Goal: Complete Application Form: Complete application form

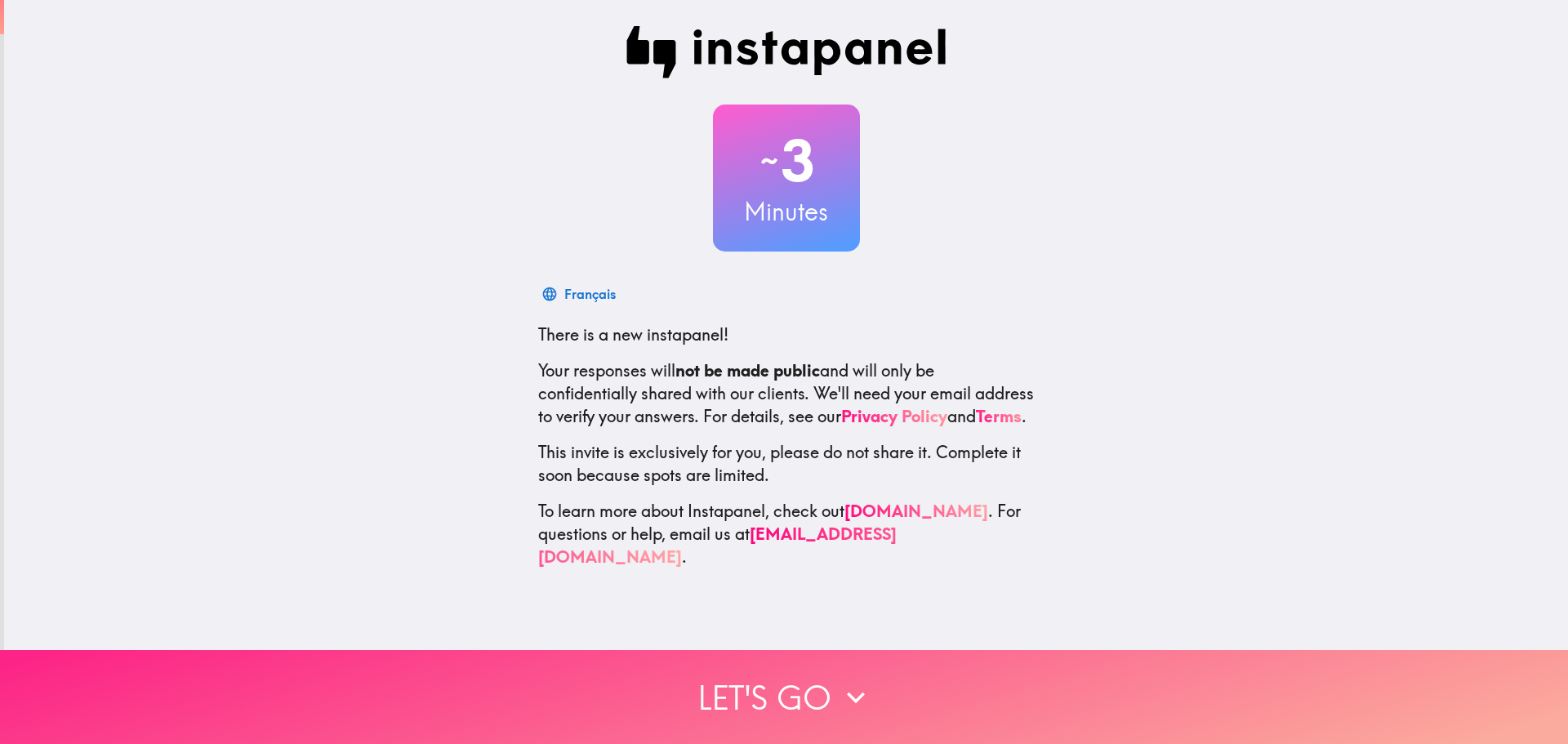
click at [804, 709] on button "Let's go" at bounding box center [784, 697] width 1568 height 94
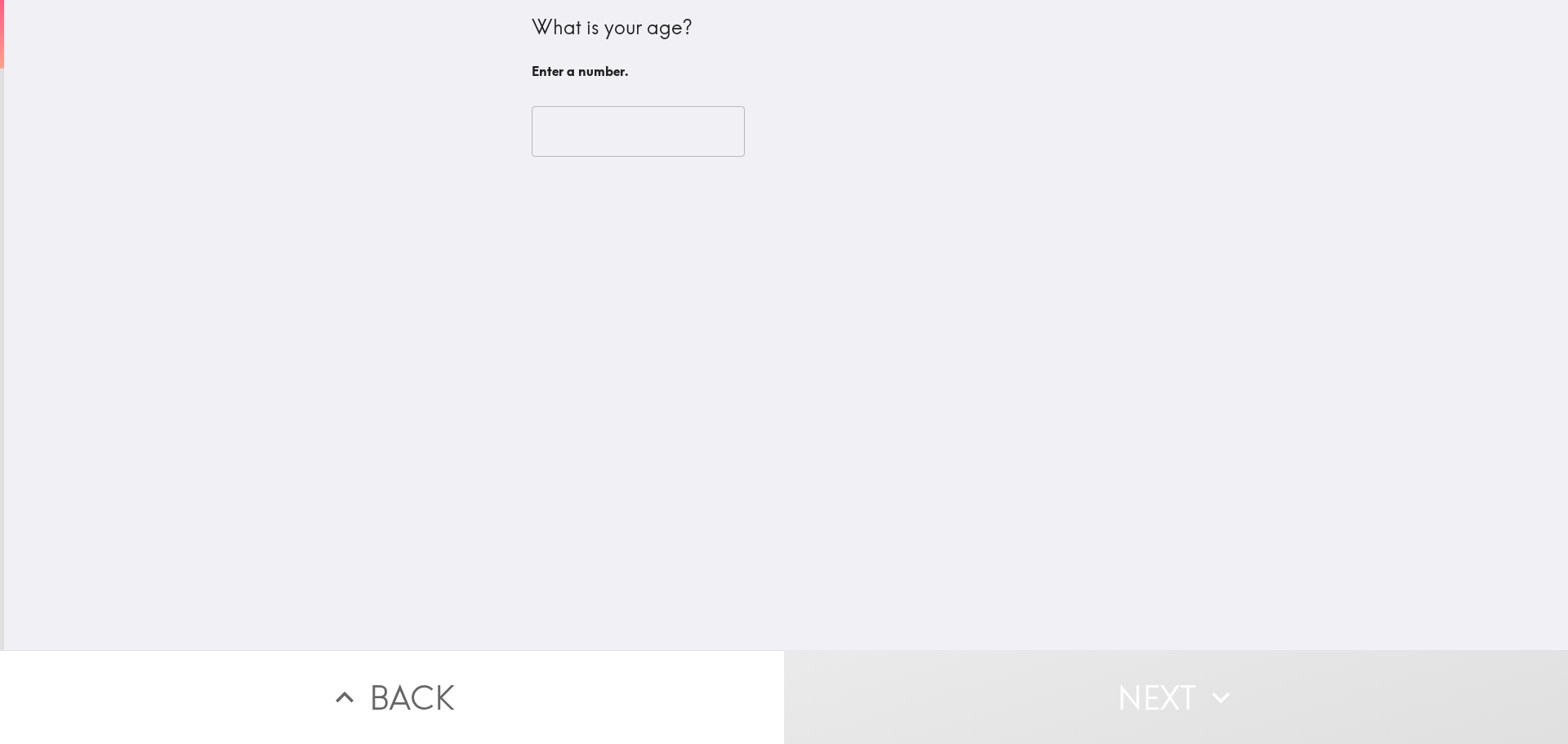
click at [654, 130] on input "number" at bounding box center [638, 131] width 213 height 51
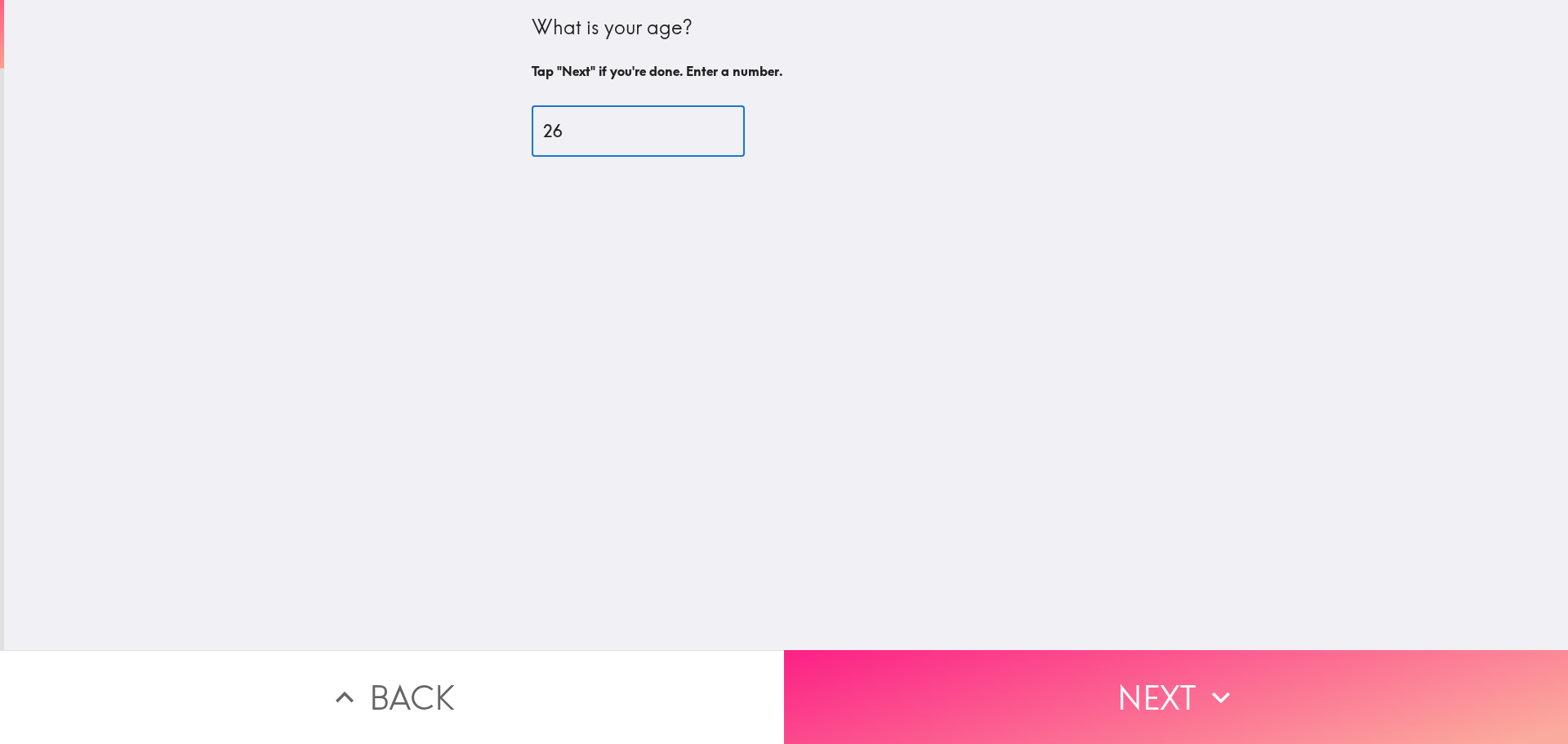
type input "26"
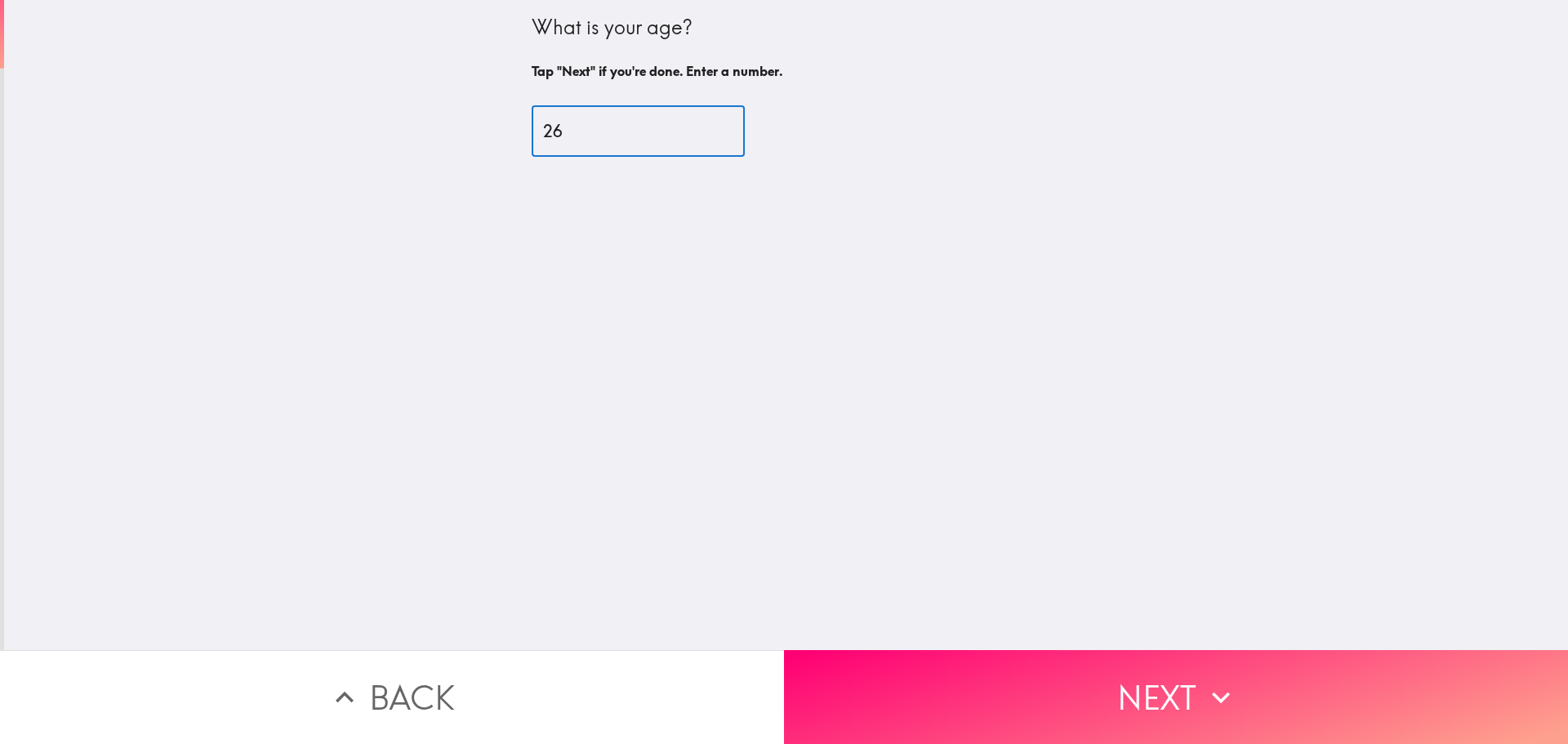
click at [1046, 690] on button "Next" at bounding box center [1176, 697] width 784 height 94
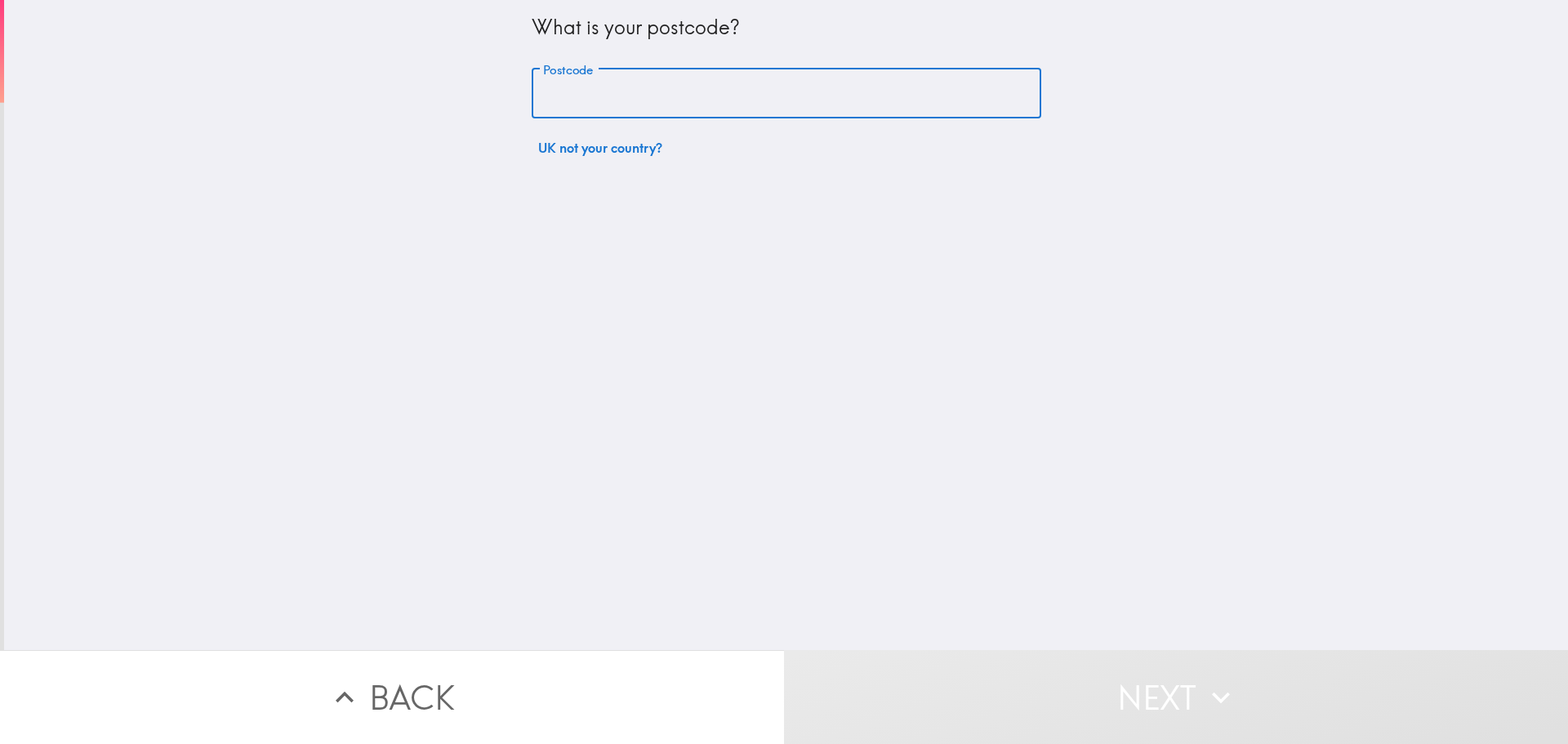
click at [626, 100] on input "Postcode" at bounding box center [787, 94] width 510 height 51
paste input "LS26"
click at [565, 98] on input "LS26" at bounding box center [787, 94] width 510 height 51
click at [818, 446] on div "What is your postcode? Postcode LS26 Postcode UK not your country?" at bounding box center [785, 325] width 1563 height 650
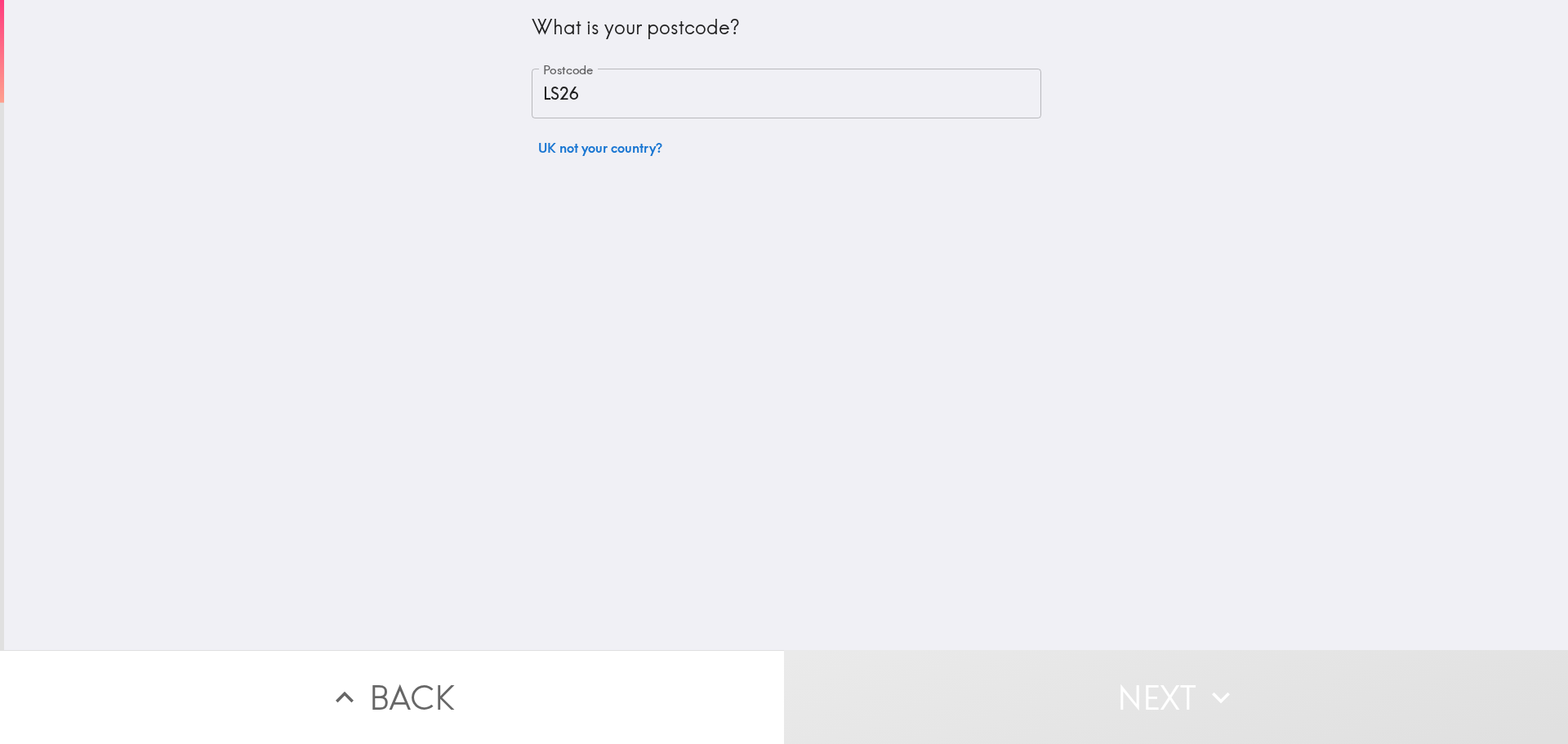
drag, startPoint x: 1086, startPoint y: 596, endPoint x: 1127, endPoint y: 626, distance: 50.8
click at [1087, 596] on div "What is your postcode? Postcode LS26 Postcode UK not your country?" at bounding box center [785, 325] width 1563 height 650
click at [1173, 691] on button "Next" at bounding box center [1176, 697] width 784 height 94
click at [589, 109] on input "LS26" at bounding box center [787, 94] width 510 height 51
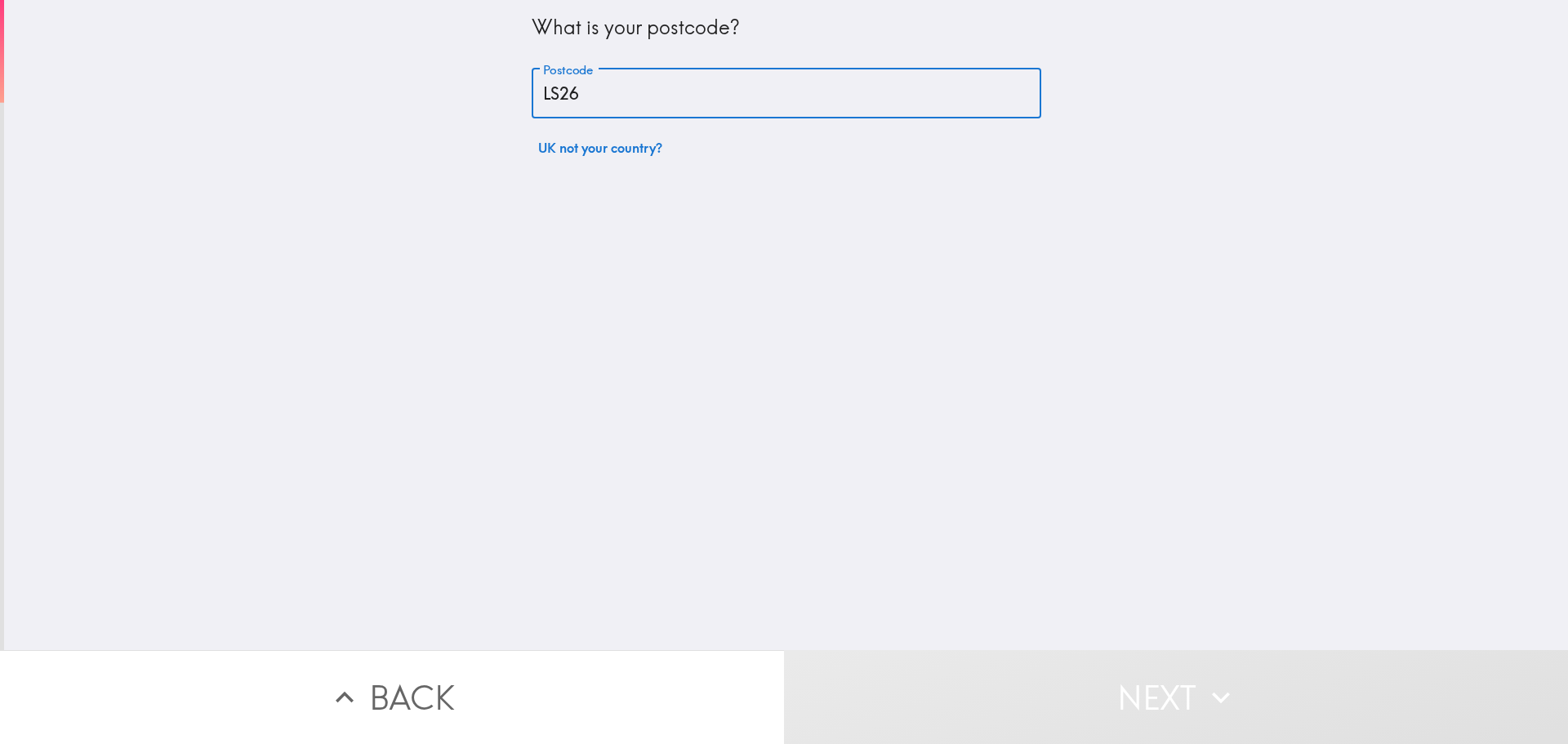
click at [589, 109] on input "LS26" at bounding box center [787, 94] width 510 height 51
paste input "N6 4AL"
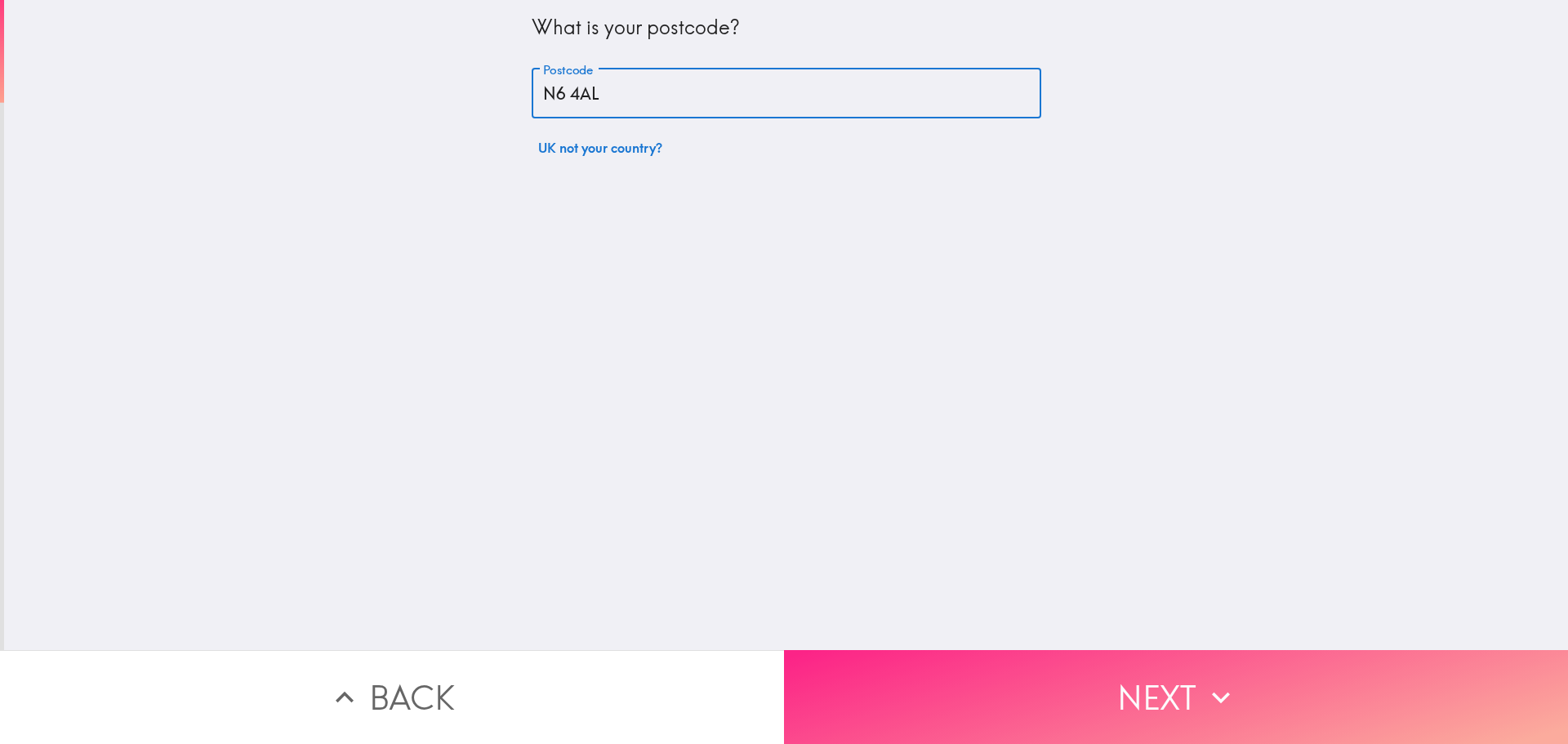
type input "N6 4AL"
click at [951, 653] on button "Next" at bounding box center [1176, 697] width 784 height 94
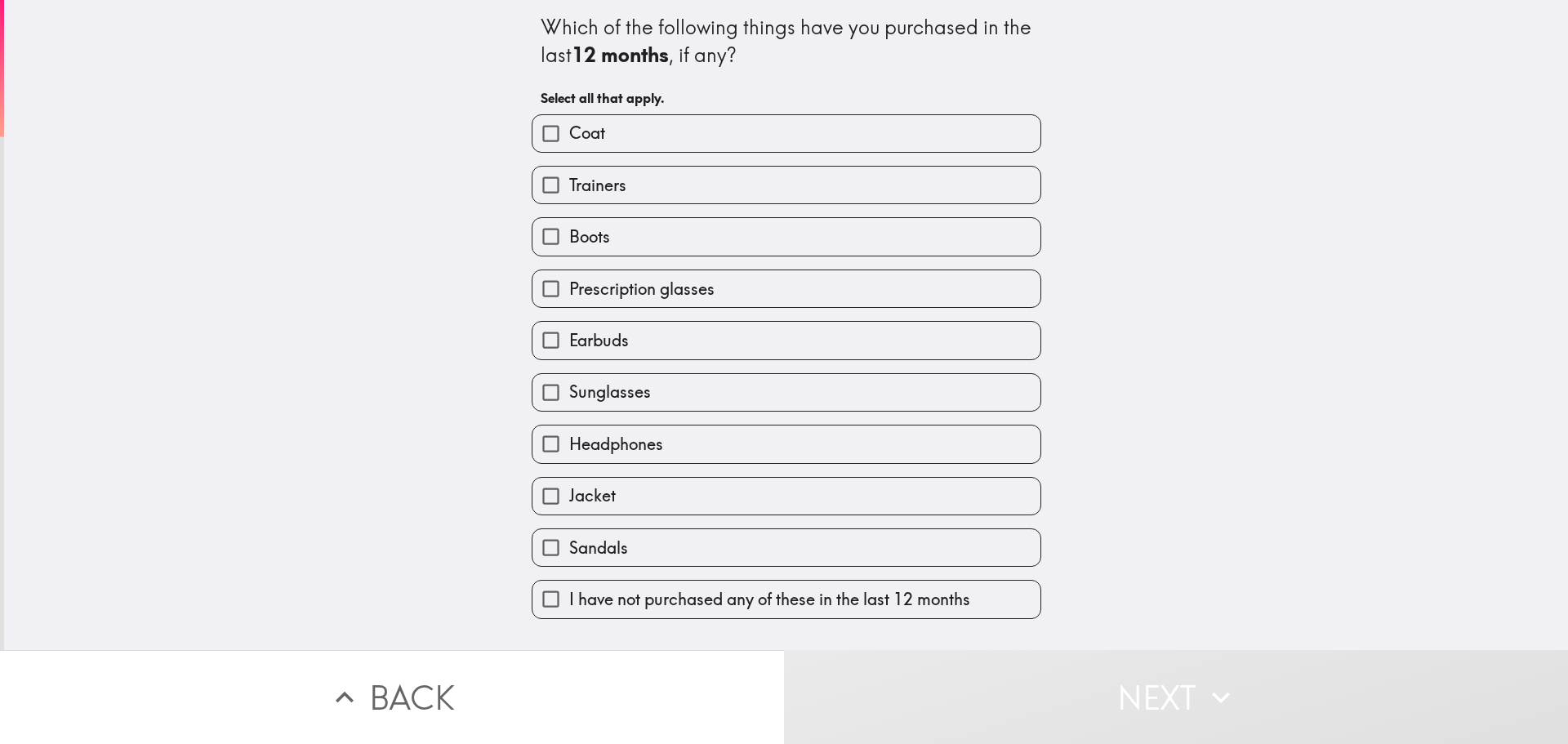
click at [747, 186] on label "Trainers" at bounding box center [786, 185] width 508 height 36
click at [569, 186] on input "Trainers" at bounding box center [550, 185] width 36 height 36
checkbox input "true"
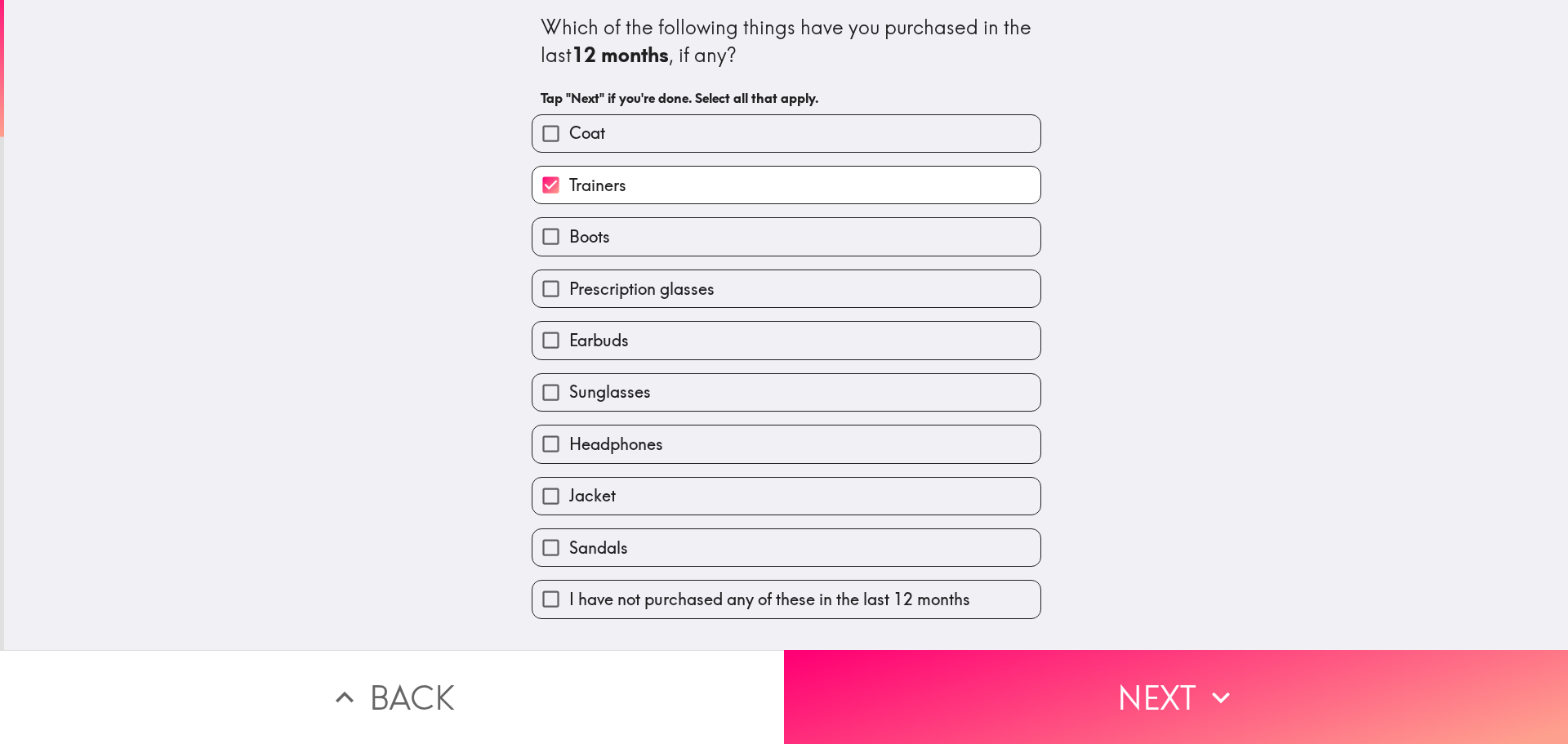
drag, startPoint x: 685, startPoint y: 361, endPoint x: 686, endPoint y: 353, distance: 8.1
click at [684, 361] on div "Sunglasses" at bounding box center [779, 386] width 522 height 52
click at [653, 401] on label "Sunglasses" at bounding box center [786, 392] width 508 height 36
click at [569, 401] on input "Sunglasses" at bounding box center [550, 392] width 36 height 36
checkbox input "true"
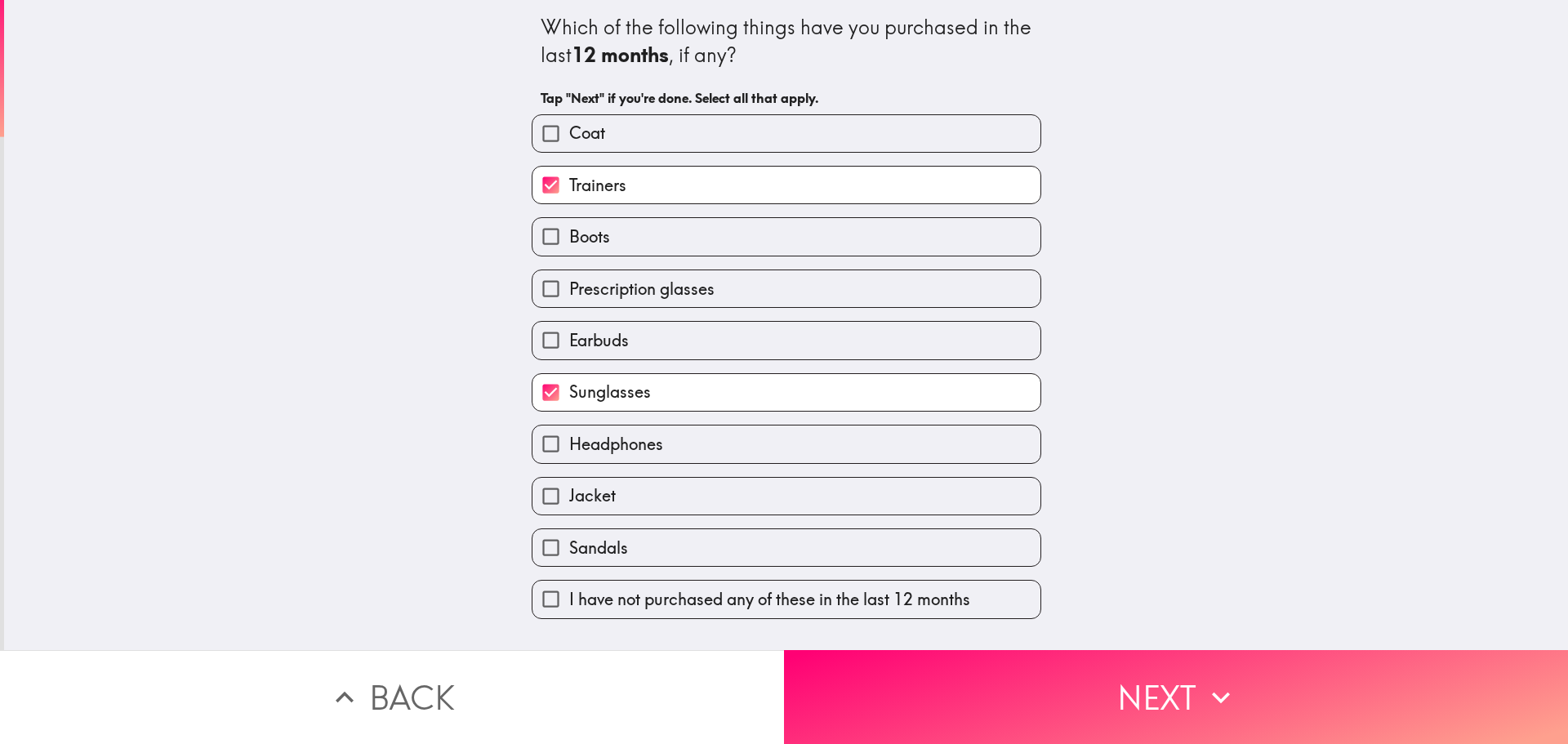
click at [618, 360] on div "Sunglasses" at bounding box center [779, 386] width 522 height 52
click at [618, 358] on label "Earbuds" at bounding box center [786, 340] width 508 height 36
click at [569, 358] on input "Earbuds" at bounding box center [550, 340] width 36 height 36
checkbox input "true"
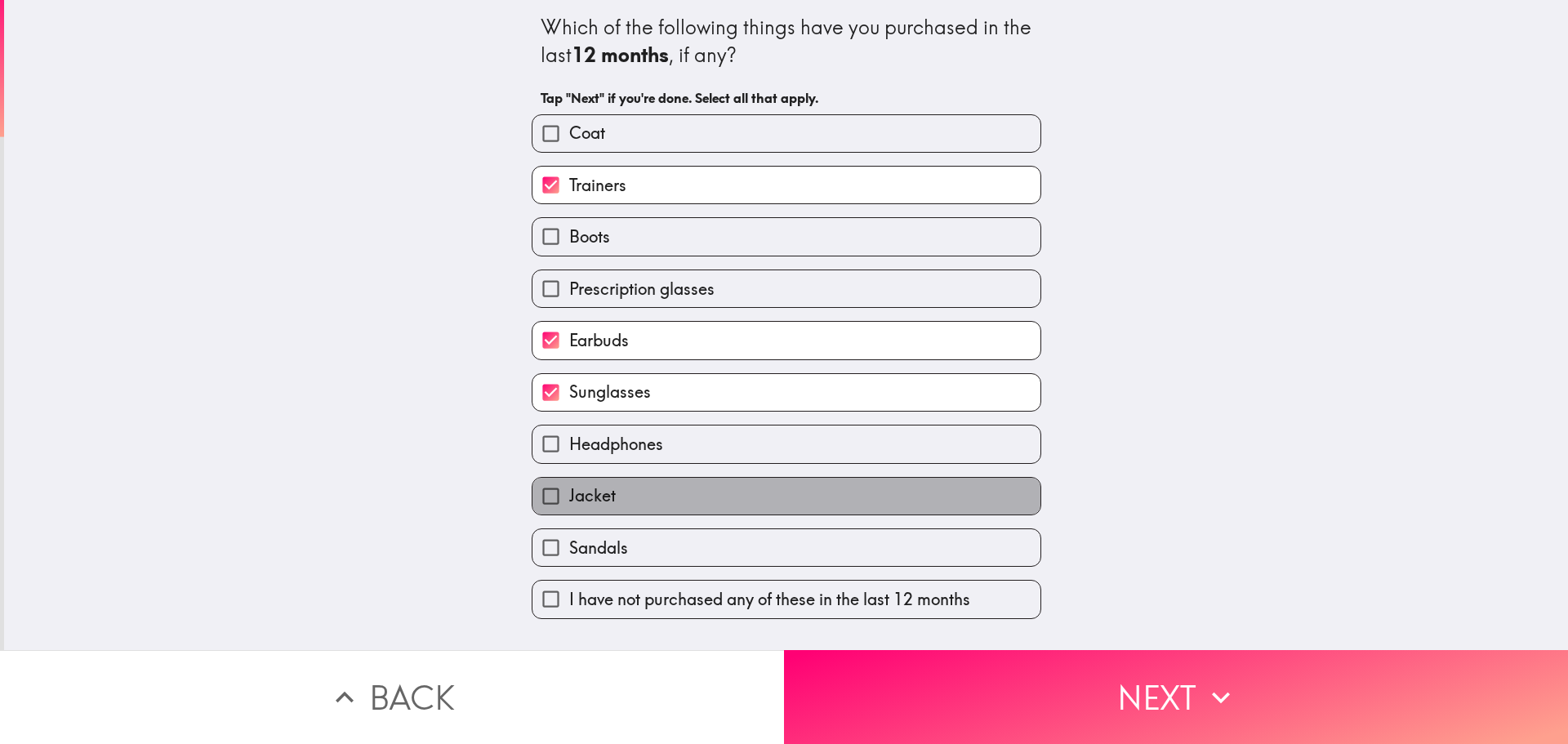
click at [598, 501] on span "Jacket" at bounding box center [592, 496] width 47 height 23
click at [569, 501] on input "Jacket" at bounding box center [550, 496] width 36 height 36
checkbox input "true"
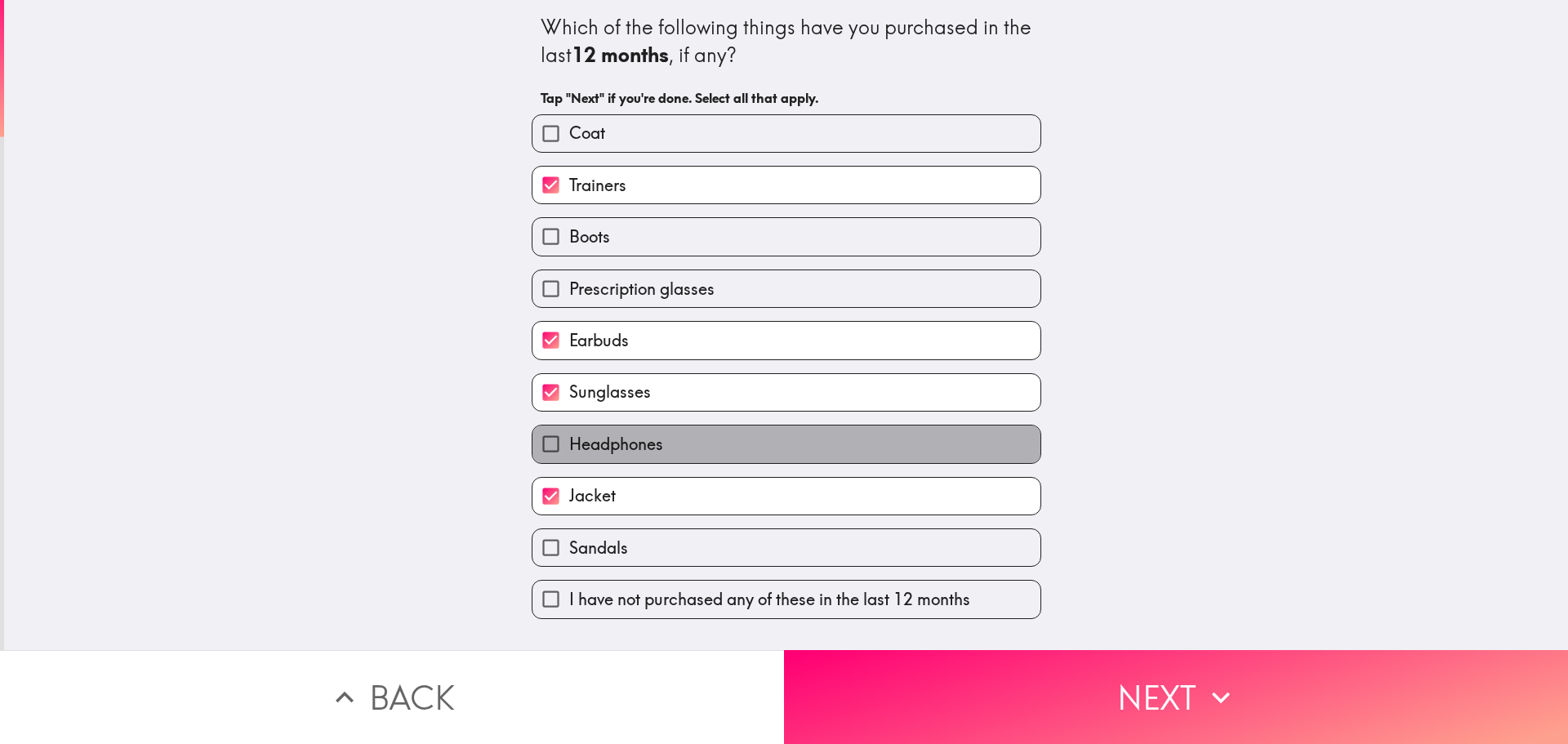
click at [601, 438] on span "Headphones" at bounding box center [616, 444] width 94 height 23
click at [569, 438] on input "Headphones" at bounding box center [550, 444] width 36 height 36
checkbox input "true"
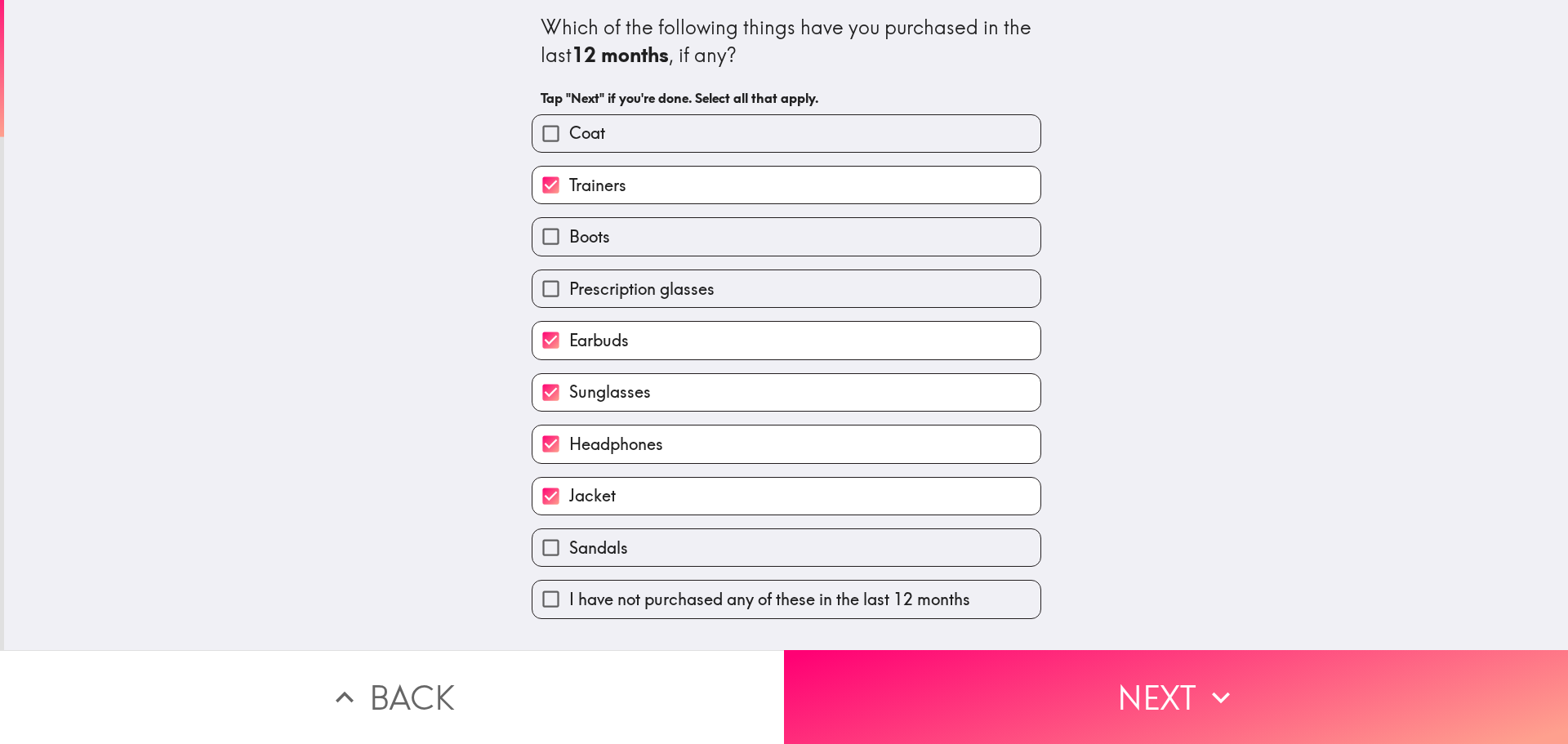
click at [912, 695] on button "Next" at bounding box center [1176, 697] width 784 height 94
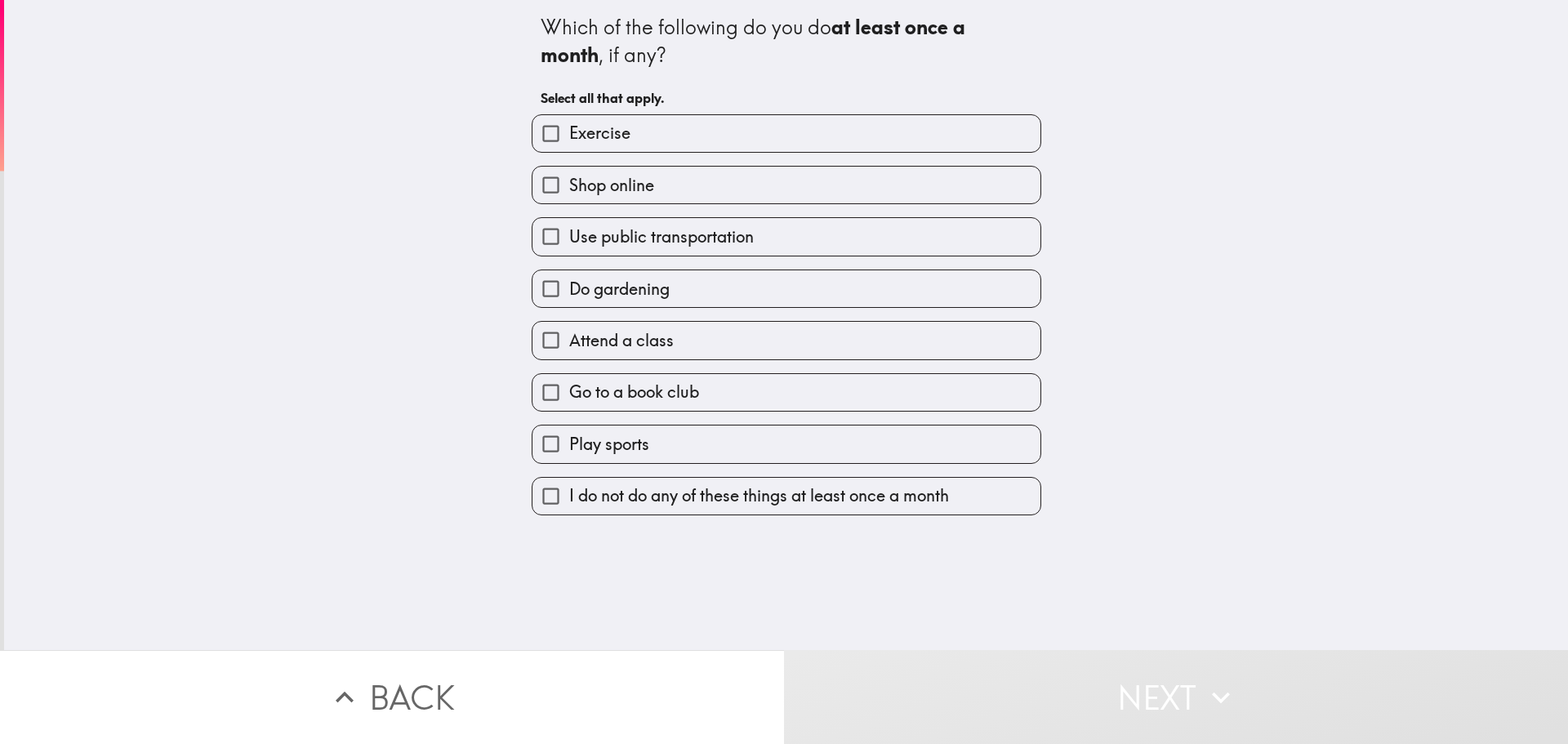
click at [707, 180] on label "Shop online" at bounding box center [786, 185] width 508 height 36
click at [569, 180] on input "Shop online" at bounding box center [550, 185] width 36 height 36
checkbox input "true"
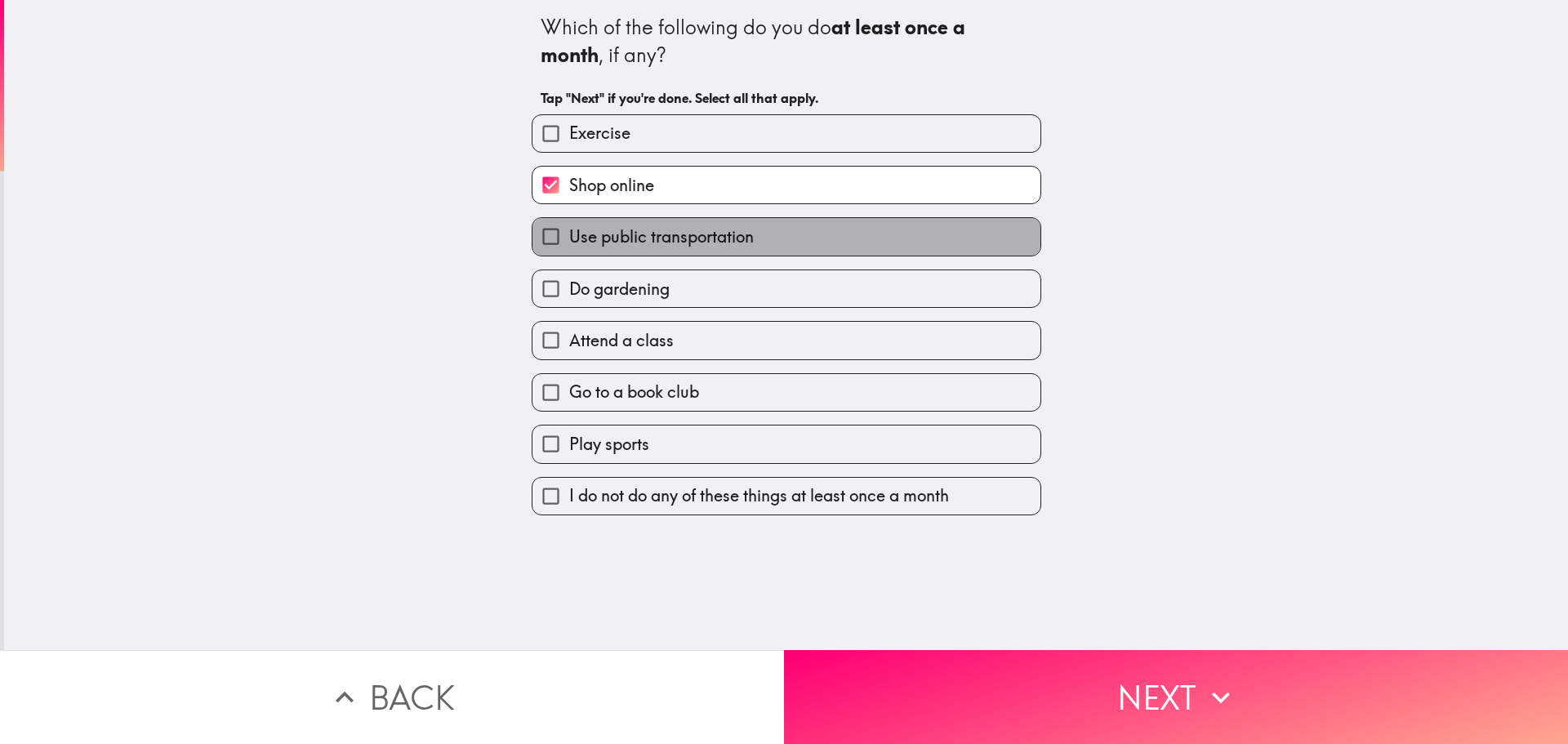
click at [708, 227] on span "Use public transportation" at bounding box center [661, 237] width 185 height 23
click at [569, 227] on input "Use public transportation" at bounding box center [550, 236] width 36 height 36
checkbox input "true"
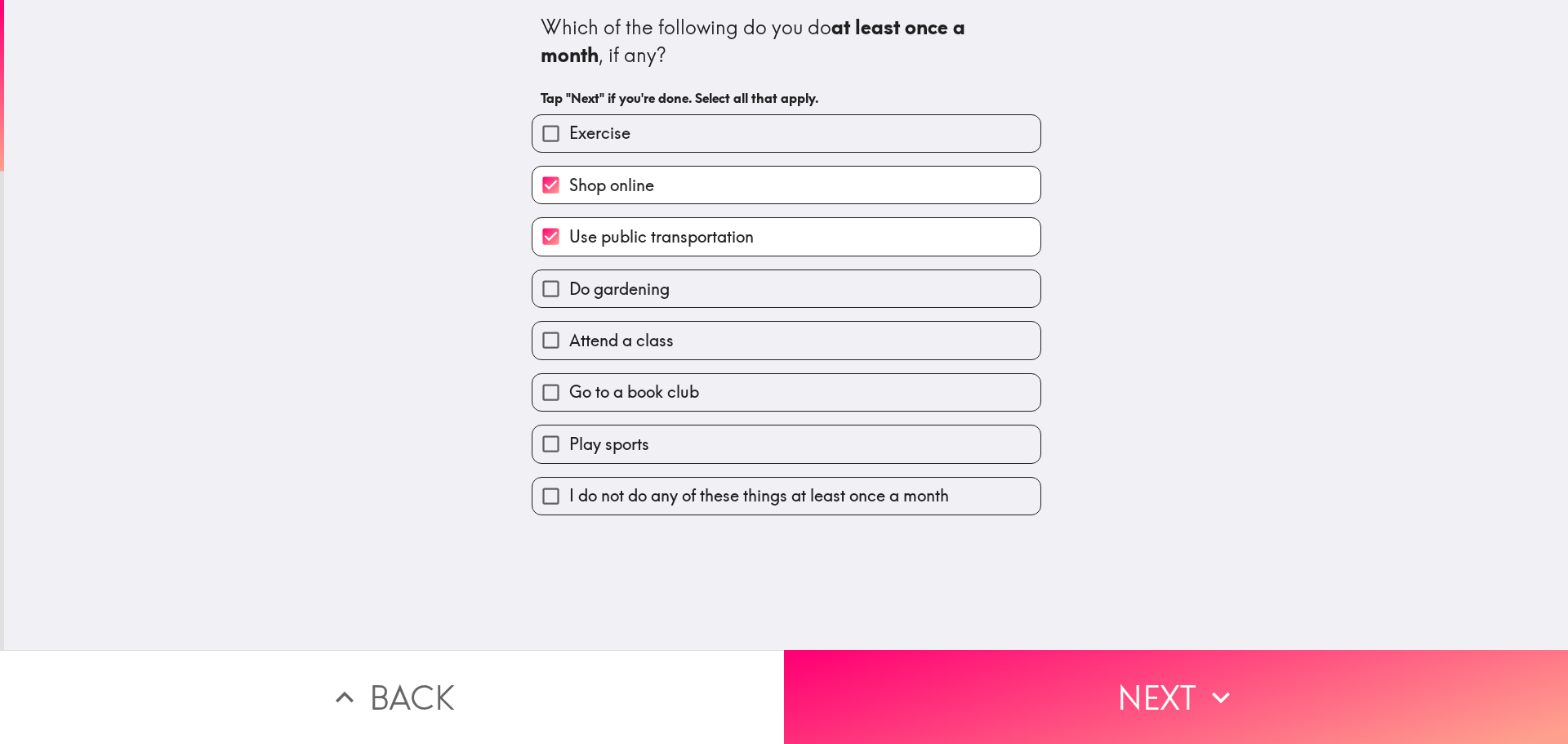
click at [701, 450] on label "Play sports" at bounding box center [786, 444] width 508 height 36
click at [569, 450] on input "Play sports" at bounding box center [550, 444] width 36 height 36
checkbox input "true"
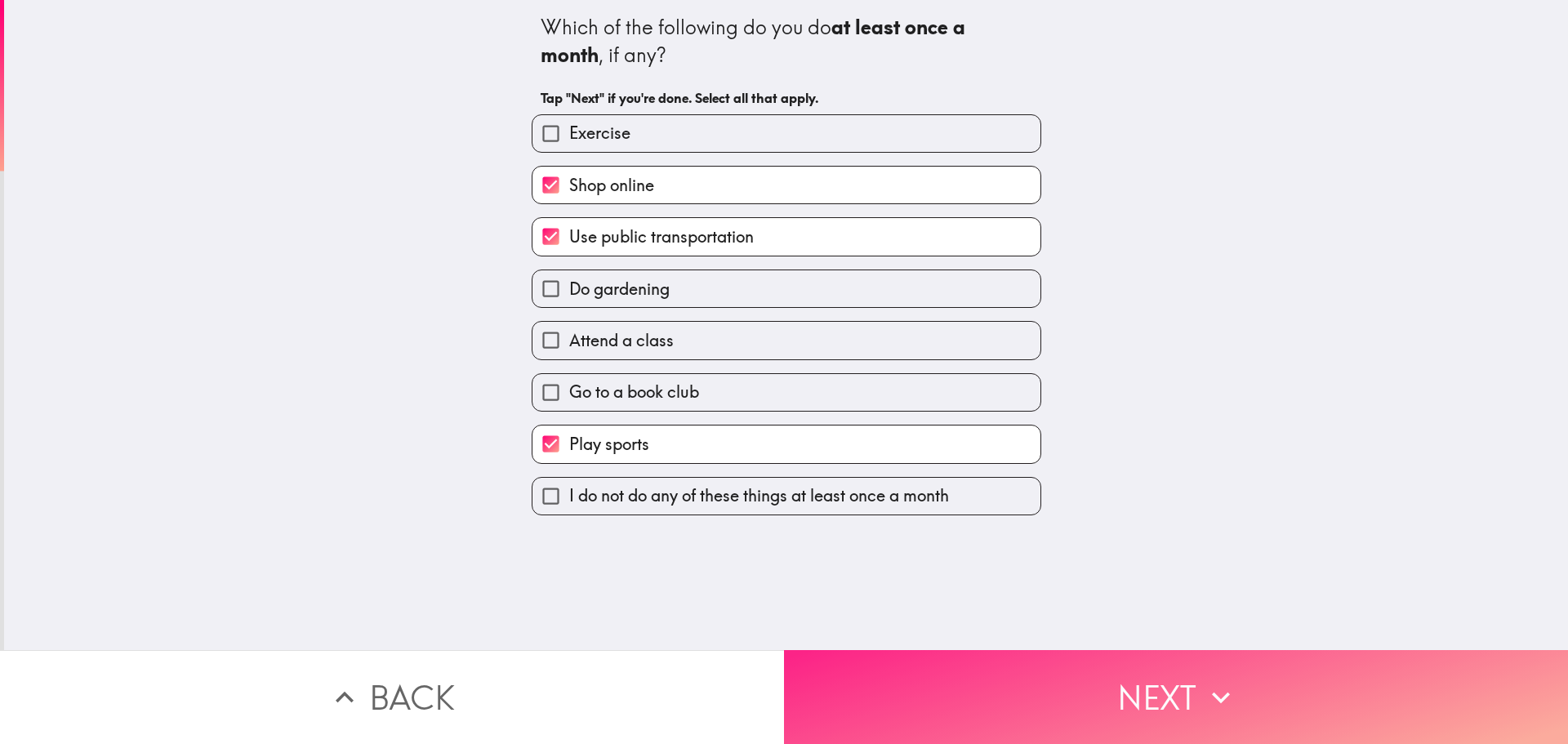
click at [933, 665] on button "Next" at bounding box center [1176, 697] width 784 height 94
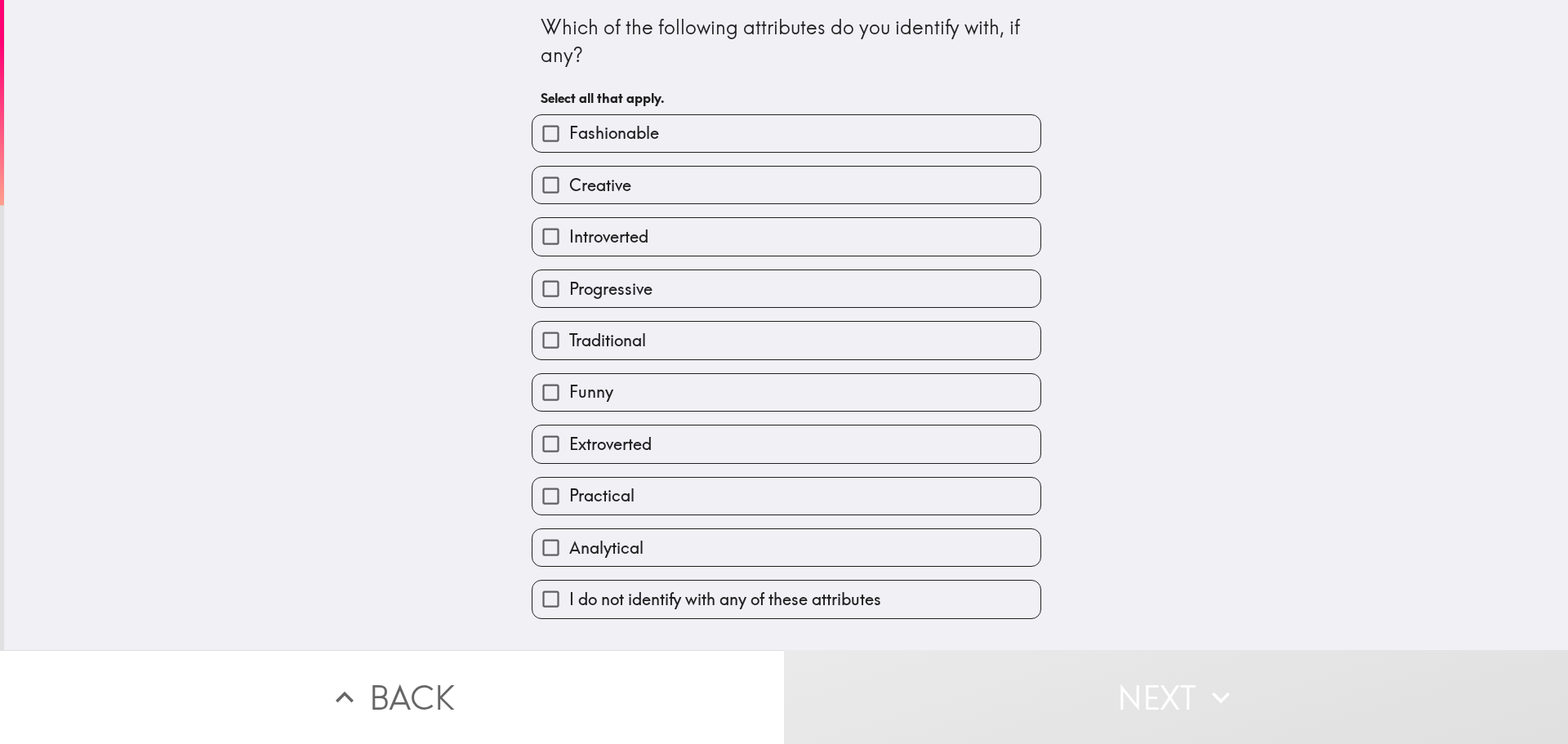
click at [796, 137] on label "Fashionable" at bounding box center [786, 133] width 508 height 36
click at [569, 137] on input "Fashionable" at bounding box center [550, 133] width 36 height 36
checkbox input "true"
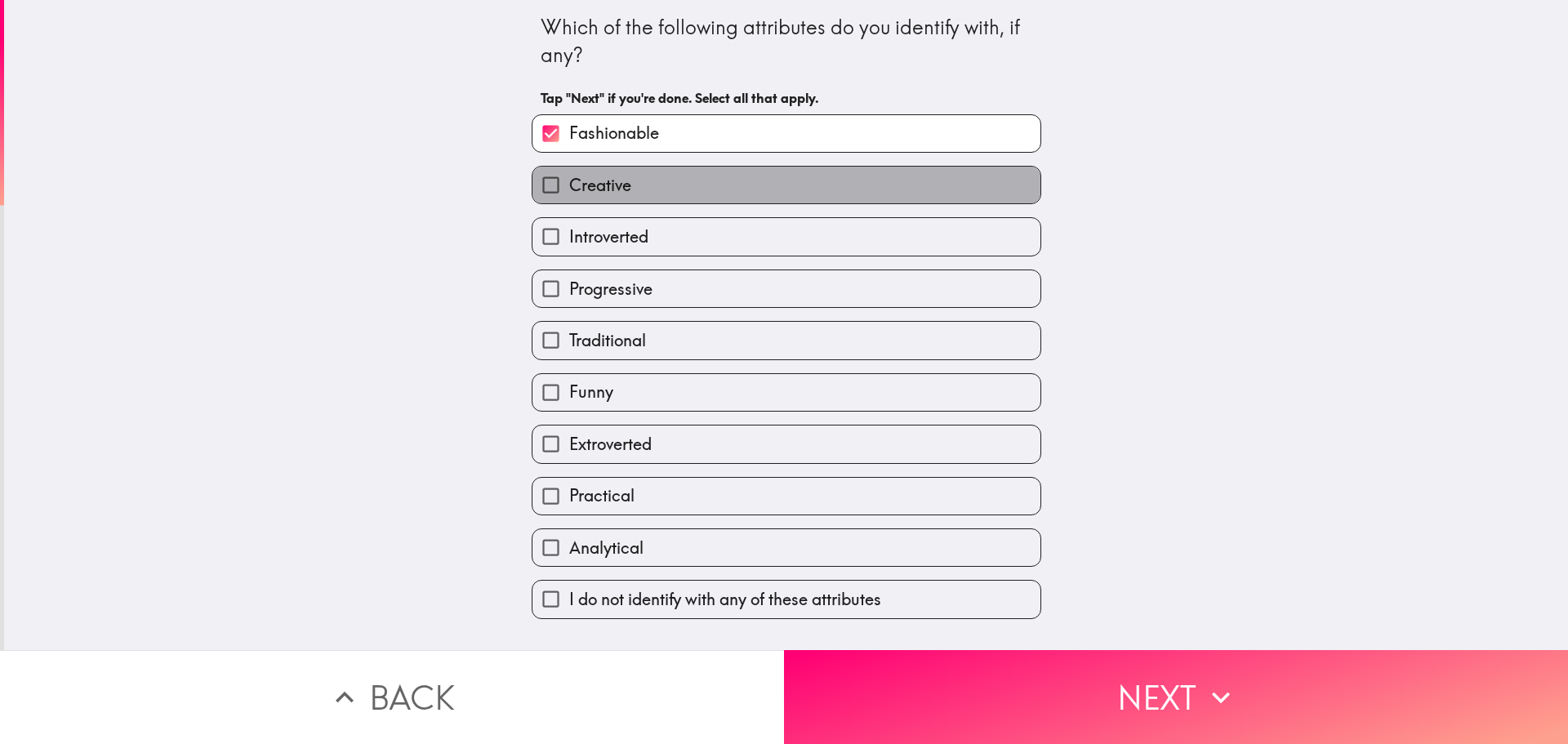
click at [752, 190] on label "Creative" at bounding box center [786, 185] width 508 height 36
click at [569, 190] on input "Creative" at bounding box center [550, 185] width 36 height 36
checkbox input "true"
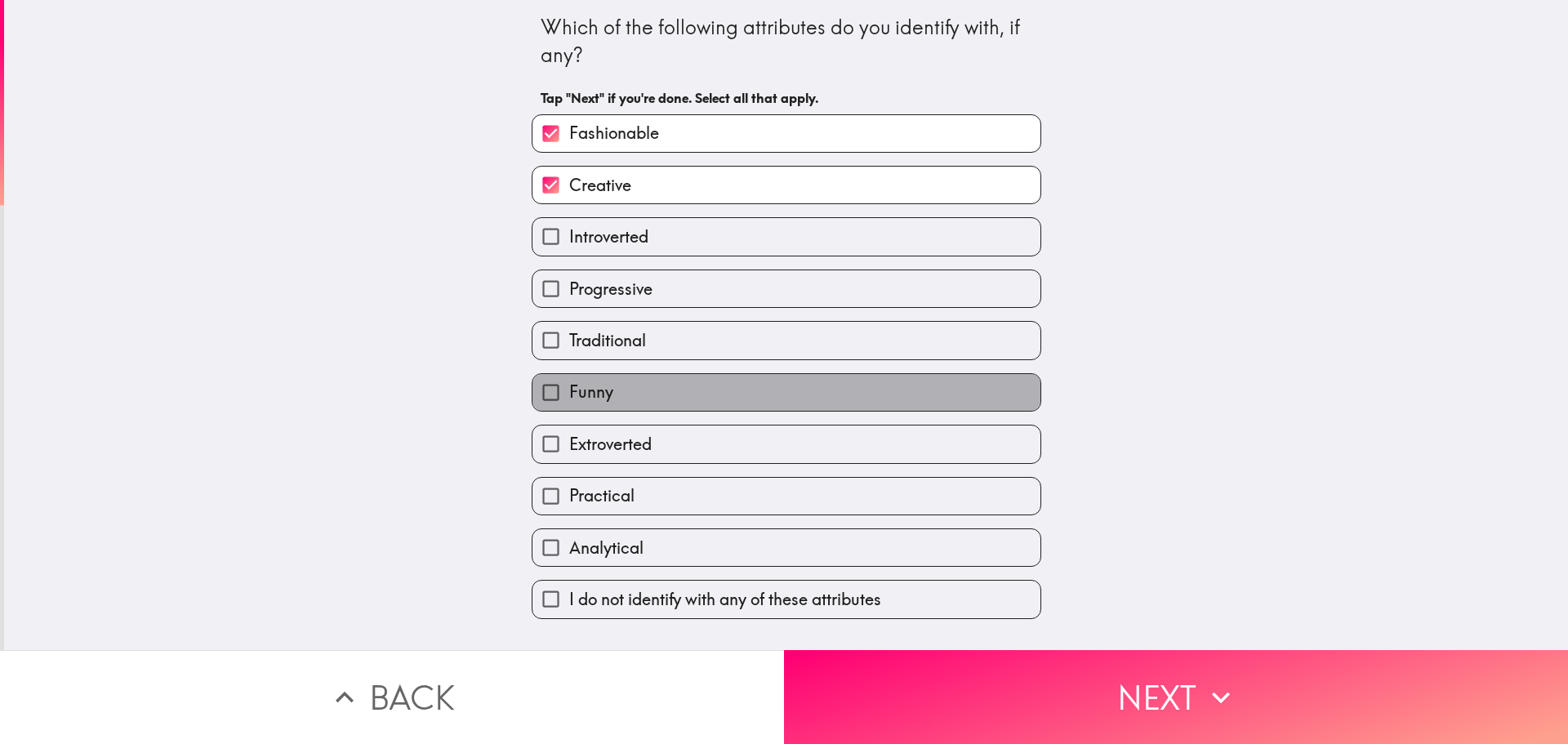
click at [634, 407] on label "Funny" at bounding box center [786, 392] width 508 height 36
click at [569, 407] on input "Funny" at bounding box center [550, 392] width 36 height 36
checkbox input "true"
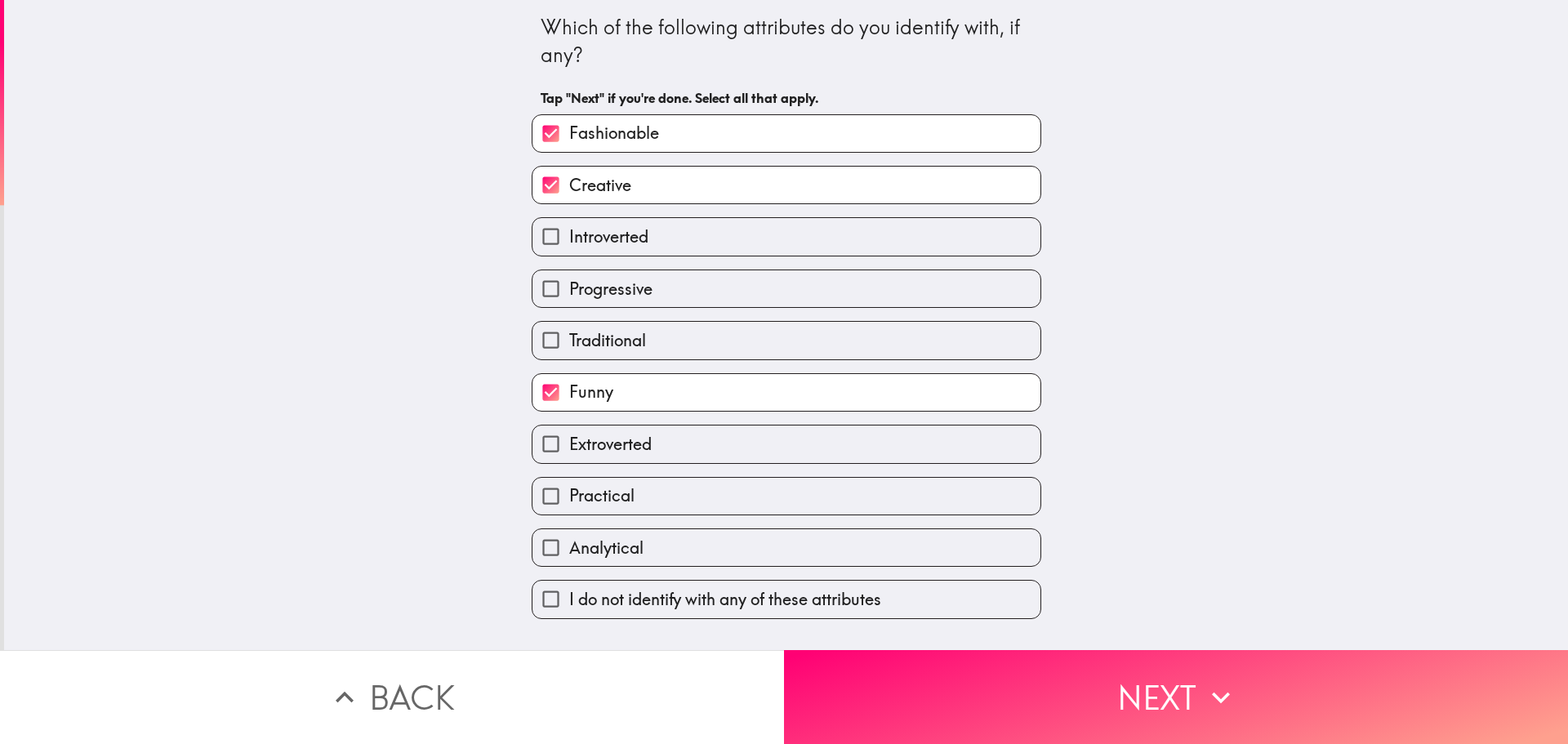
click at [638, 448] on span "Extroverted" at bounding box center [611, 444] width 82 height 23
click at [569, 448] on input "Extroverted" at bounding box center [550, 444] width 36 height 36
checkbox input "true"
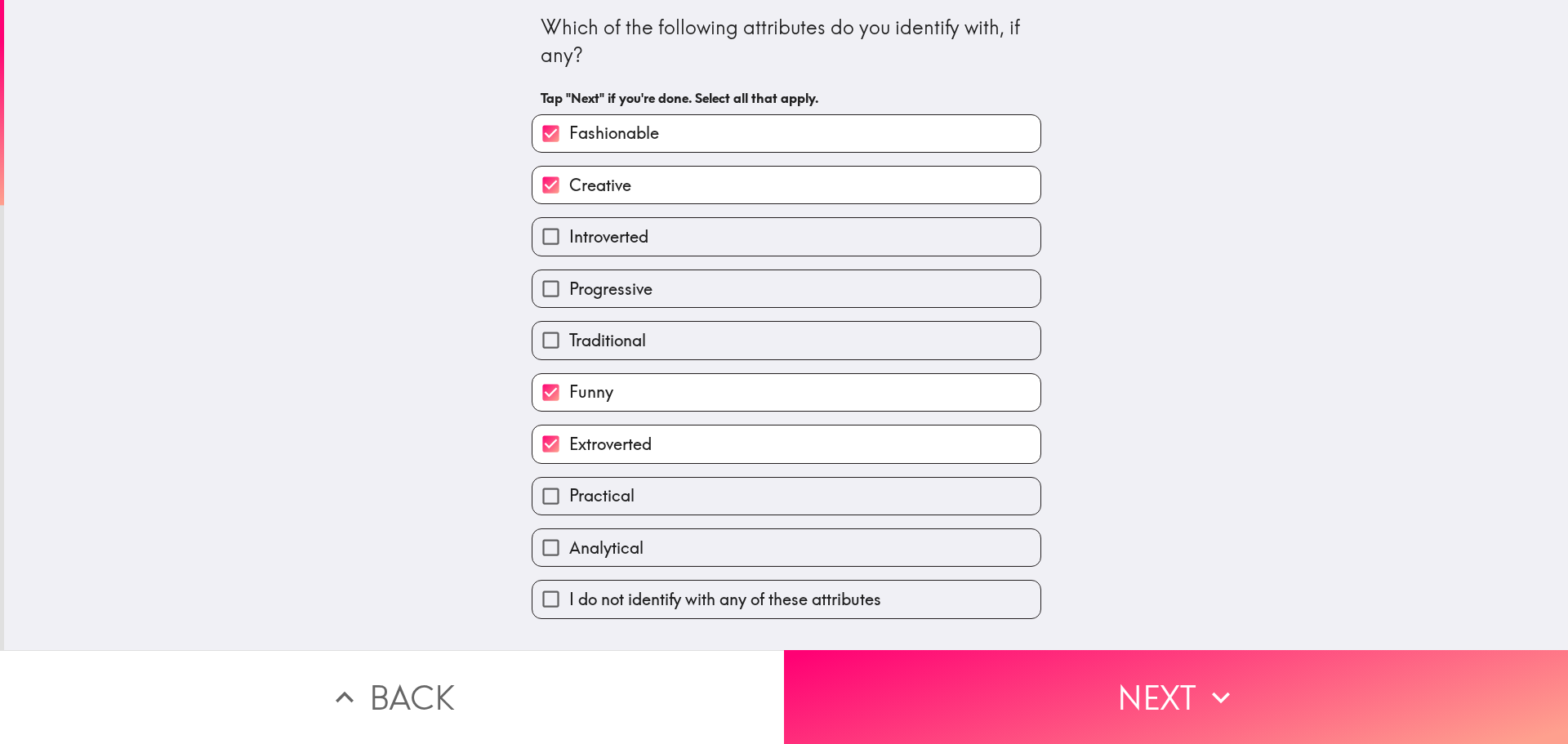
click at [619, 497] on span "Practical" at bounding box center [602, 496] width 65 height 23
click at [569, 497] on input "Practical" at bounding box center [550, 496] width 36 height 36
checkbox input "true"
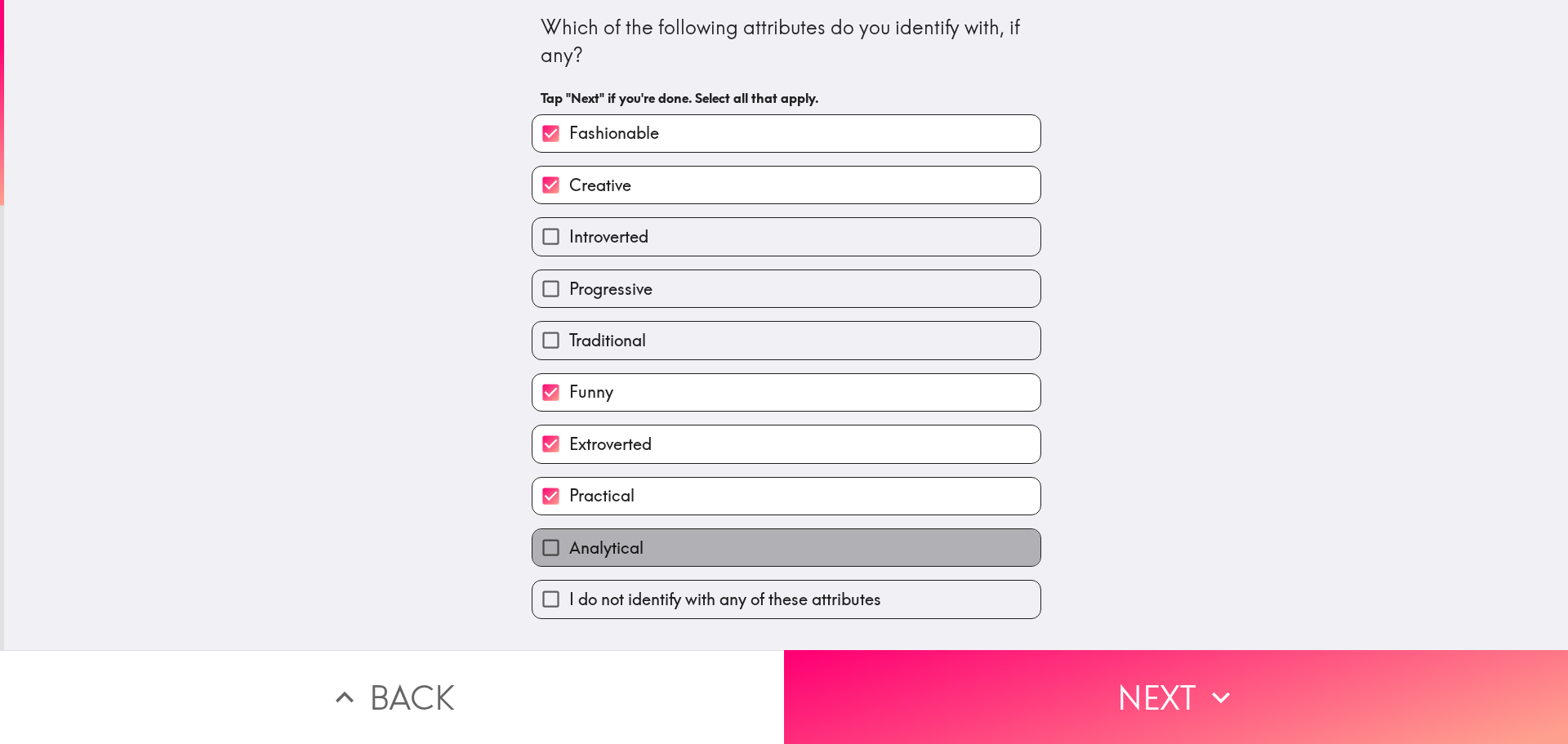
click at [646, 539] on label "Analytical" at bounding box center [786, 547] width 508 height 36
click at [569, 539] on input "Analytical" at bounding box center [550, 547] width 36 height 36
checkbox input "true"
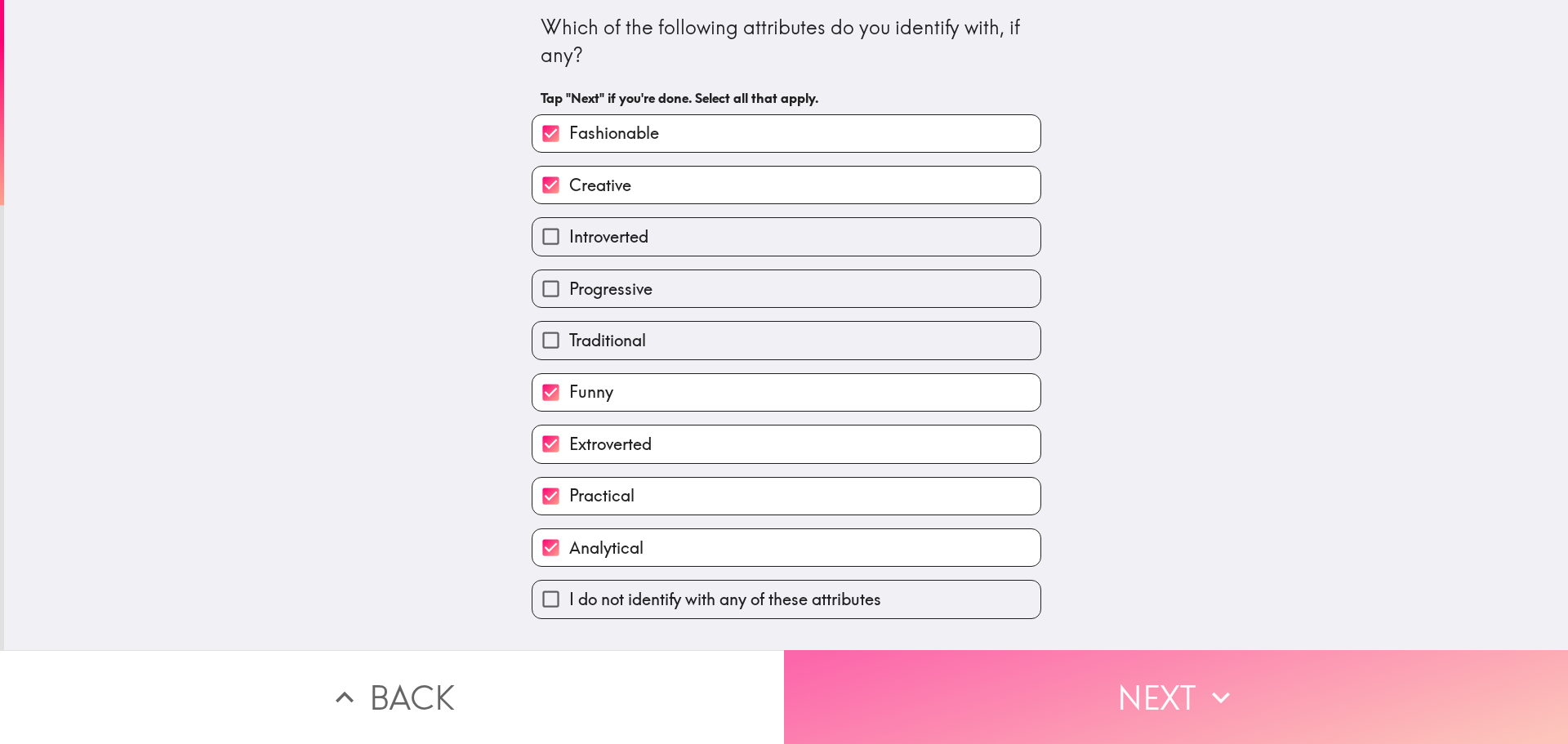
click at [824, 650] on button "Next" at bounding box center [1176, 697] width 784 height 94
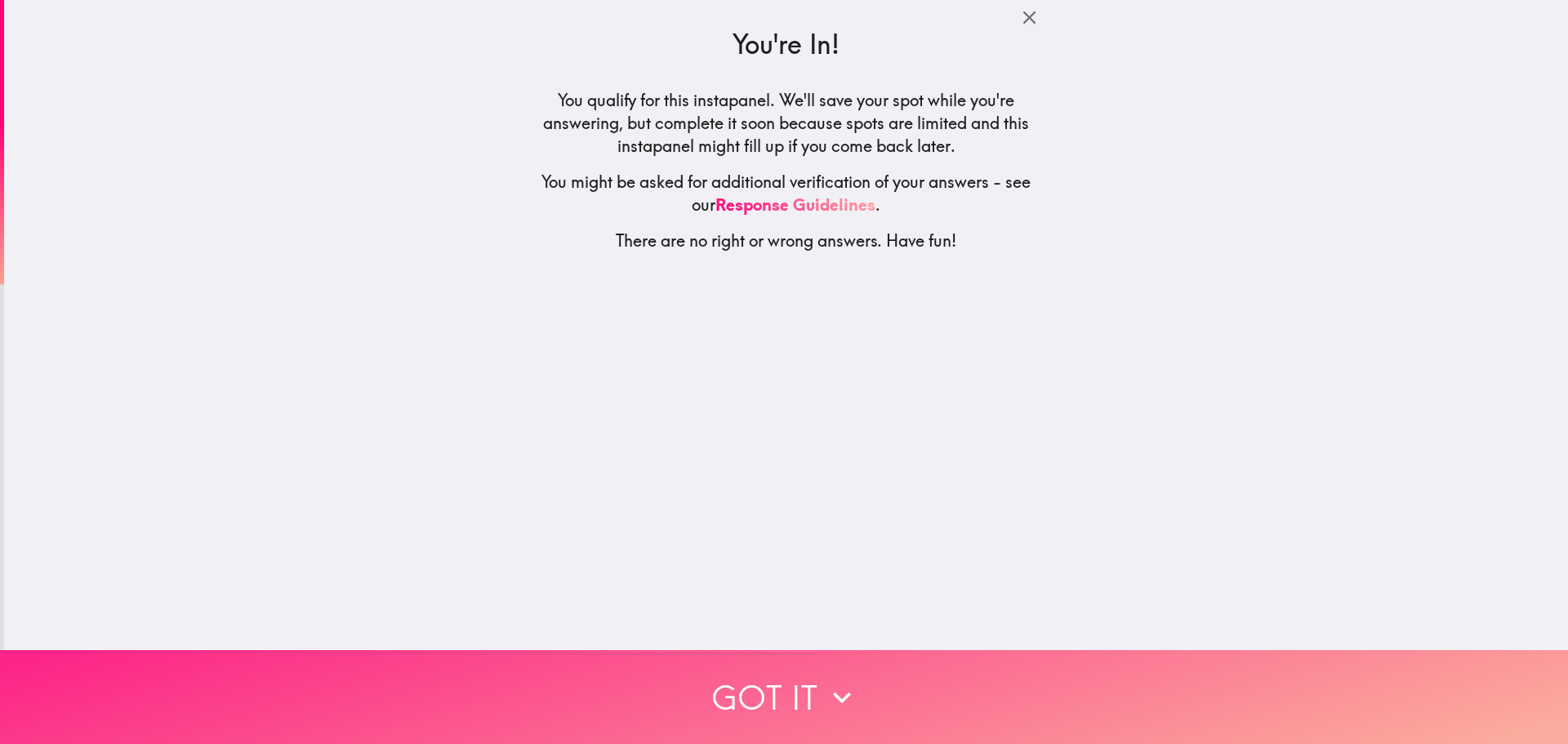
click at [847, 681] on icon "button" at bounding box center [842, 697] width 35 height 35
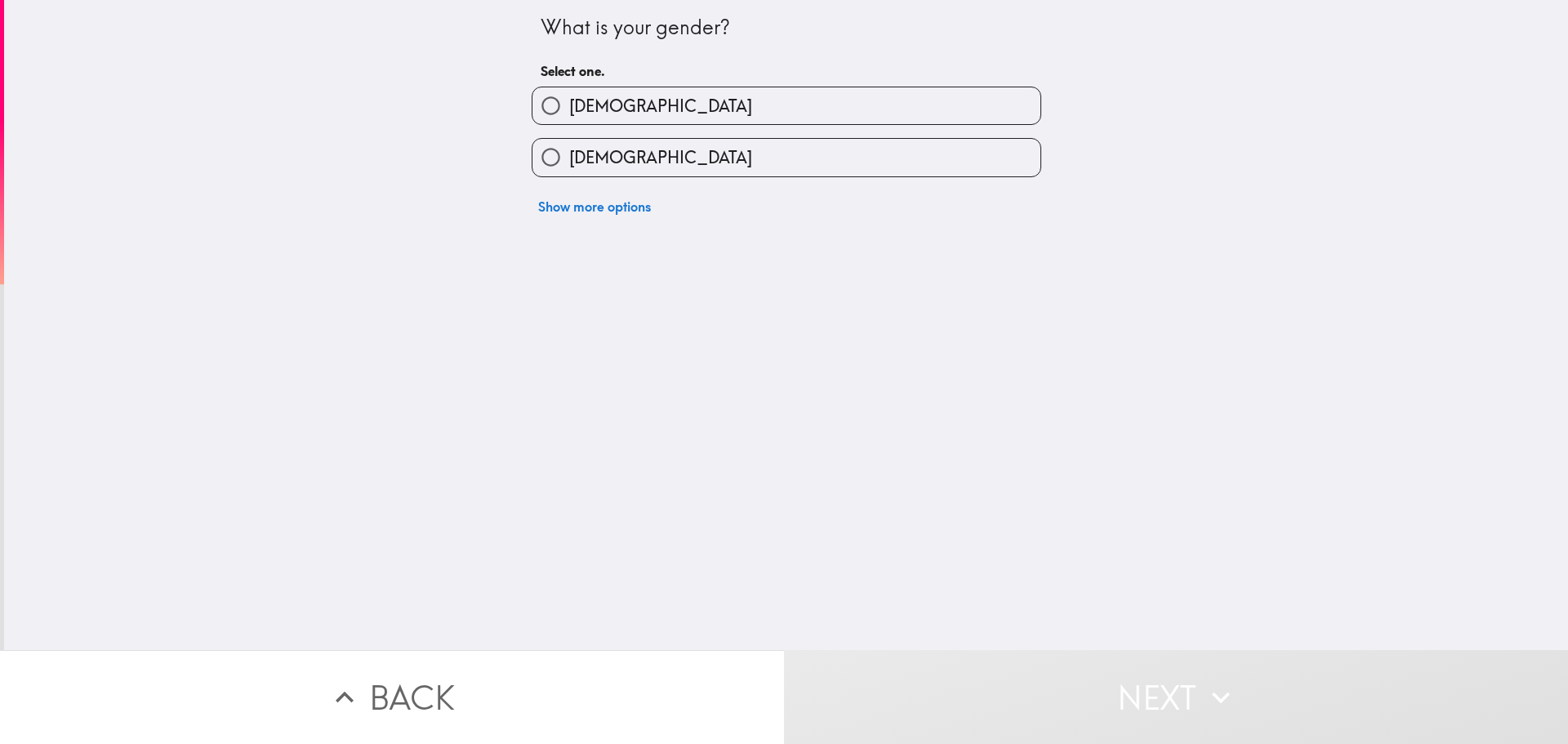
click at [666, 105] on label "[DEMOGRAPHIC_DATA]" at bounding box center [786, 105] width 508 height 36
click at [569, 105] on input "[DEMOGRAPHIC_DATA]" at bounding box center [550, 105] width 36 height 36
radio input "true"
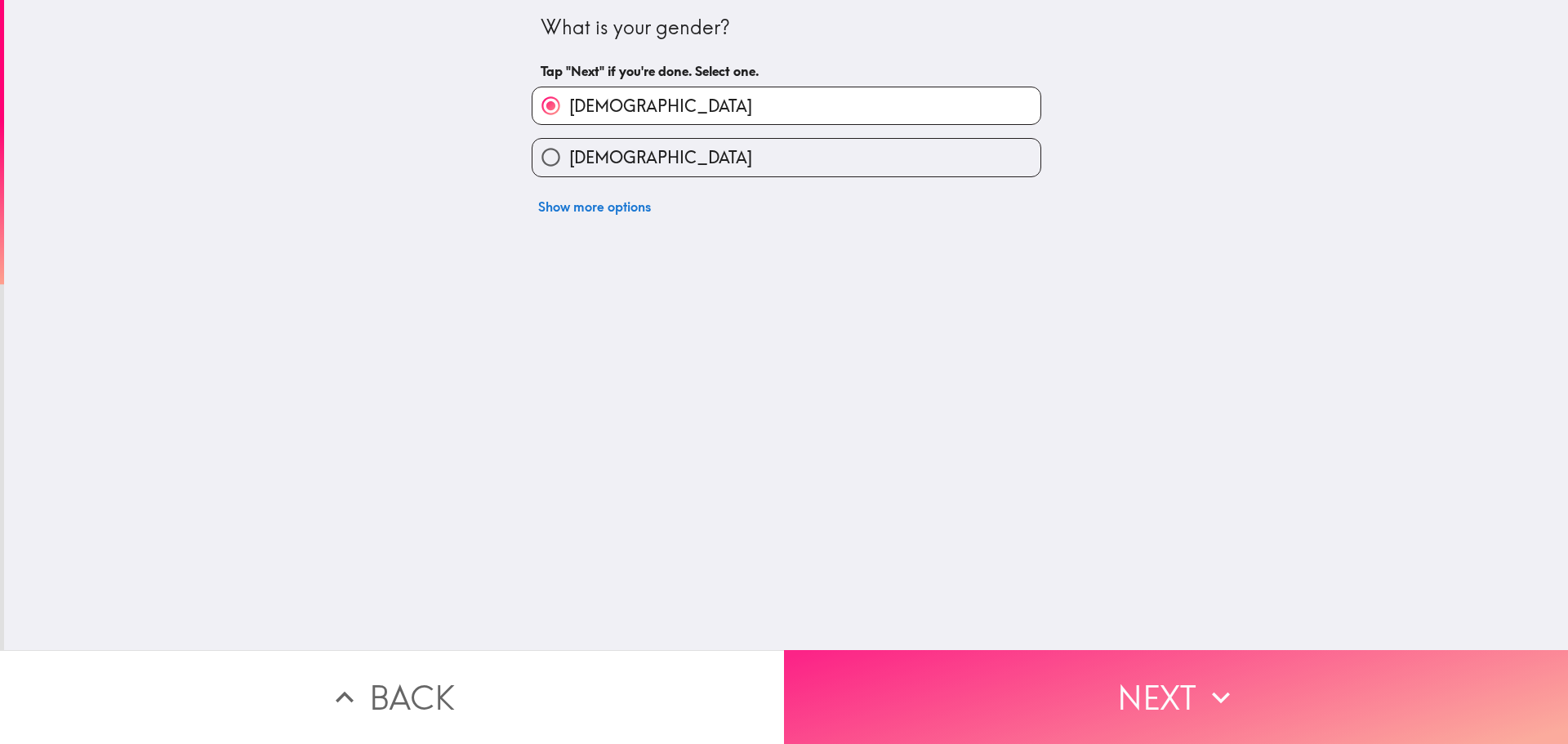
click at [1140, 703] on button "Next" at bounding box center [1176, 697] width 784 height 94
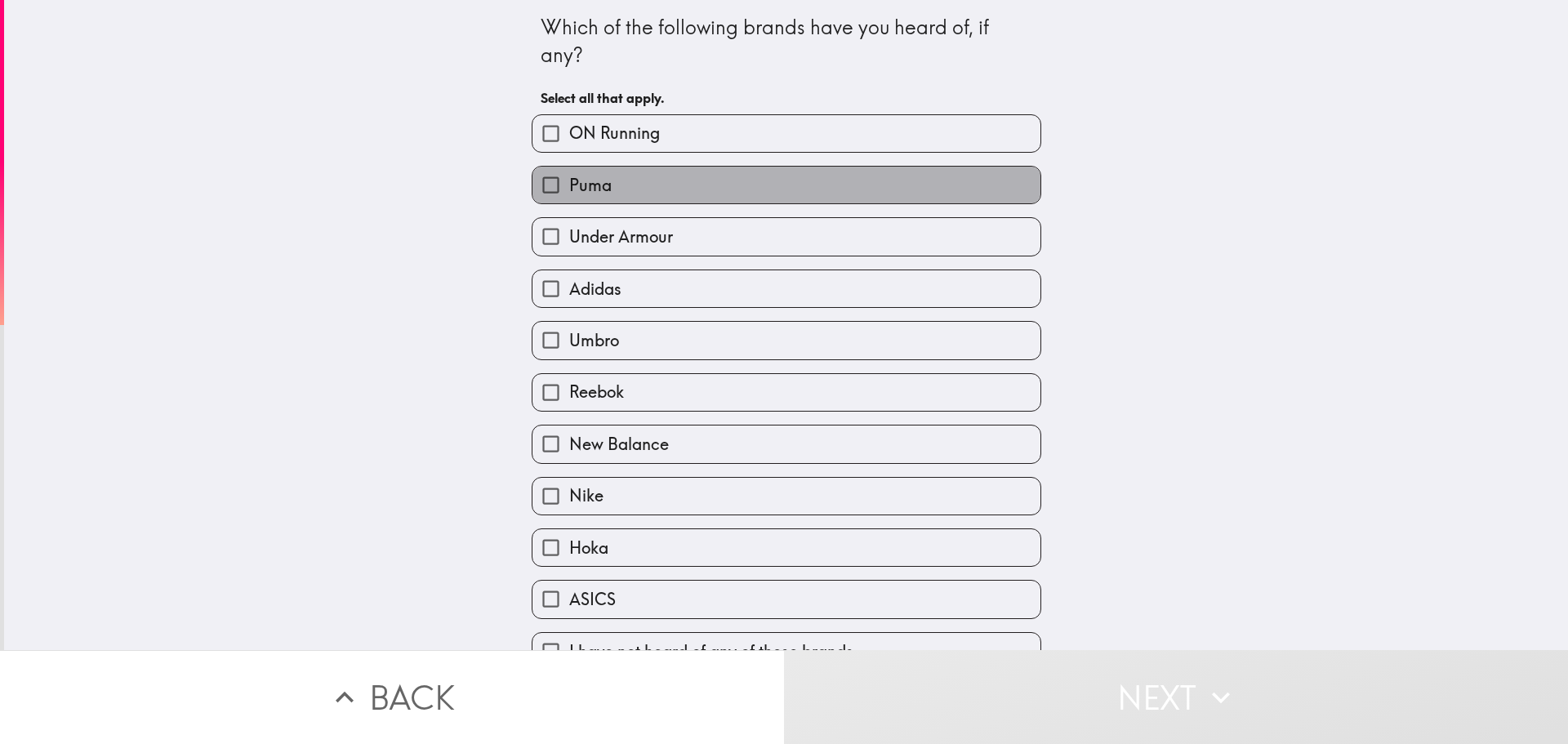
click at [644, 198] on label "Puma" at bounding box center [786, 185] width 508 height 36
click at [569, 198] on input "Puma" at bounding box center [550, 185] width 36 height 36
checkbox input "true"
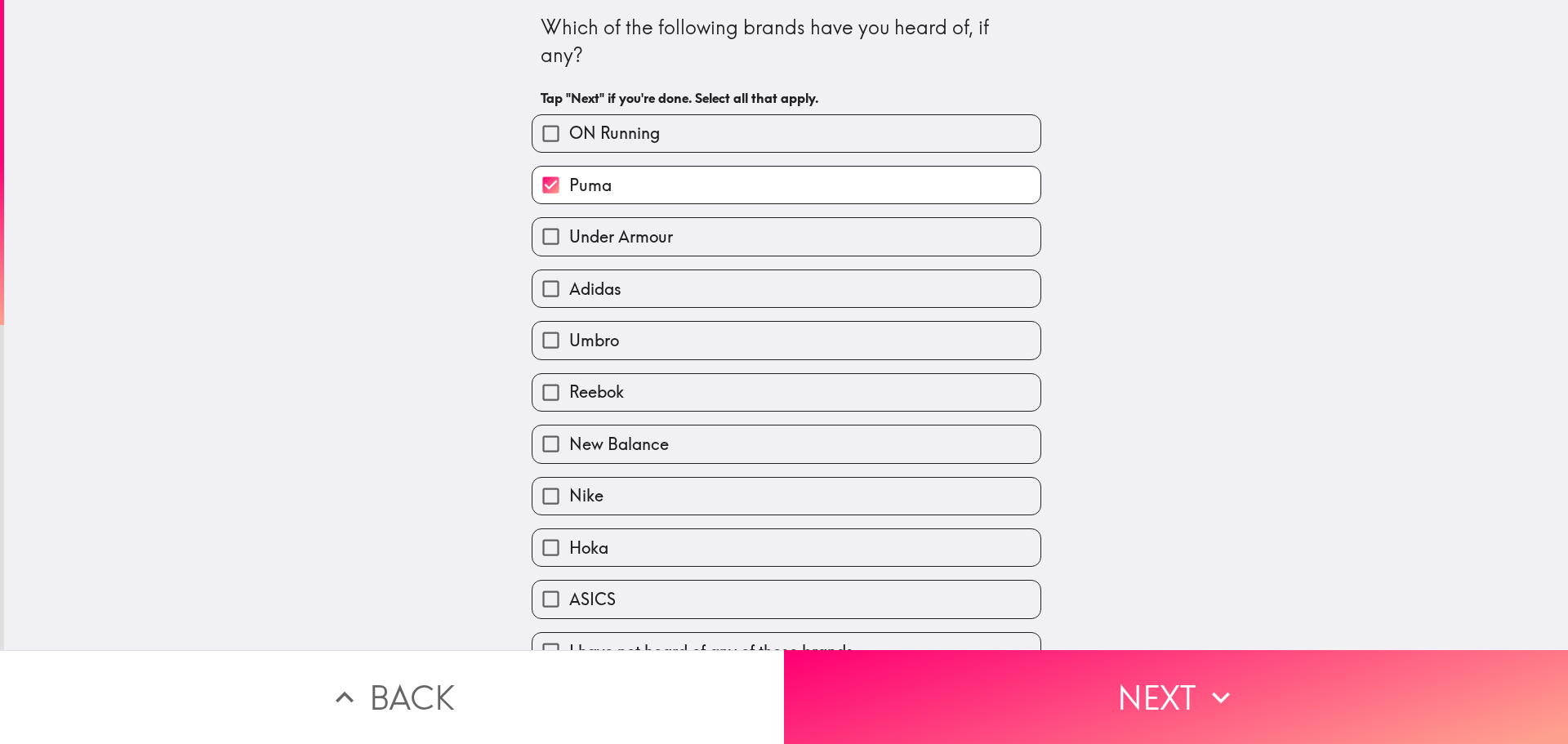
click at [606, 284] on span "Adidas" at bounding box center [595, 290] width 53 height 23
click at [569, 284] on input "Adidas" at bounding box center [550, 289] width 36 height 36
checkbox input "true"
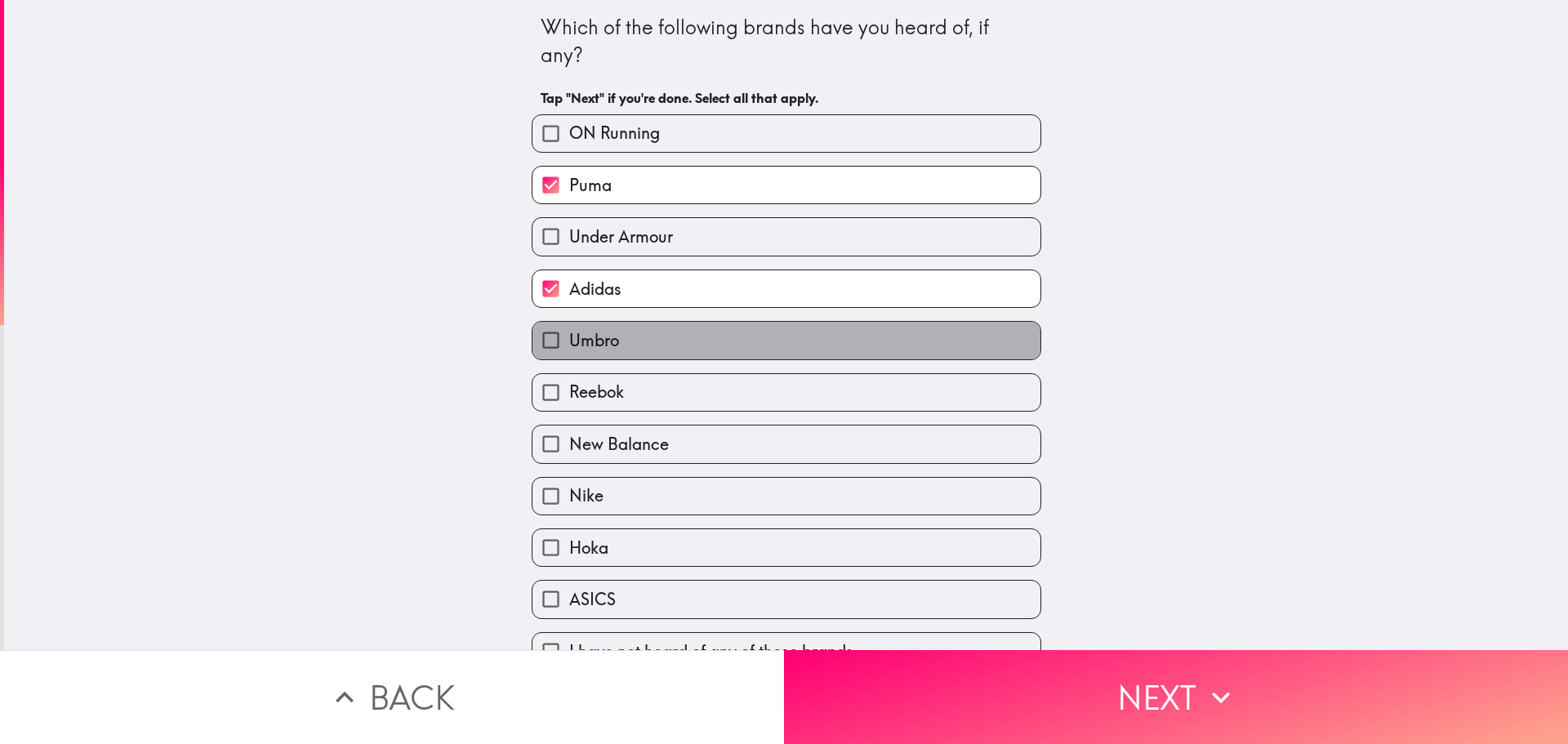
click at [591, 326] on label "Umbro" at bounding box center [786, 340] width 508 height 36
click at [569, 326] on input "Umbro" at bounding box center [550, 340] width 36 height 36
checkbox input "true"
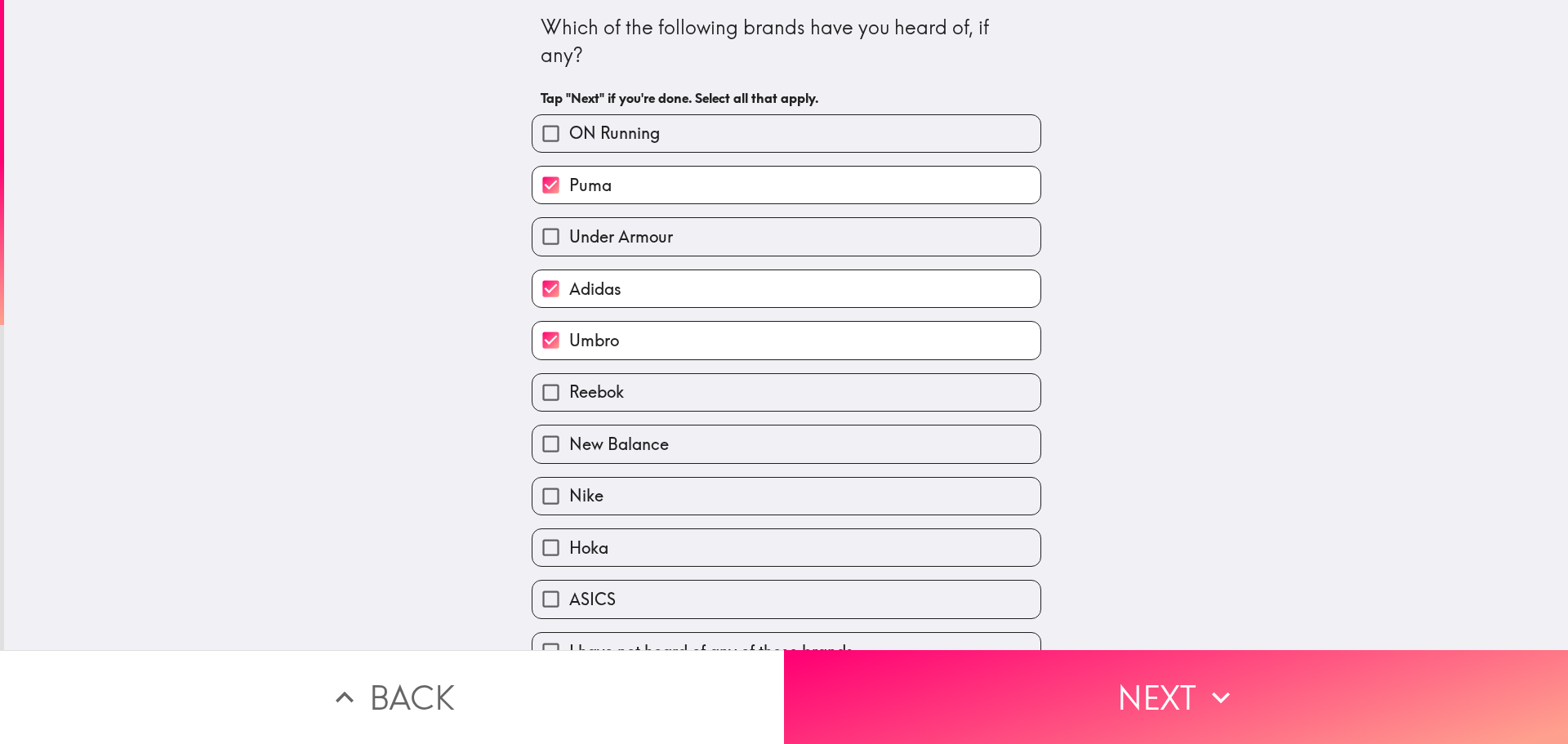
scroll to position [33, 0]
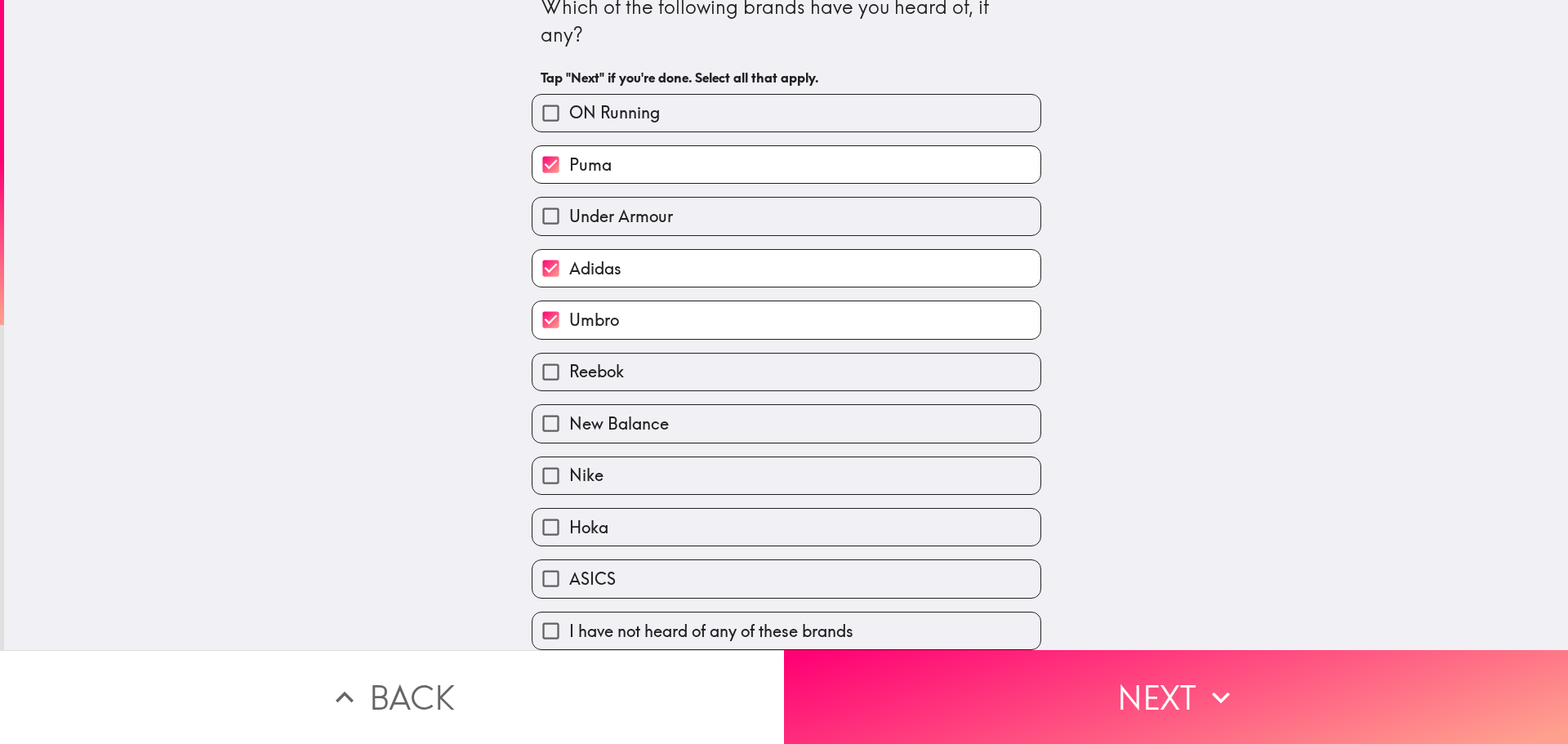
click at [582, 406] on label "New Balance" at bounding box center [786, 424] width 508 height 36
click at [569, 406] on input "New Balance" at bounding box center [550, 424] width 36 height 36
checkbox input "true"
click at [555, 472] on input "Nike" at bounding box center [550, 476] width 36 height 36
checkbox input "true"
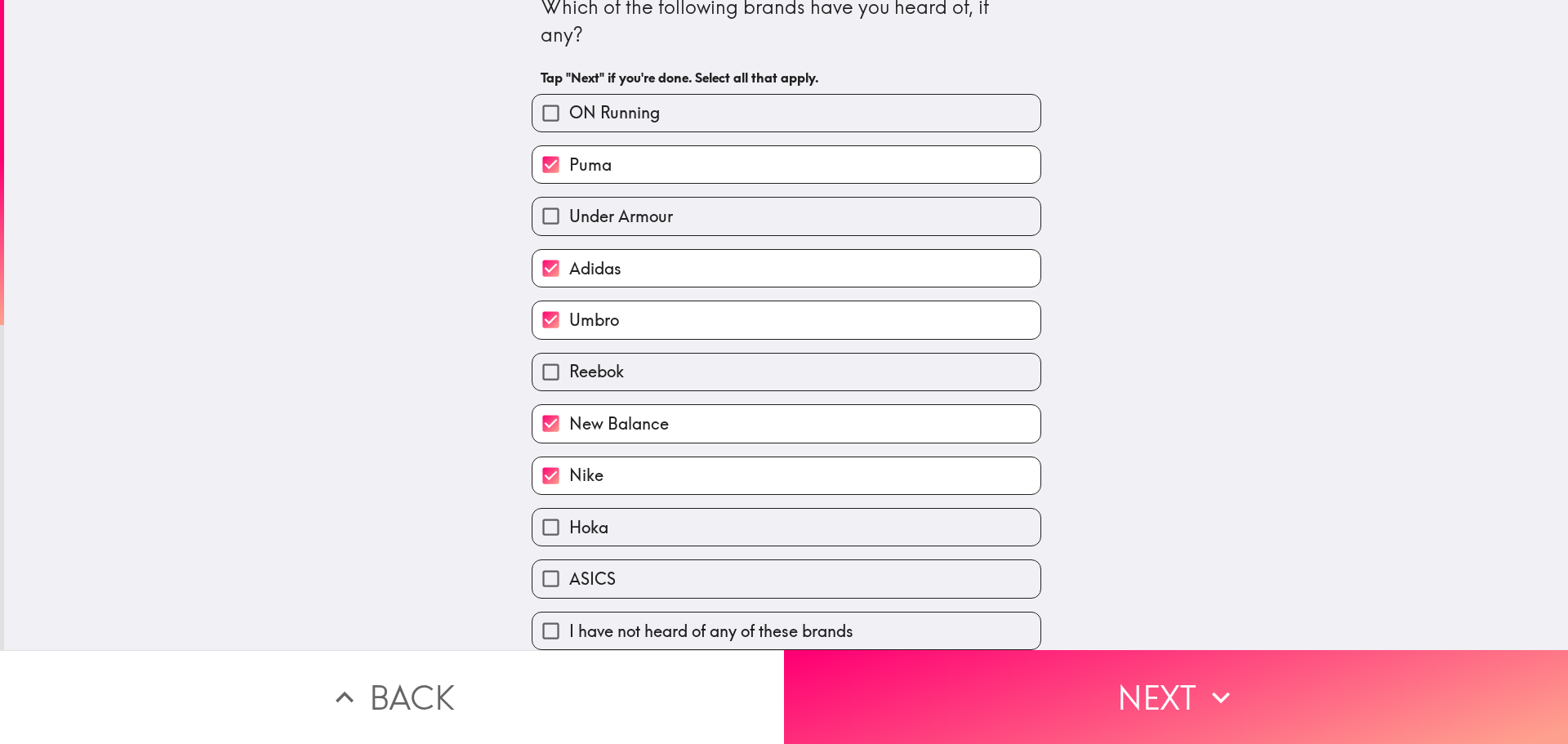
click at [603, 568] on span "ASICS" at bounding box center [592, 579] width 47 height 23
click at [569, 565] on input "ASICS" at bounding box center [550, 578] width 36 height 36
checkbox input "true"
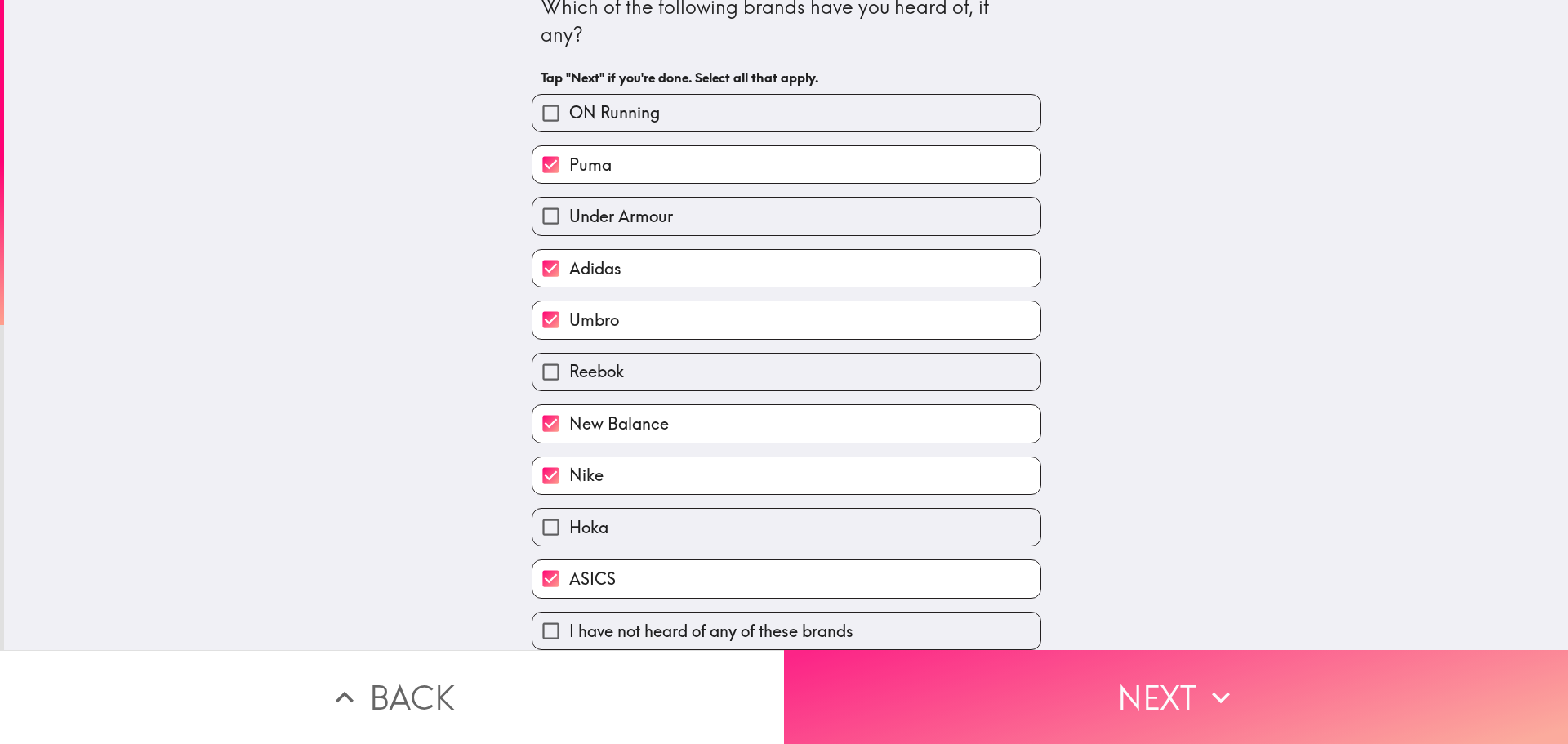
click at [1188, 680] on button "Next" at bounding box center [1176, 697] width 784 height 94
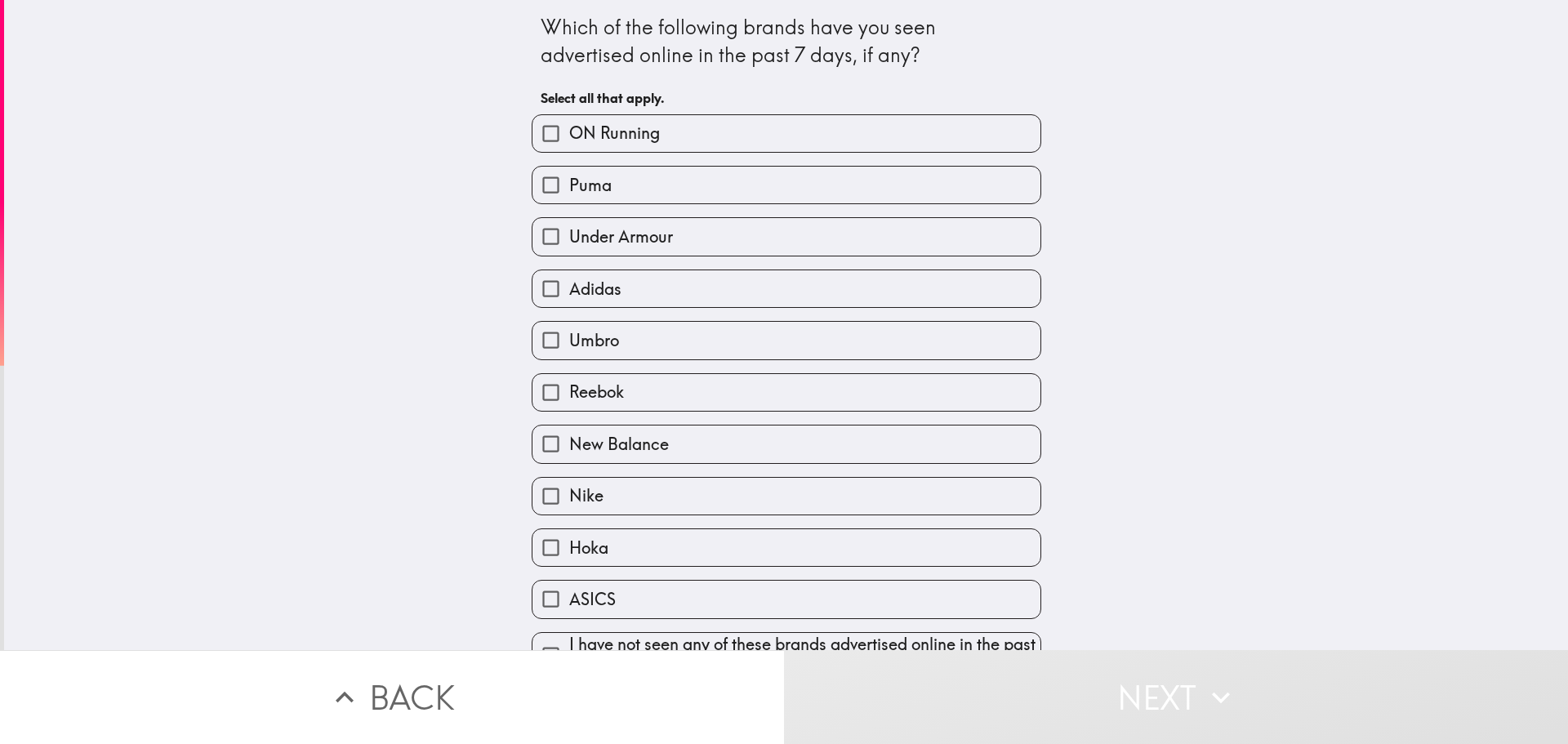
click at [595, 182] on span "Puma" at bounding box center [590, 185] width 42 height 23
click at [569, 182] on input "Puma" at bounding box center [550, 185] width 36 height 36
checkbox input "true"
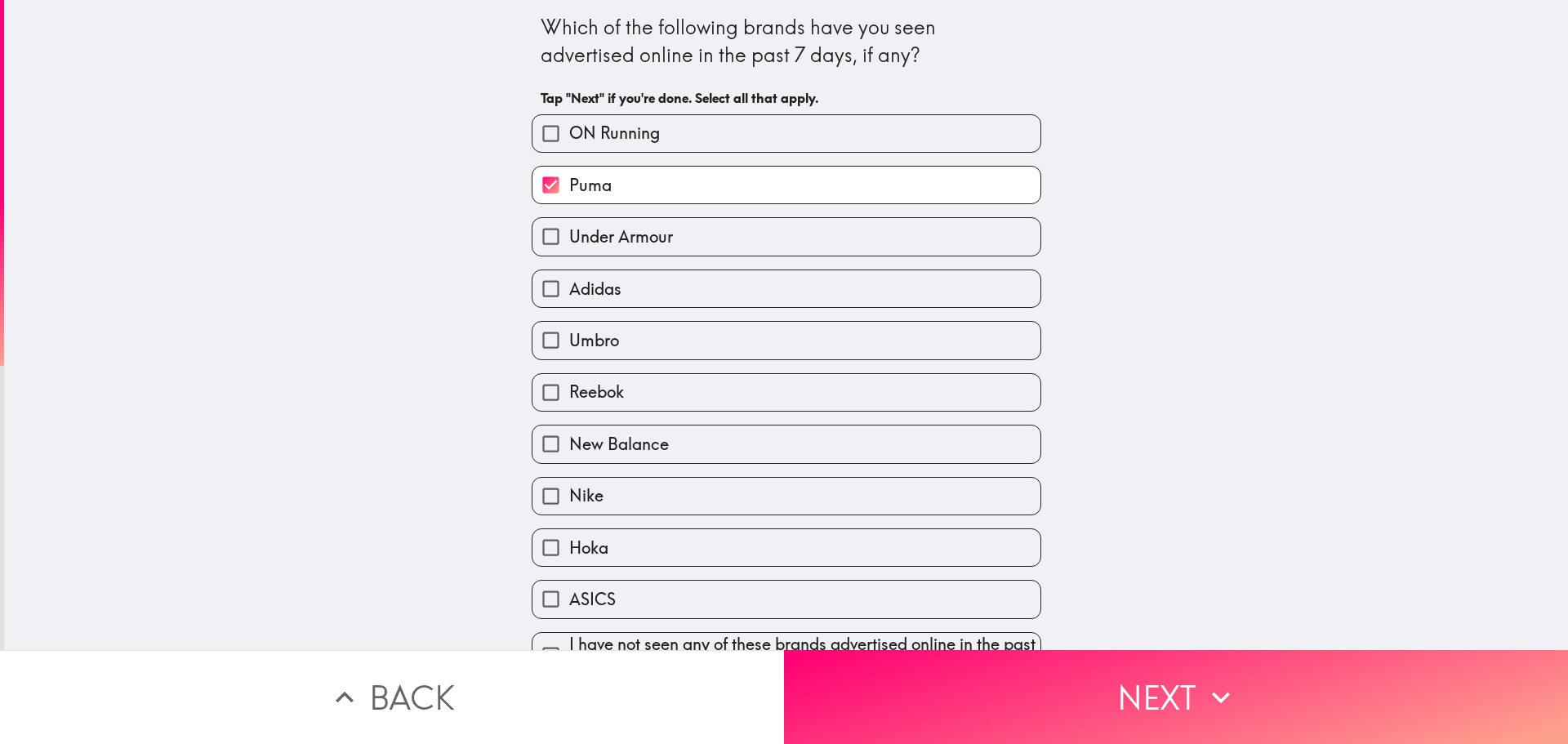
scroll to position [41, 0]
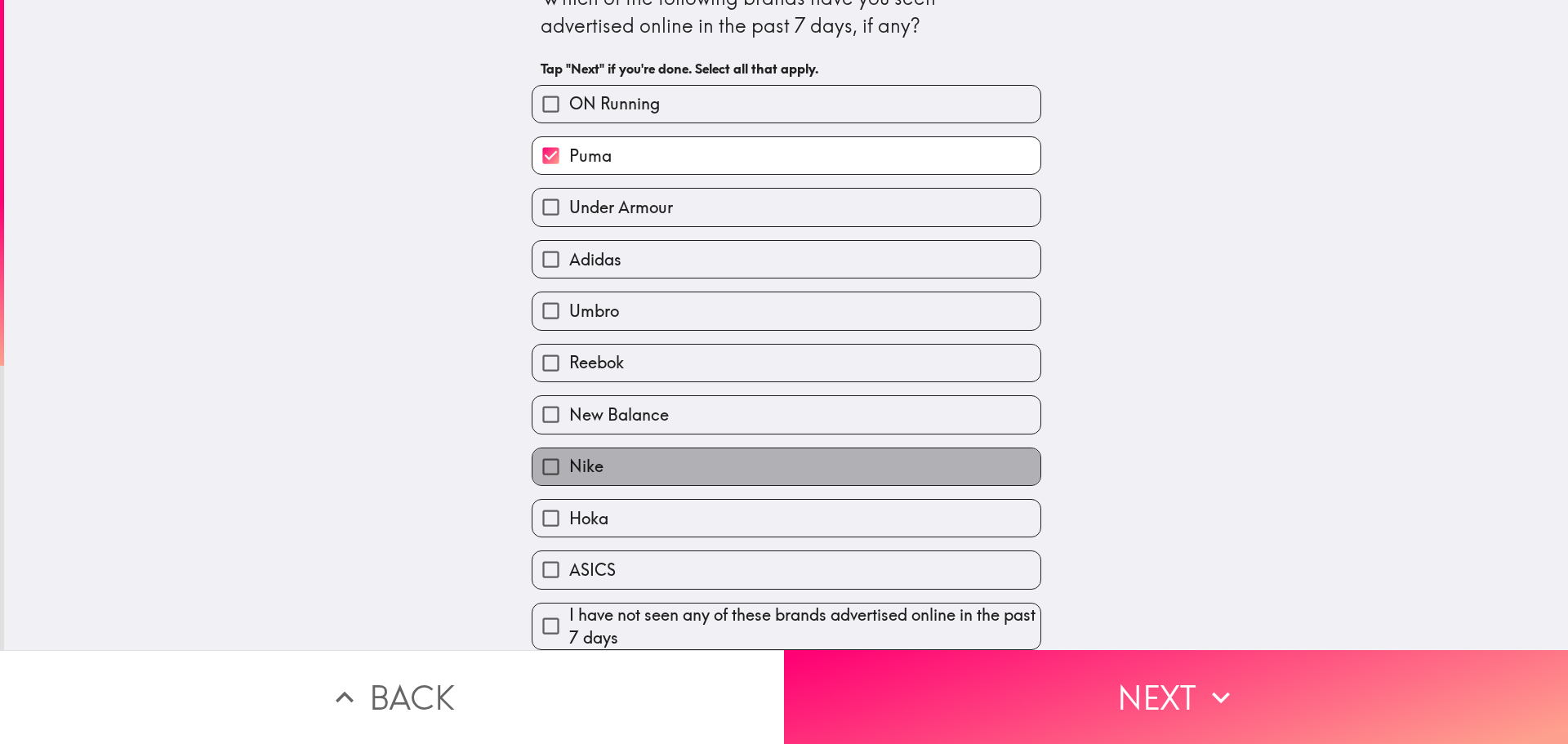
click at [620, 465] on label "Nike" at bounding box center [786, 467] width 508 height 36
click at [569, 465] on input "Nike" at bounding box center [550, 467] width 36 height 36
checkbox input "true"
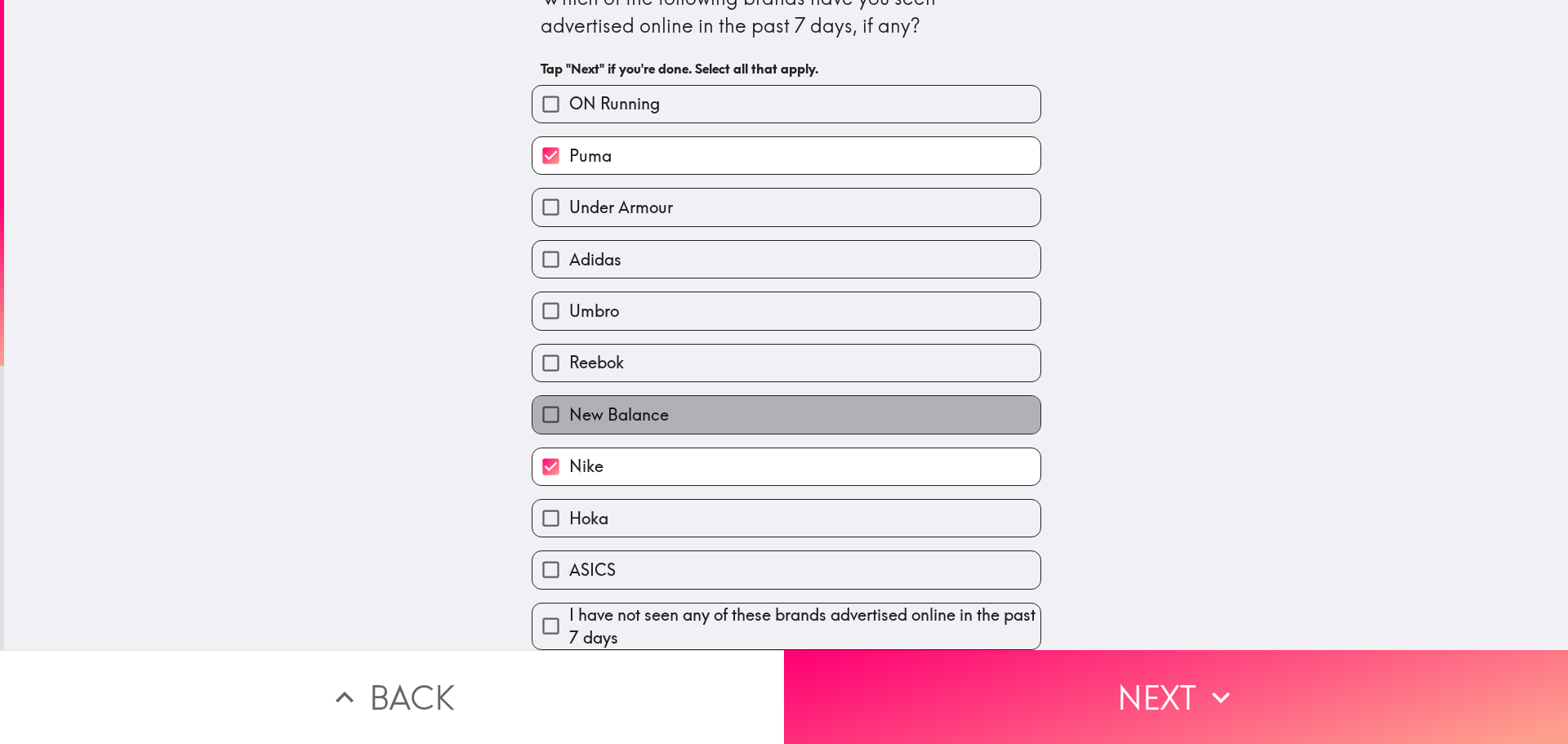
click at [600, 409] on span "New Balance" at bounding box center [619, 415] width 100 height 23
click at [569, 409] on input "New Balance" at bounding box center [550, 414] width 36 height 36
checkbox input "true"
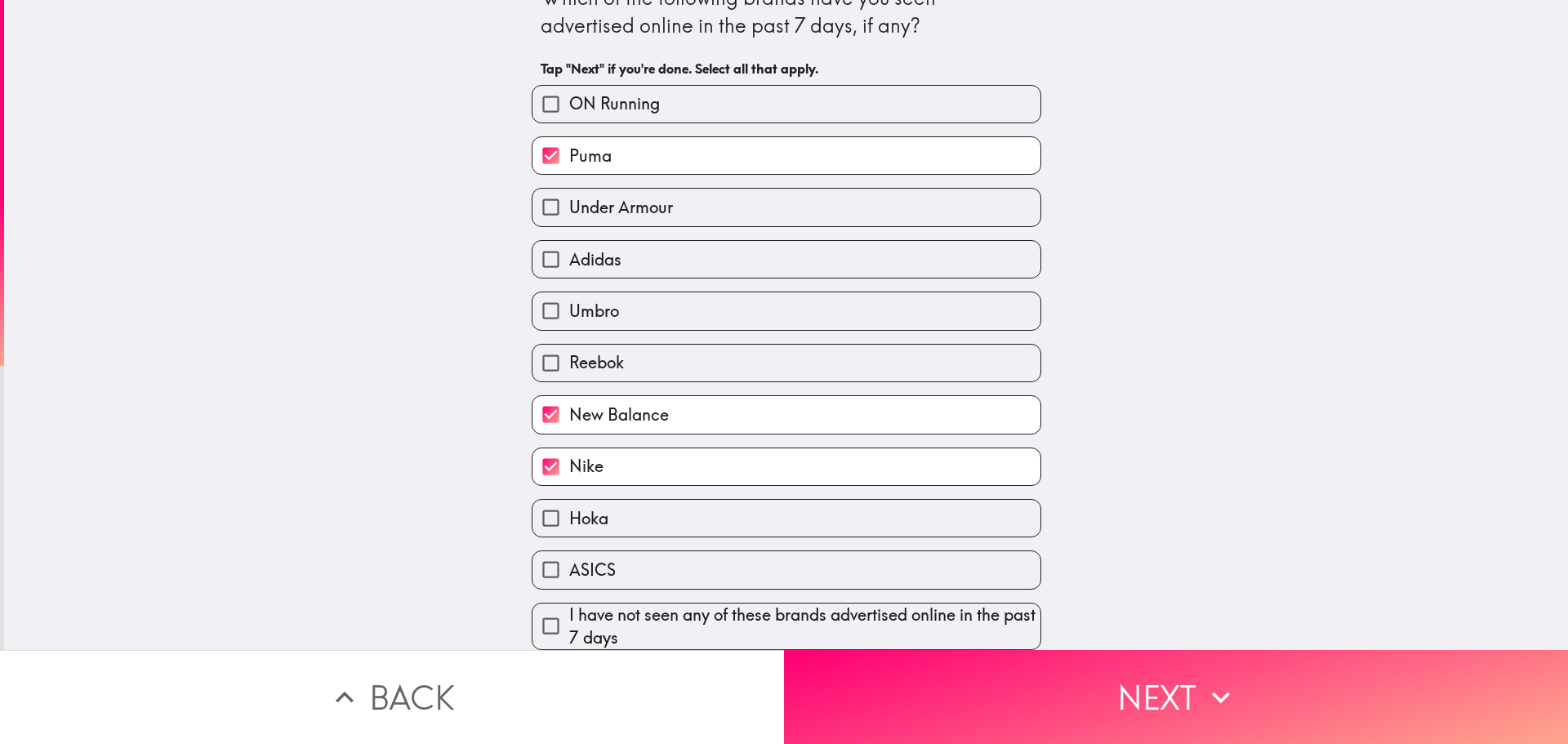
click at [689, 538] on div "ASICS" at bounding box center [779, 564] width 522 height 52
click at [698, 551] on label "ASICS" at bounding box center [786, 570] width 508 height 36
click at [569, 551] on input "ASICS" at bounding box center [550, 570] width 36 height 36
checkbox input "true"
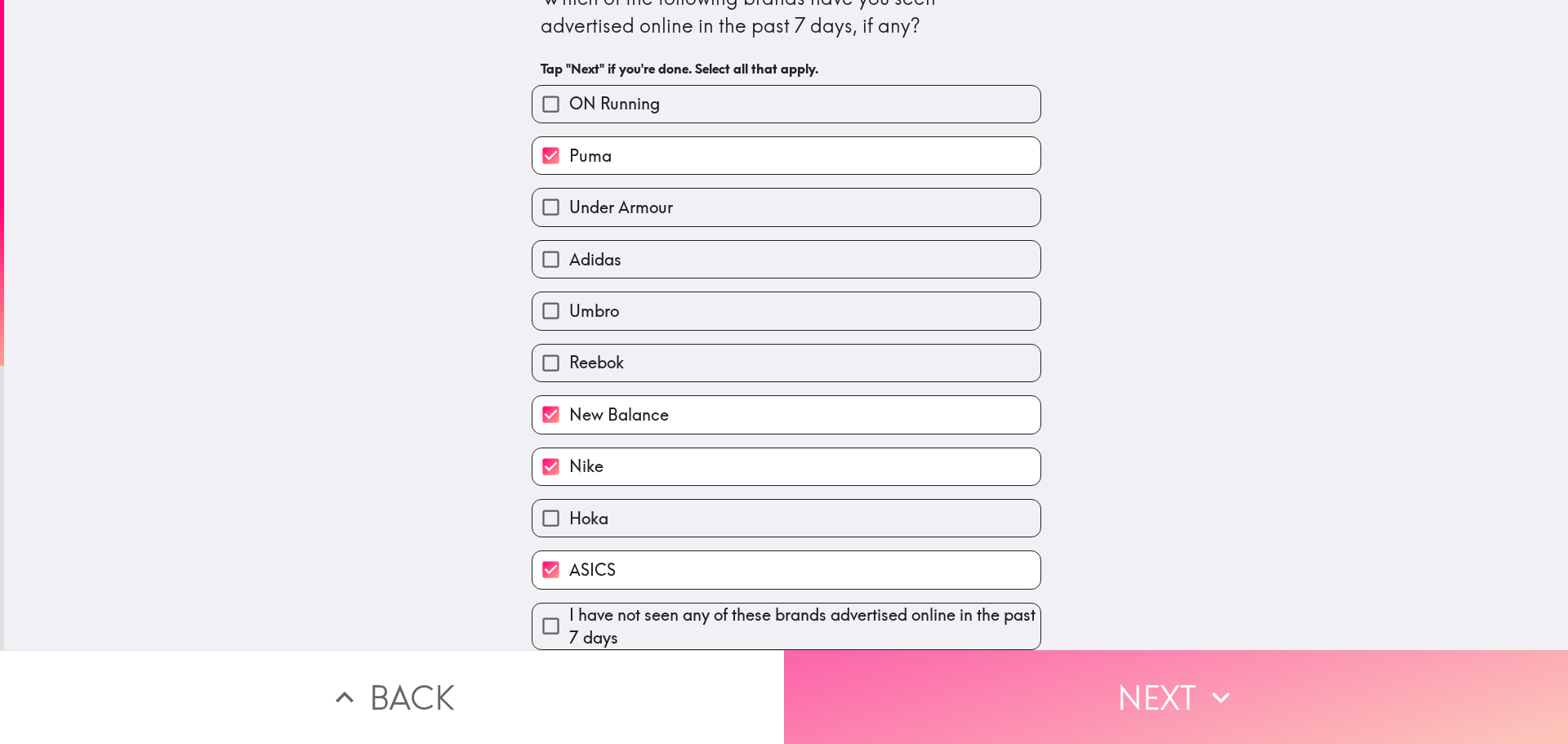
click at [1203, 680] on icon "button" at bounding box center [1220, 697] width 35 height 35
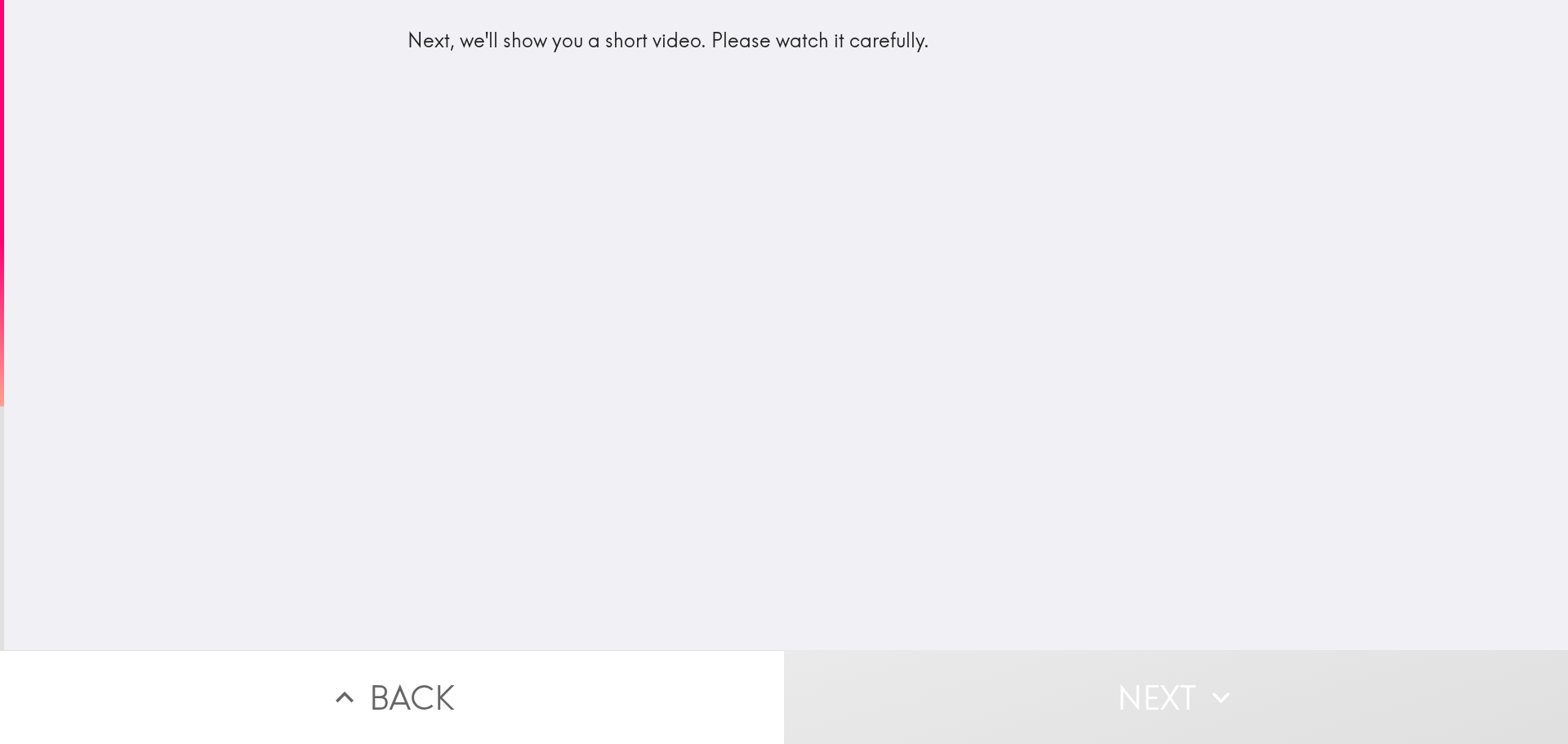
click at [836, 321] on div "Next, we'll show you a short video. Please watch it carefully." at bounding box center [785, 325] width 1563 height 650
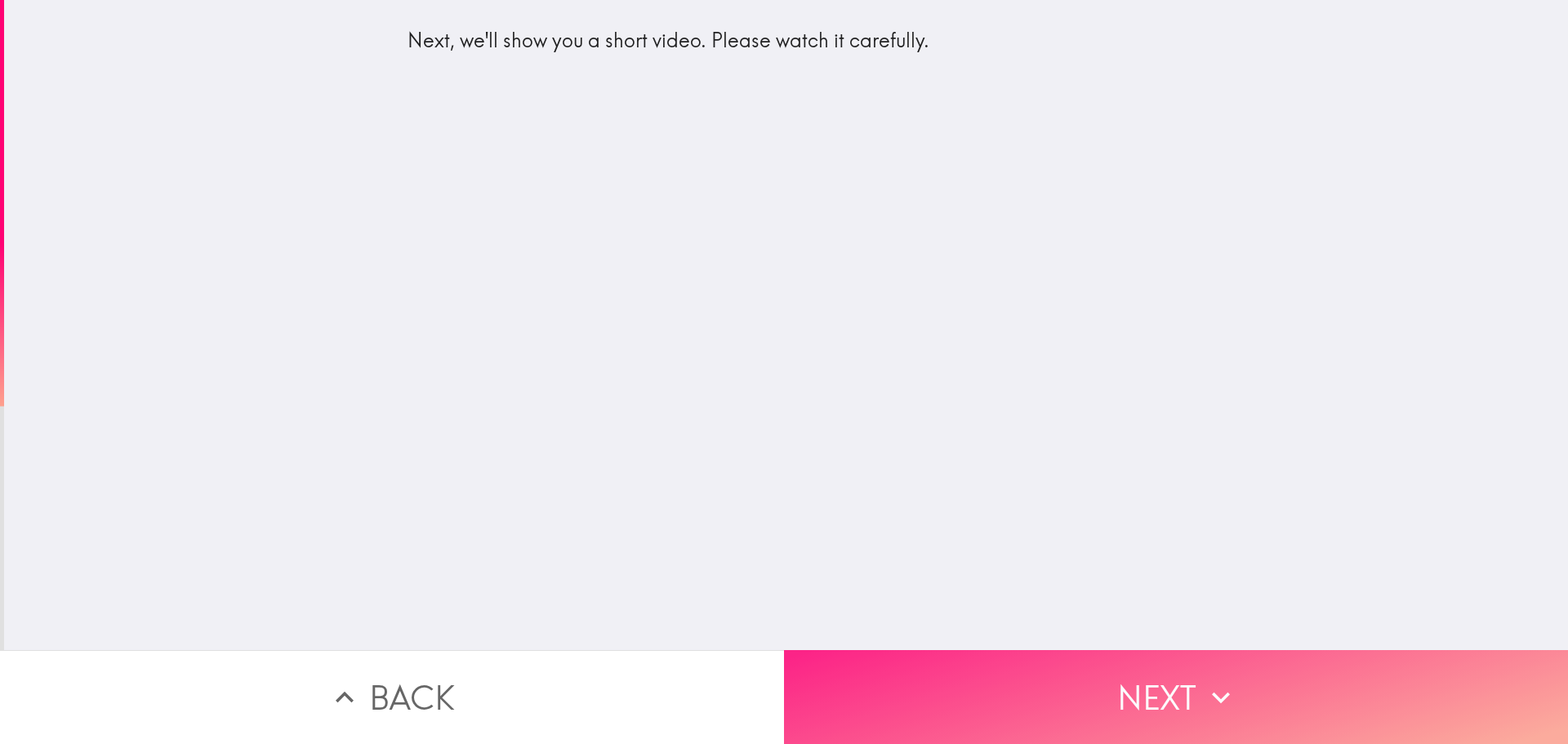
click at [1193, 680] on button "Next" at bounding box center [1176, 697] width 784 height 94
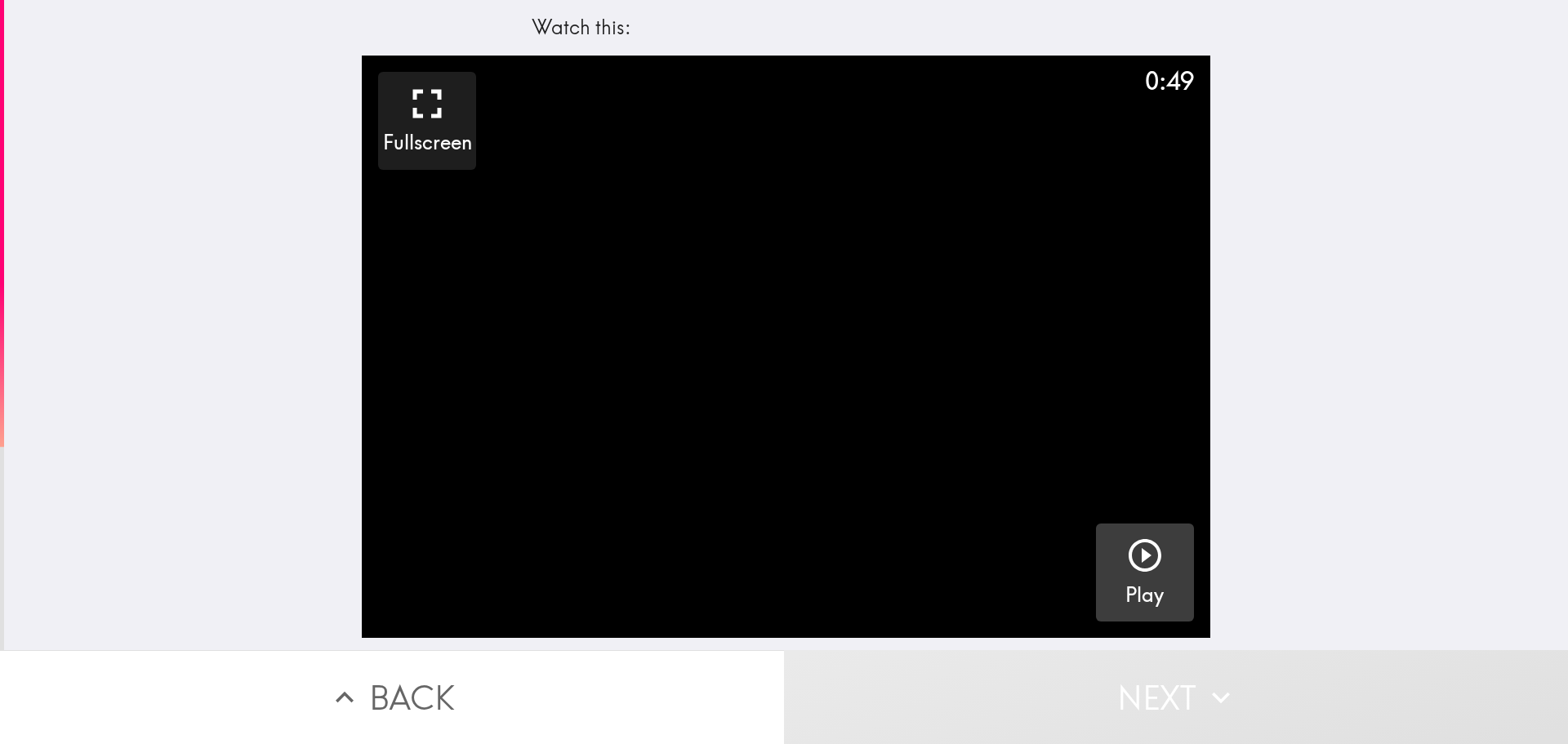
click at [1111, 572] on button "Play" at bounding box center [1144, 572] width 98 height 98
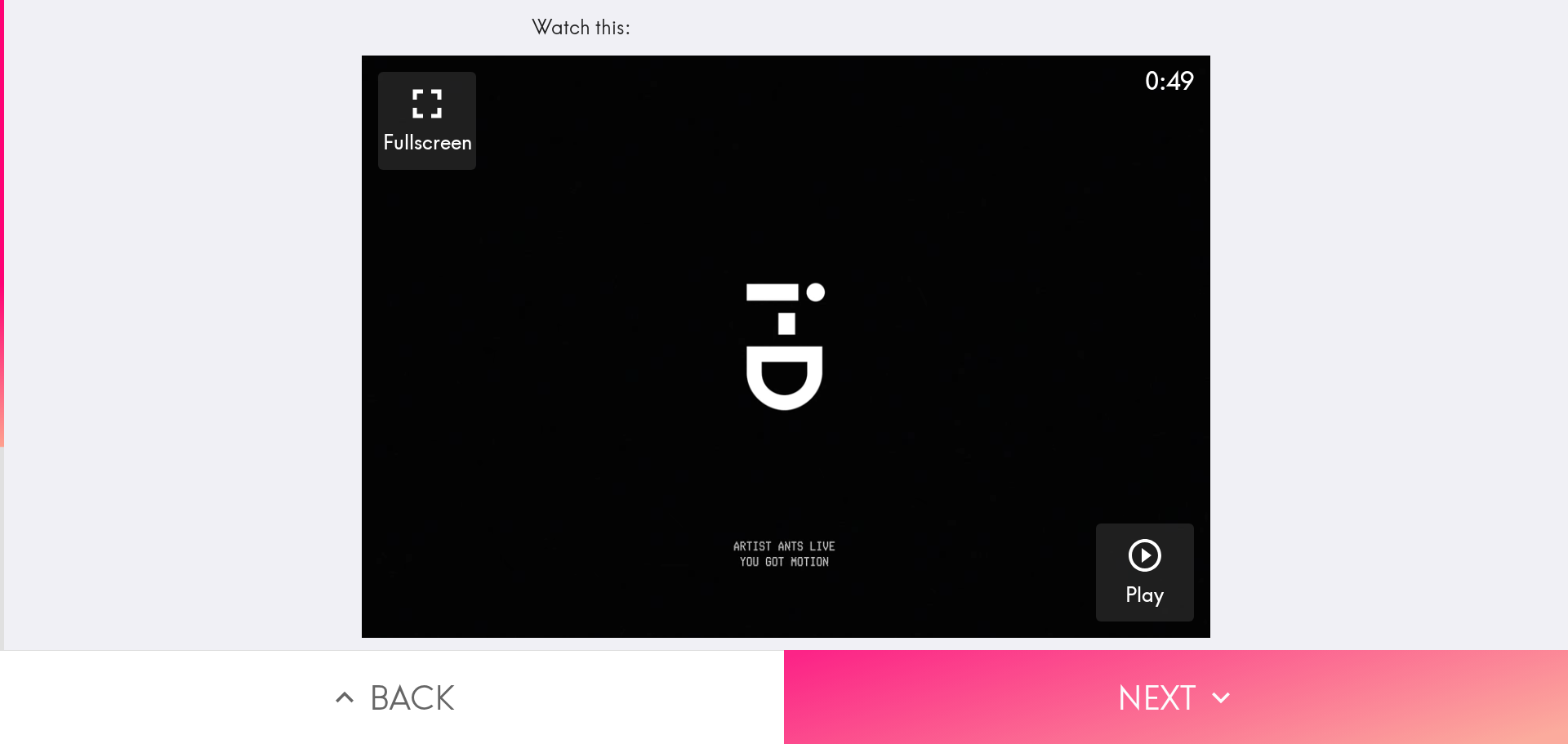
click at [1203, 692] on icon "button" at bounding box center [1220, 697] width 35 height 35
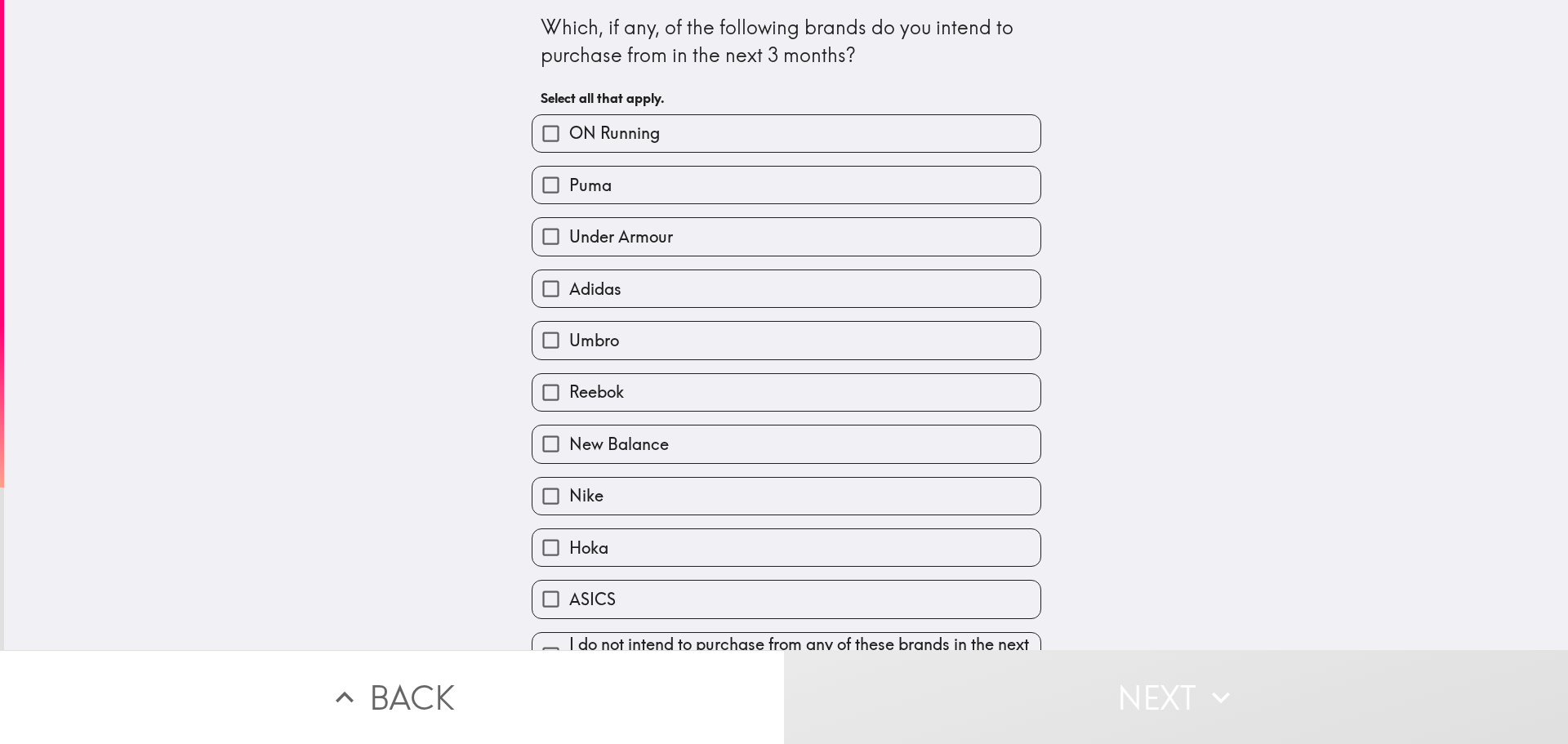
click at [651, 346] on label "Umbro" at bounding box center [786, 340] width 508 height 36
click at [569, 346] on input "Umbro" at bounding box center [550, 340] width 36 height 36
checkbox input "true"
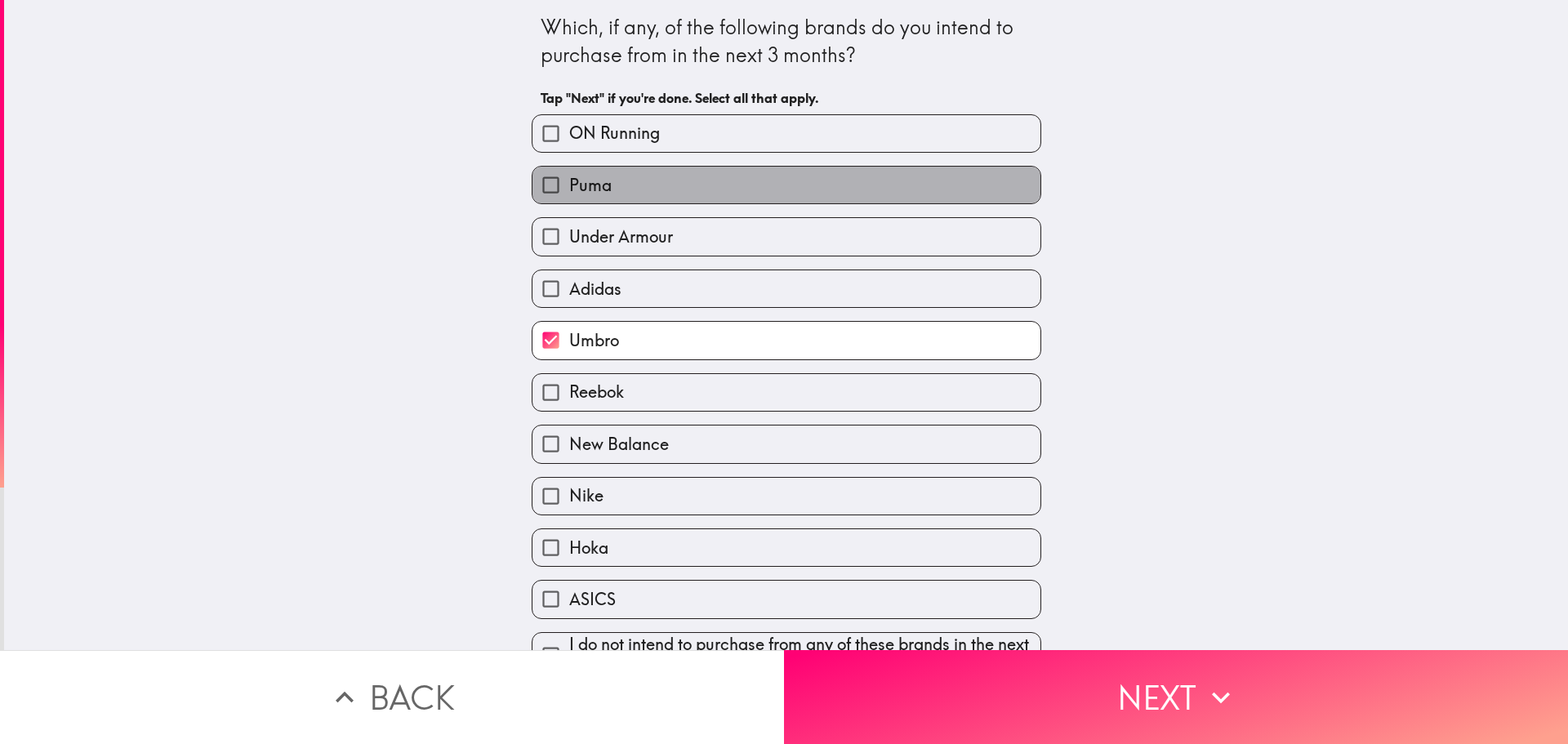
click at [576, 200] on label "Puma" at bounding box center [786, 185] width 508 height 36
click at [569, 200] on input "Puma" at bounding box center [550, 185] width 36 height 36
checkbox input "true"
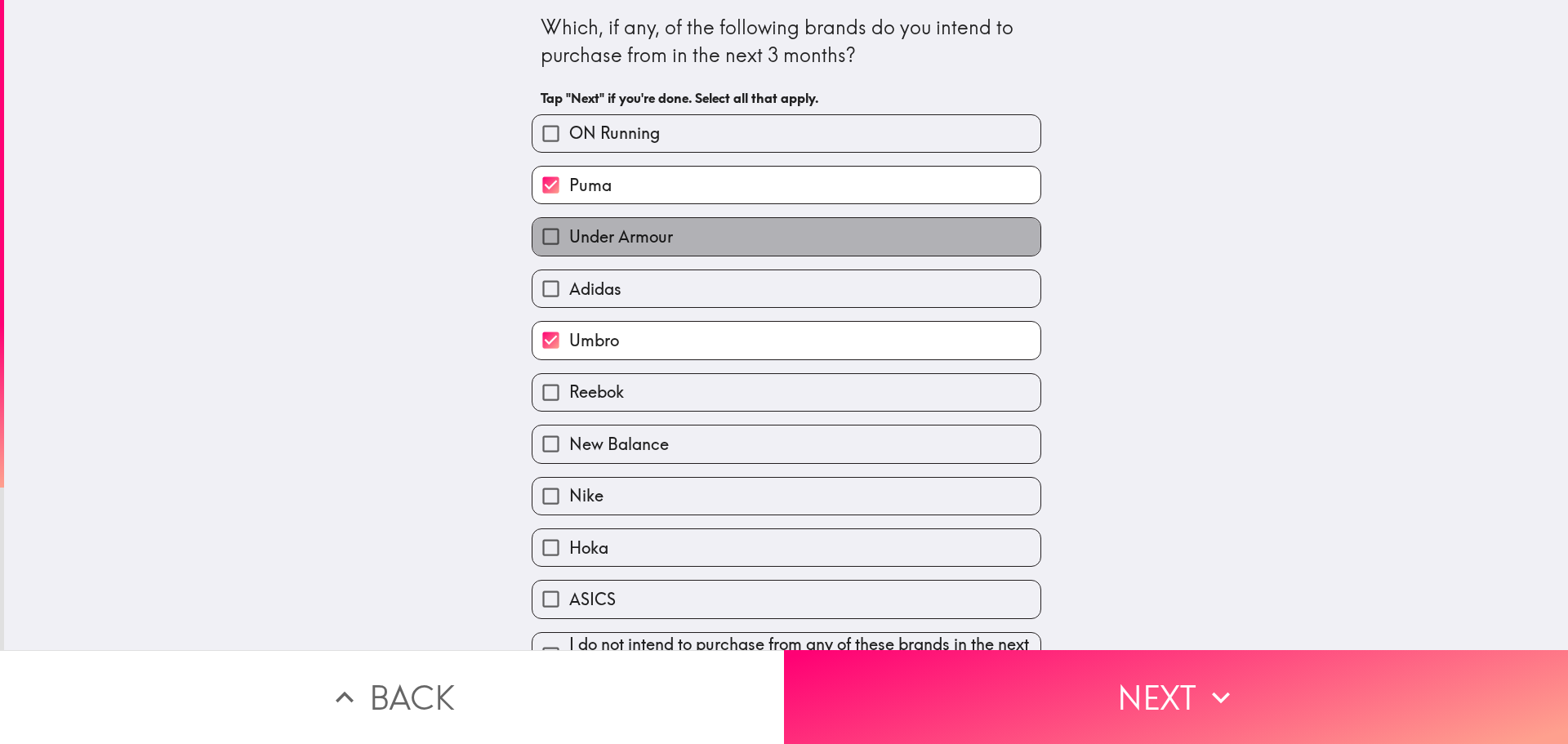
click at [583, 218] on div "Under Armour" at bounding box center [787, 237] width 510 height 38
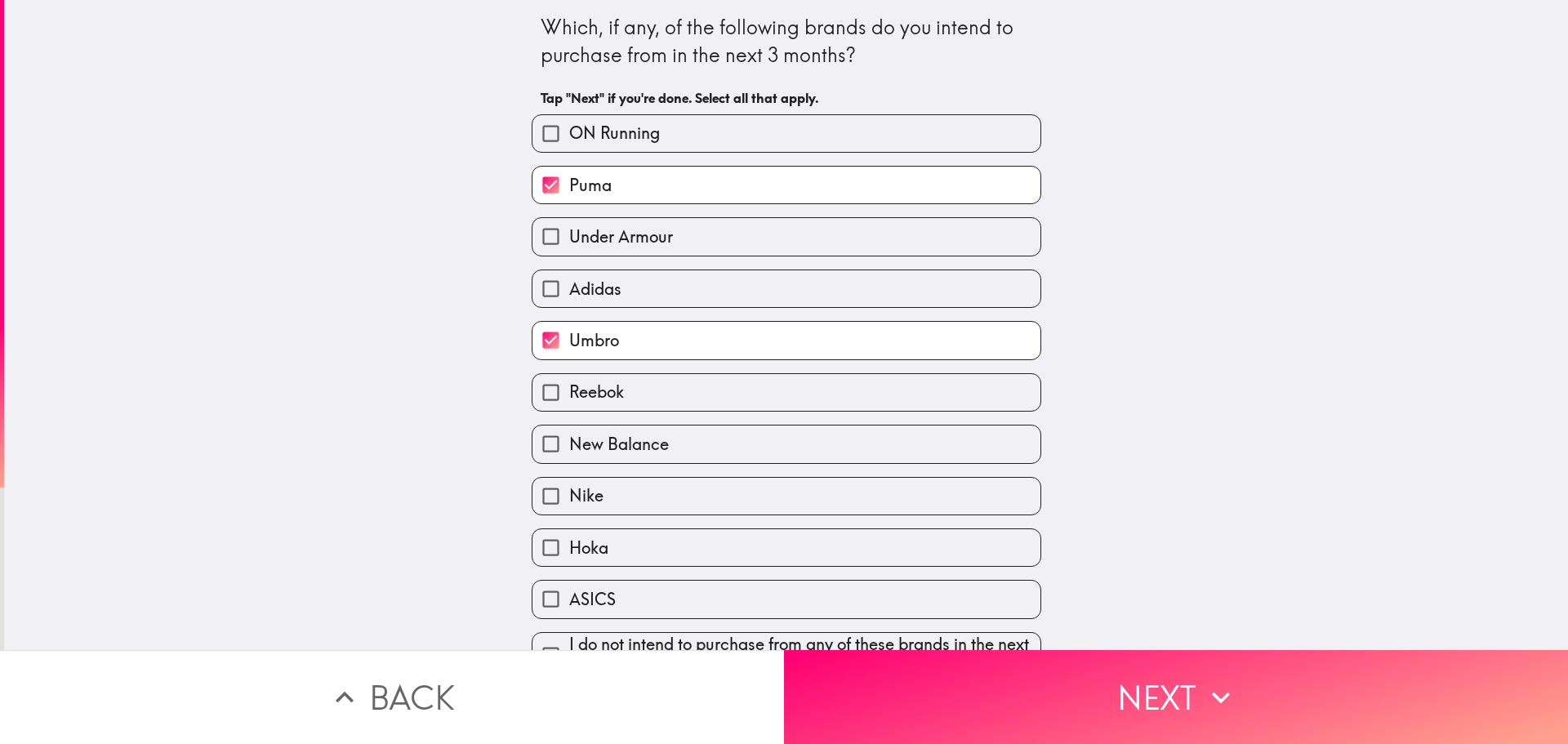
click at [597, 296] on span "Adidas" at bounding box center [595, 290] width 53 height 23
click at [569, 296] on input "Adidas" at bounding box center [550, 289] width 36 height 36
checkbox input "true"
click at [655, 466] on div "Nike" at bounding box center [779, 490] width 522 height 52
drag, startPoint x: 649, startPoint y: 453, endPoint x: 629, endPoint y: 498, distance: 49.2
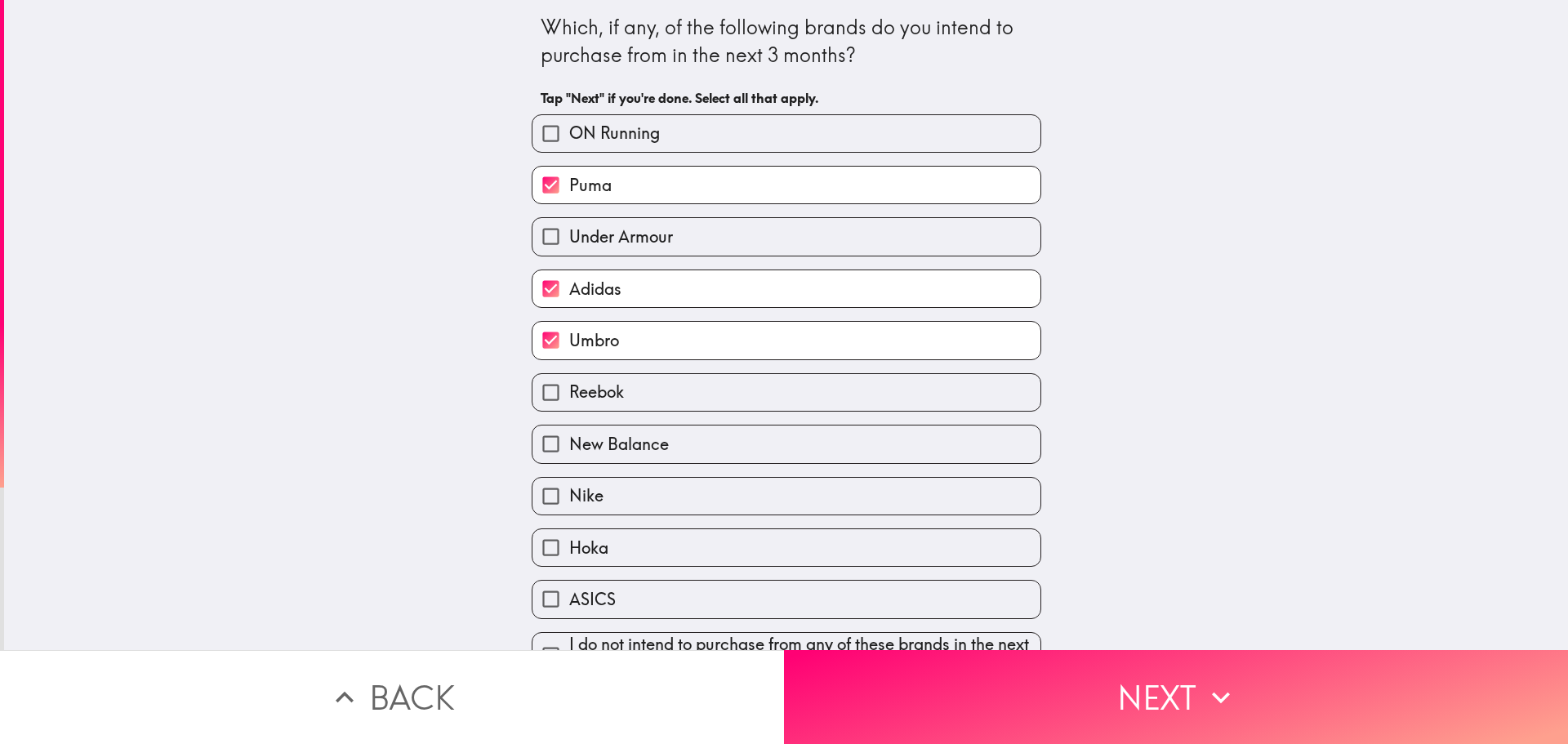
click at [640, 473] on div "ON Running Puma Under Armour Adidas Umbro Reebok New Balance Nike Hoka ASICS I …" at bounding box center [779, 390] width 522 height 578
click at [618, 511] on label "Nike" at bounding box center [786, 496] width 508 height 36
click at [569, 511] on input "Nike" at bounding box center [550, 496] width 36 height 36
checkbox input "true"
click at [622, 604] on label "ASICS" at bounding box center [786, 599] width 508 height 36
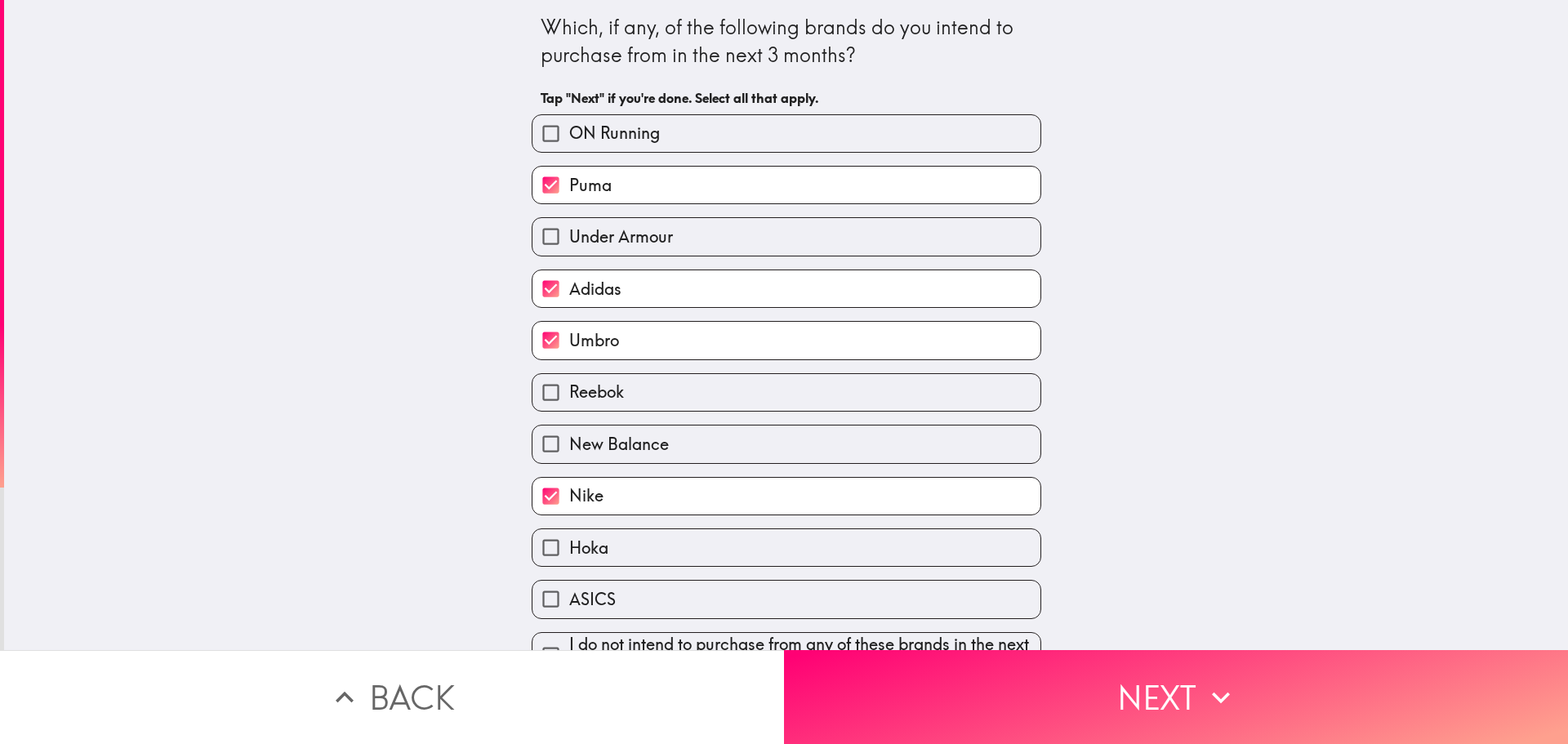
click at [569, 604] on input "ASICS" at bounding box center [550, 599] width 36 height 36
checkbox input "true"
click at [569, 435] on span "New Balance" at bounding box center [619, 444] width 100 height 23
click at [562, 435] on input "New Balance" at bounding box center [550, 444] width 36 height 36
checkbox input "true"
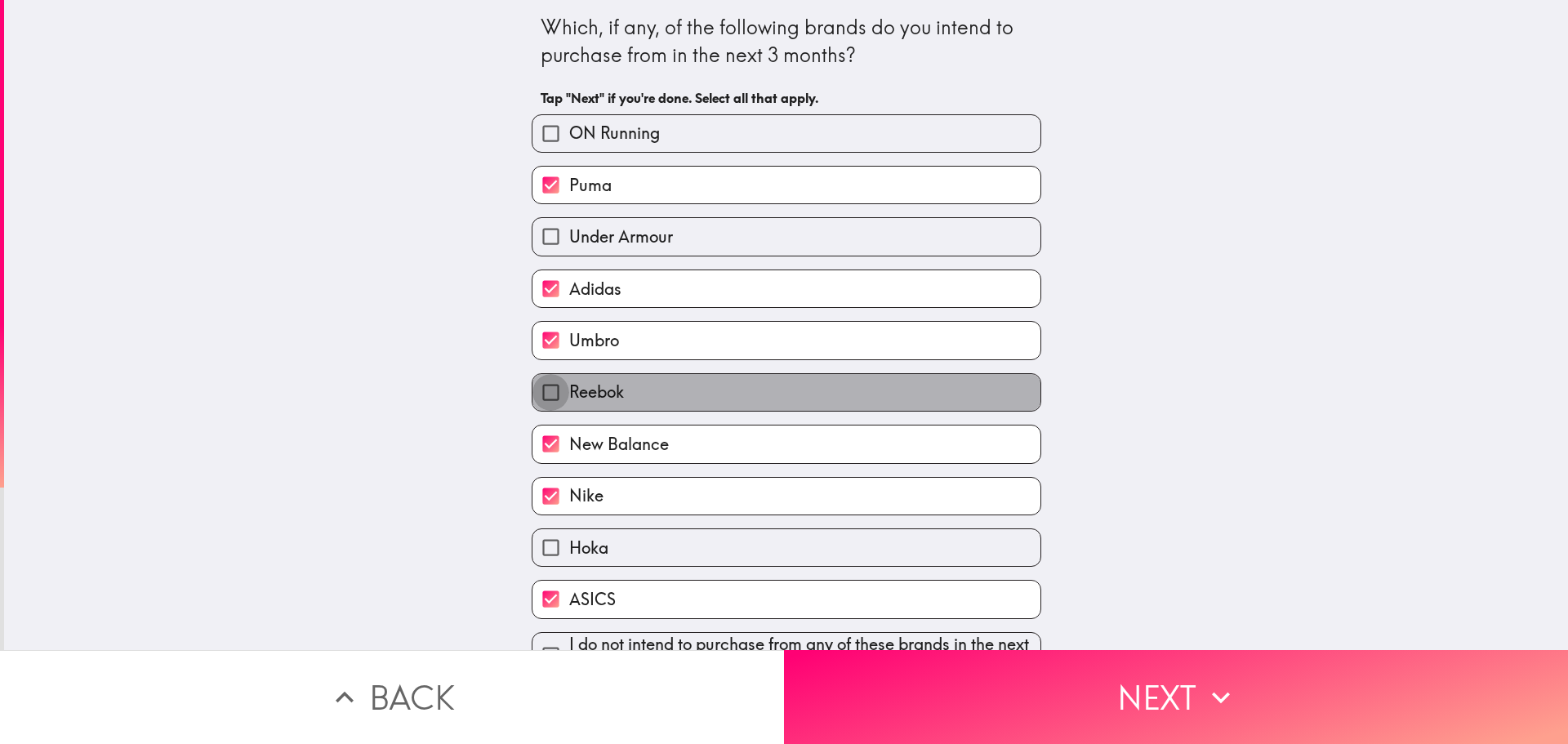
click at [532, 397] on input "Reebok" at bounding box center [550, 392] width 36 height 36
checkbox input "true"
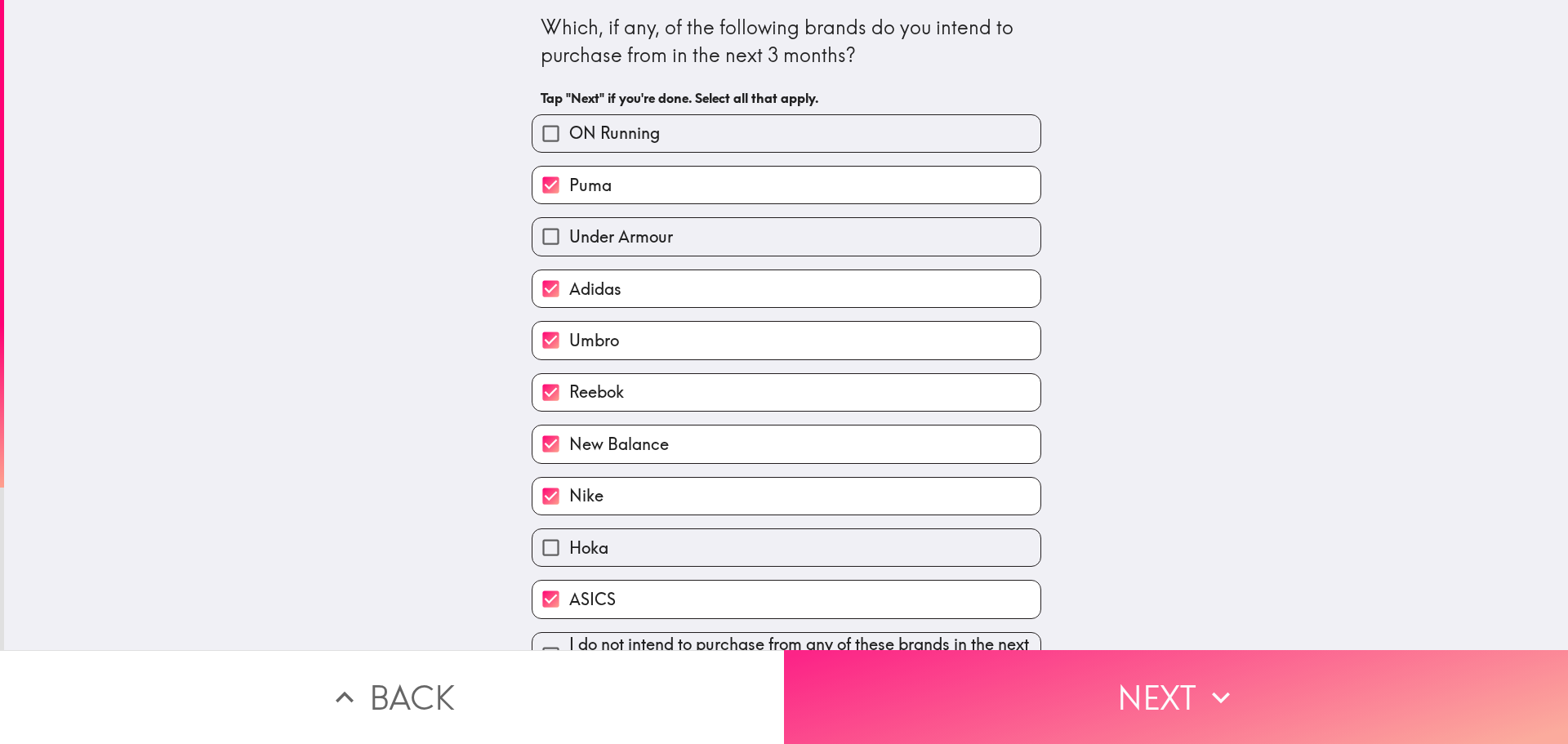
click at [992, 681] on button "Next" at bounding box center [1176, 697] width 784 height 94
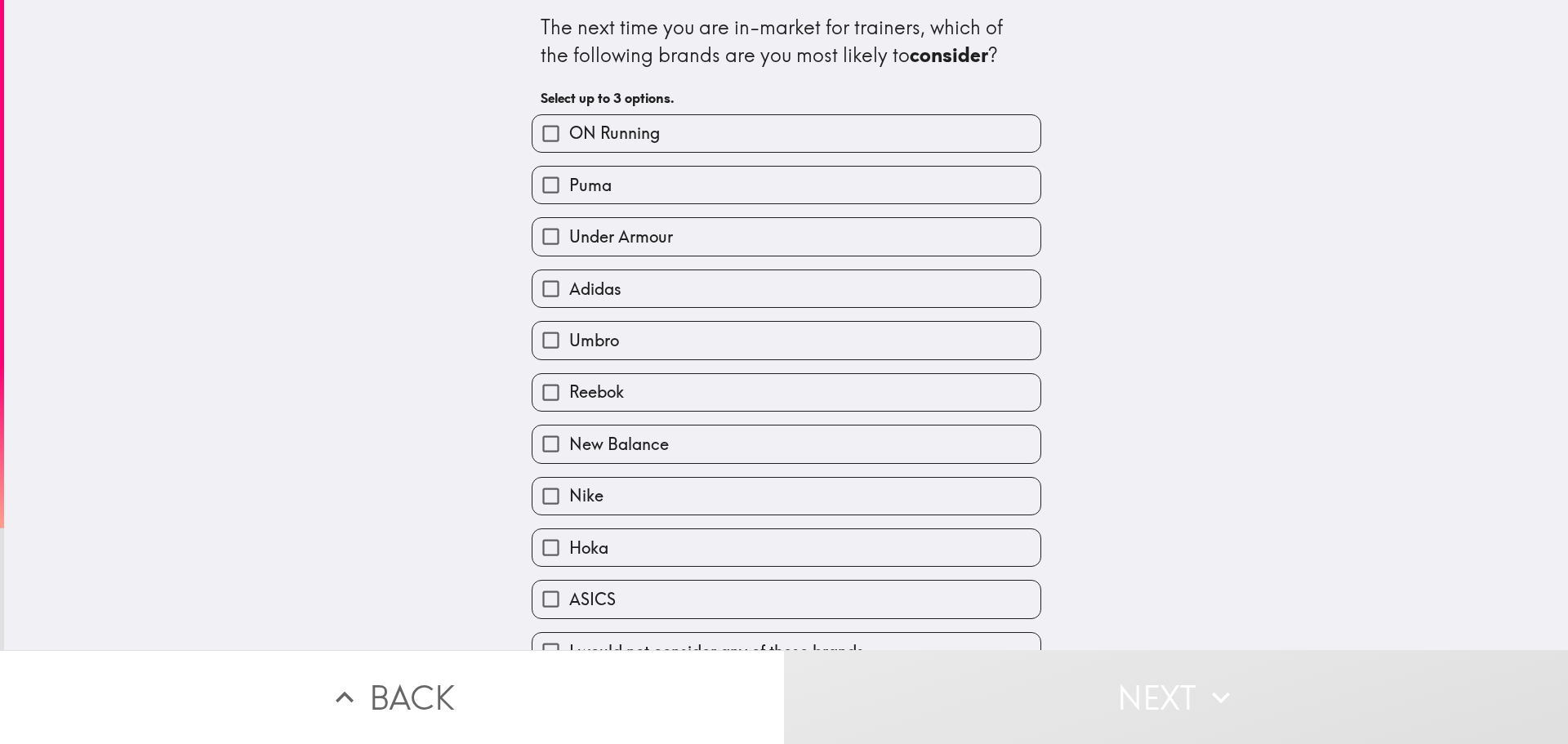
click at [519, 233] on div "Under Armour" at bounding box center [779, 230] width 522 height 52
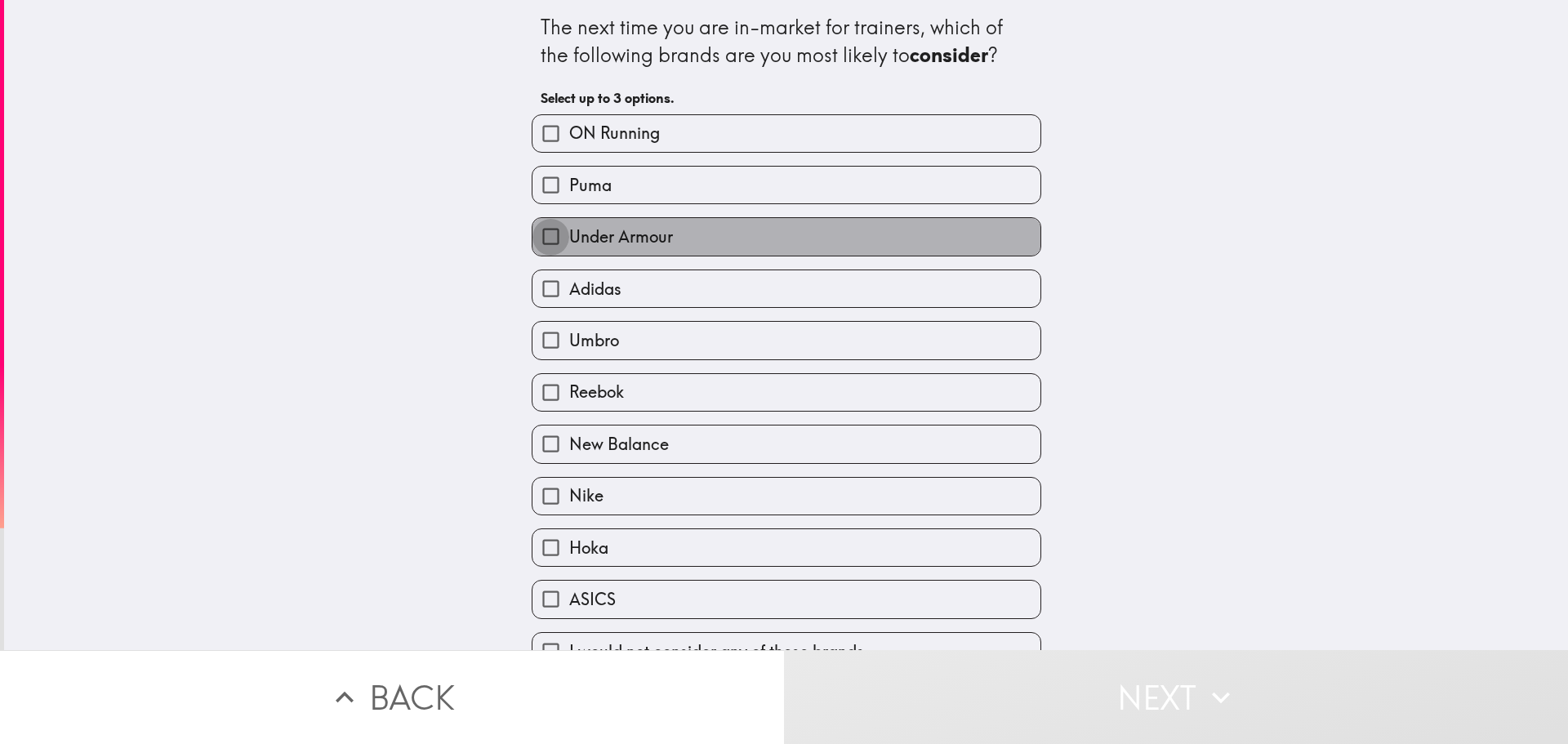
click at [532, 241] on input "Under Armour" at bounding box center [550, 236] width 36 height 36
checkbox input "true"
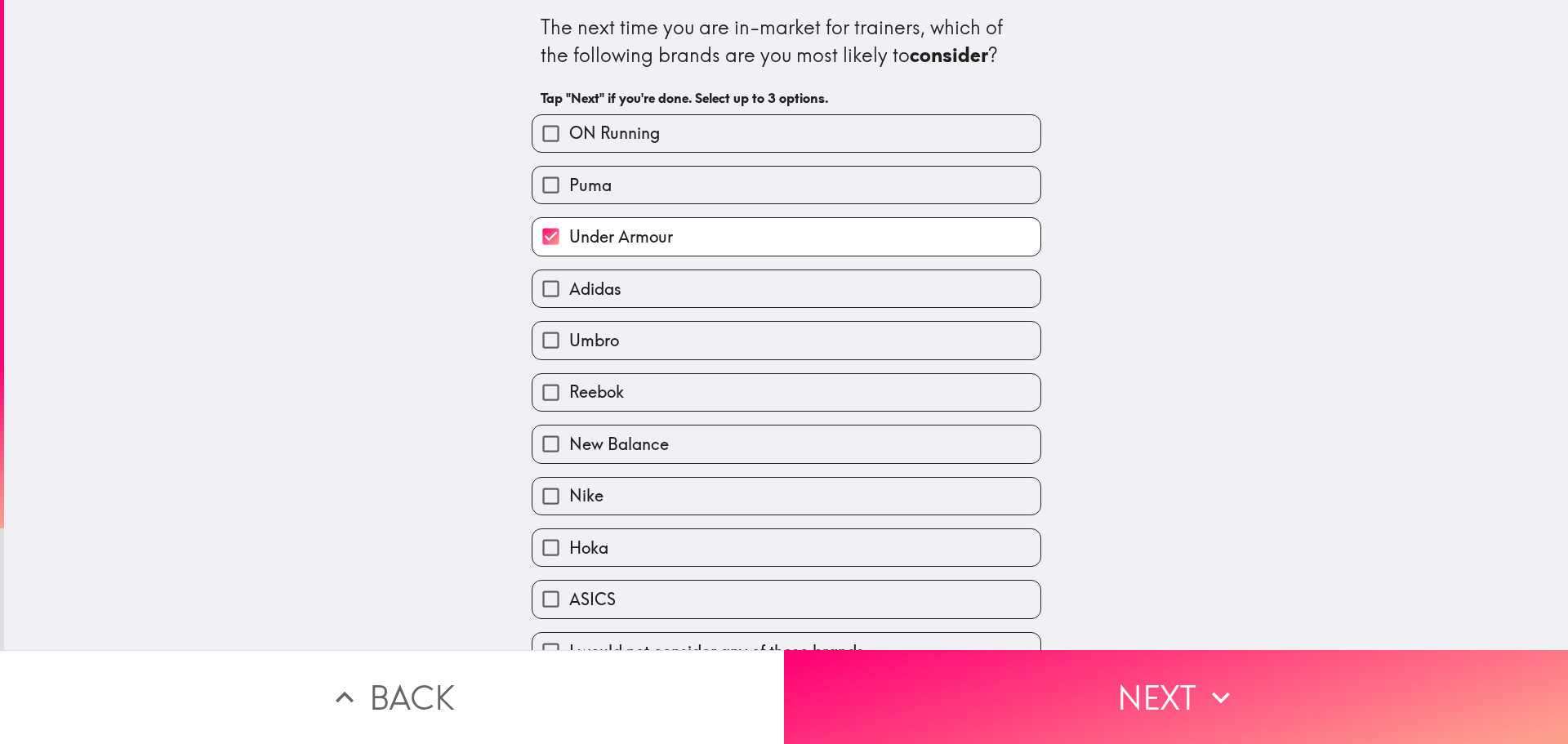
click at [532, 196] on input "Puma" at bounding box center [550, 185] width 36 height 36
checkbox input "true"
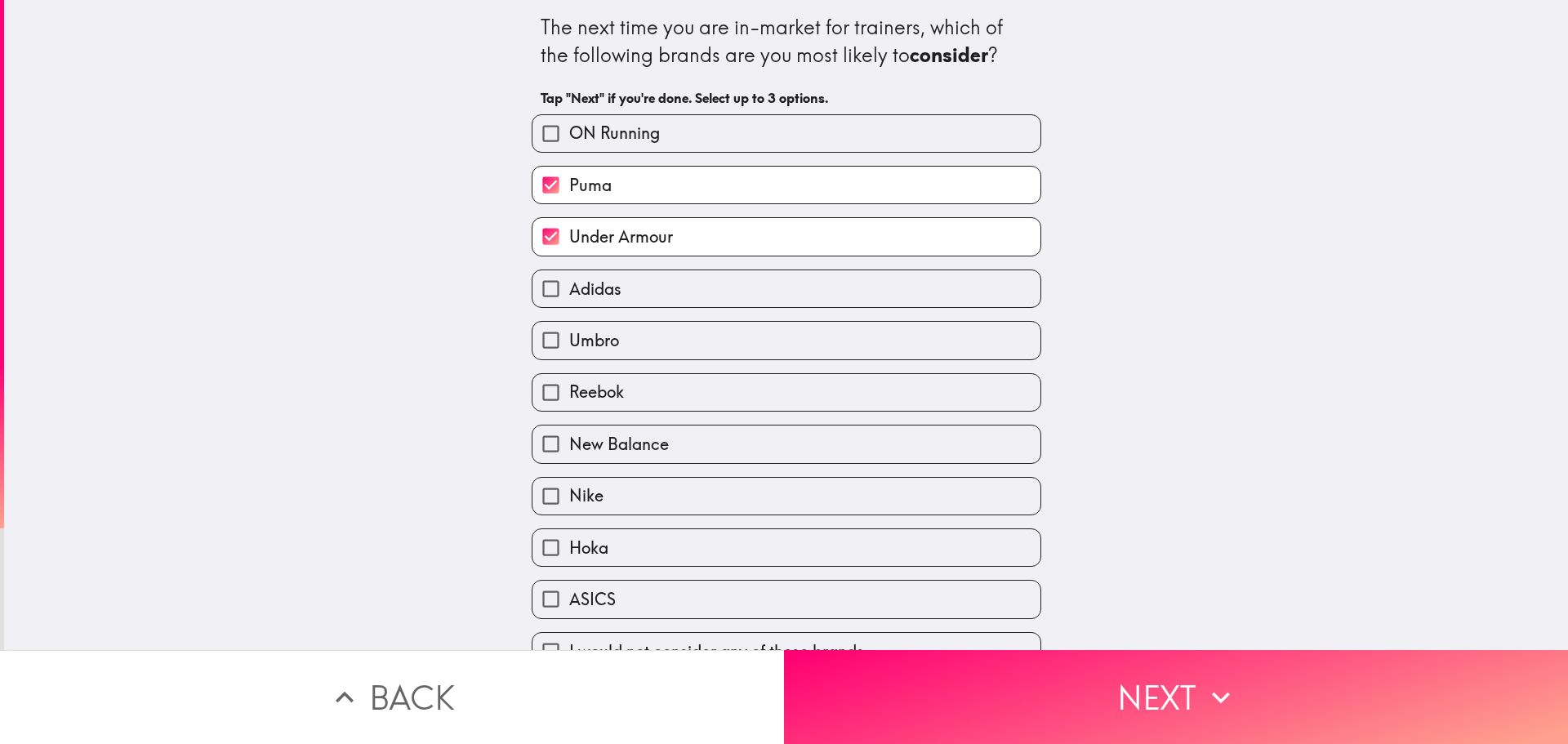
click at [540, 344] on input "Umbro" at bounding box center [550, 340] width 36 height 36
checkbox input "true"
click at [540, 466] on div "Nike" at bounding box center [779, 490] width 522 height 52
click at [538, 455] on input "New Balance" at bounding box center [550, 444] width 36 height 36
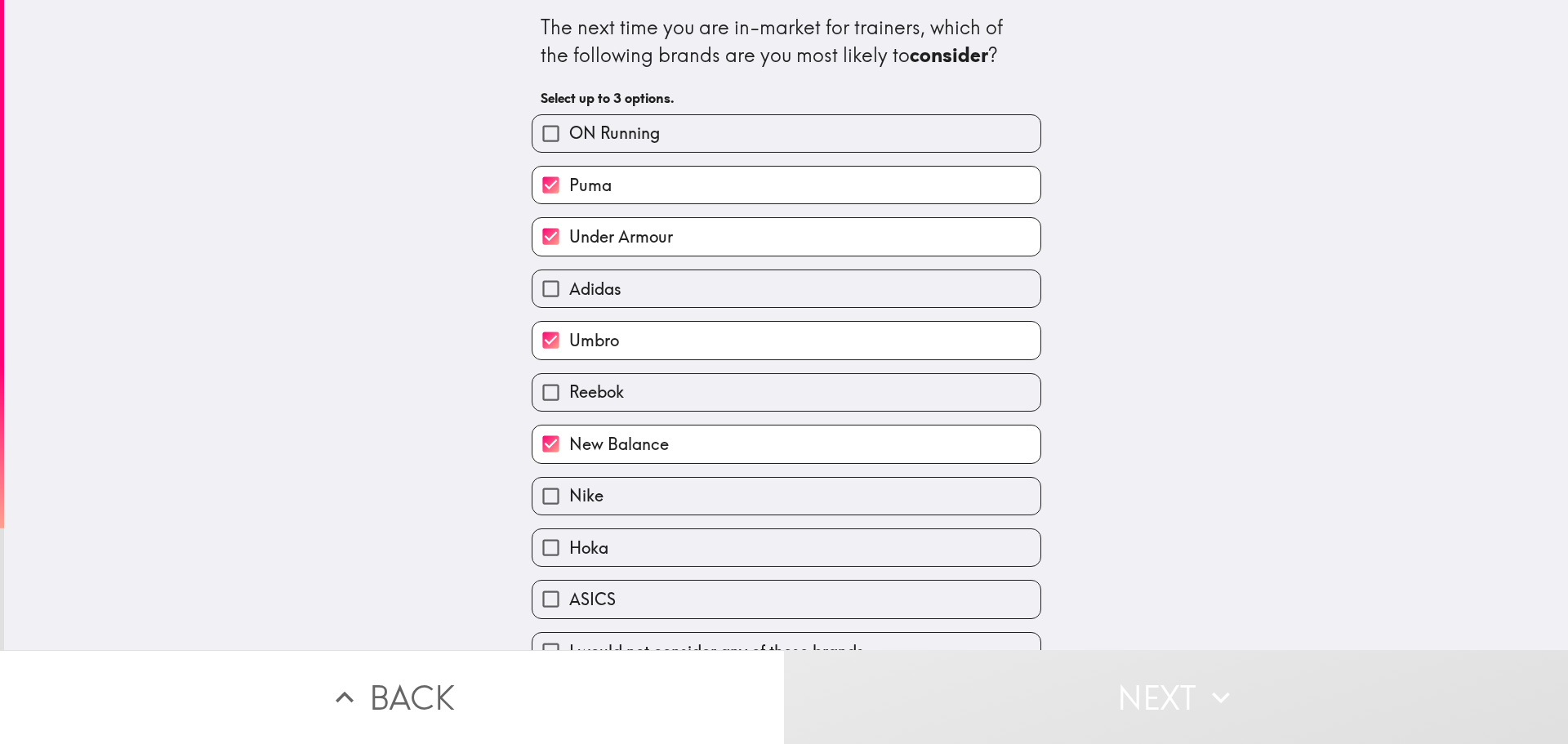
click at [540, 447] on input "New Balance" at bounding box center [550, 444] width 36 height 36
checkbox input "false"
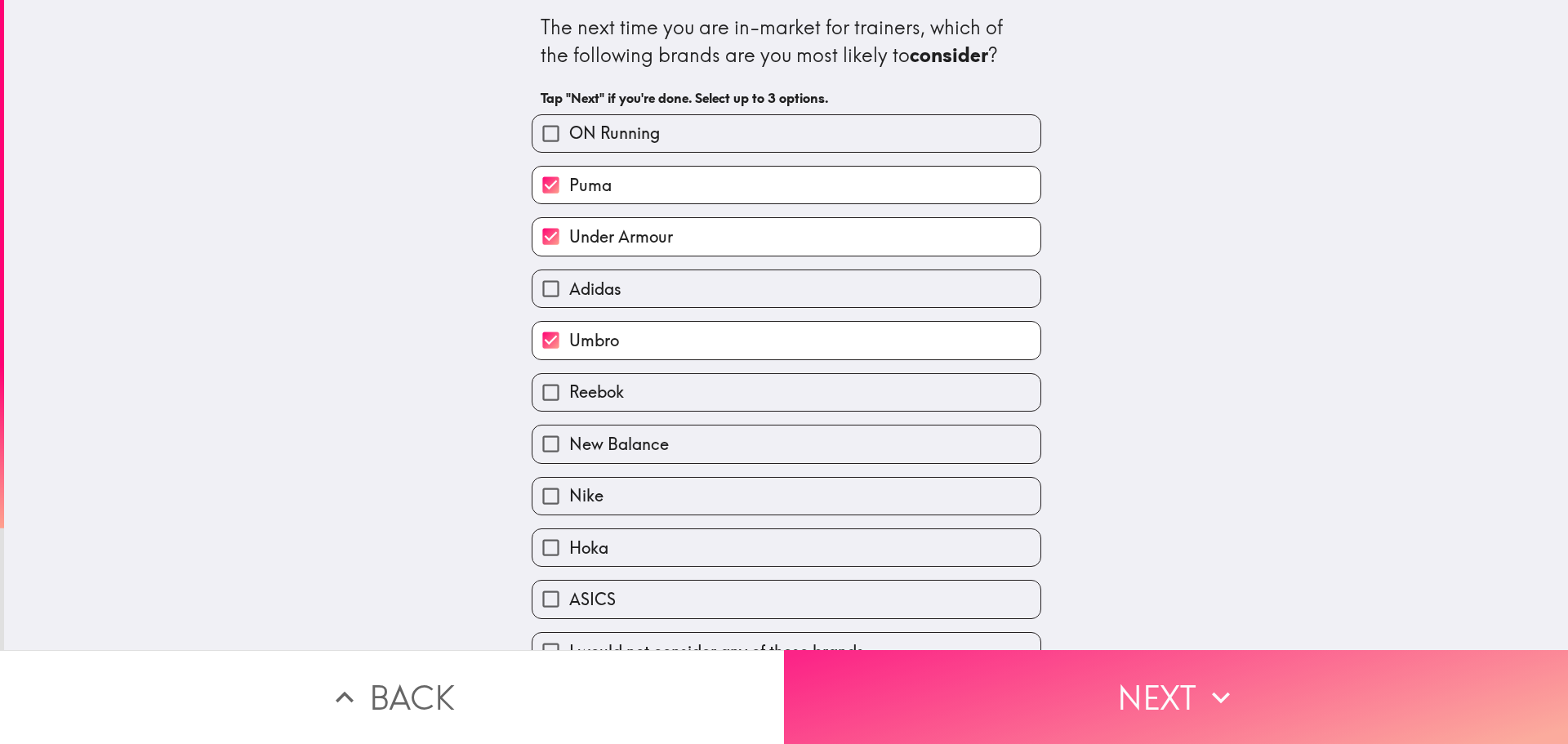
click at [1148, 712] on button "Next" at bounding box center [1176, 697] width 784 height 94
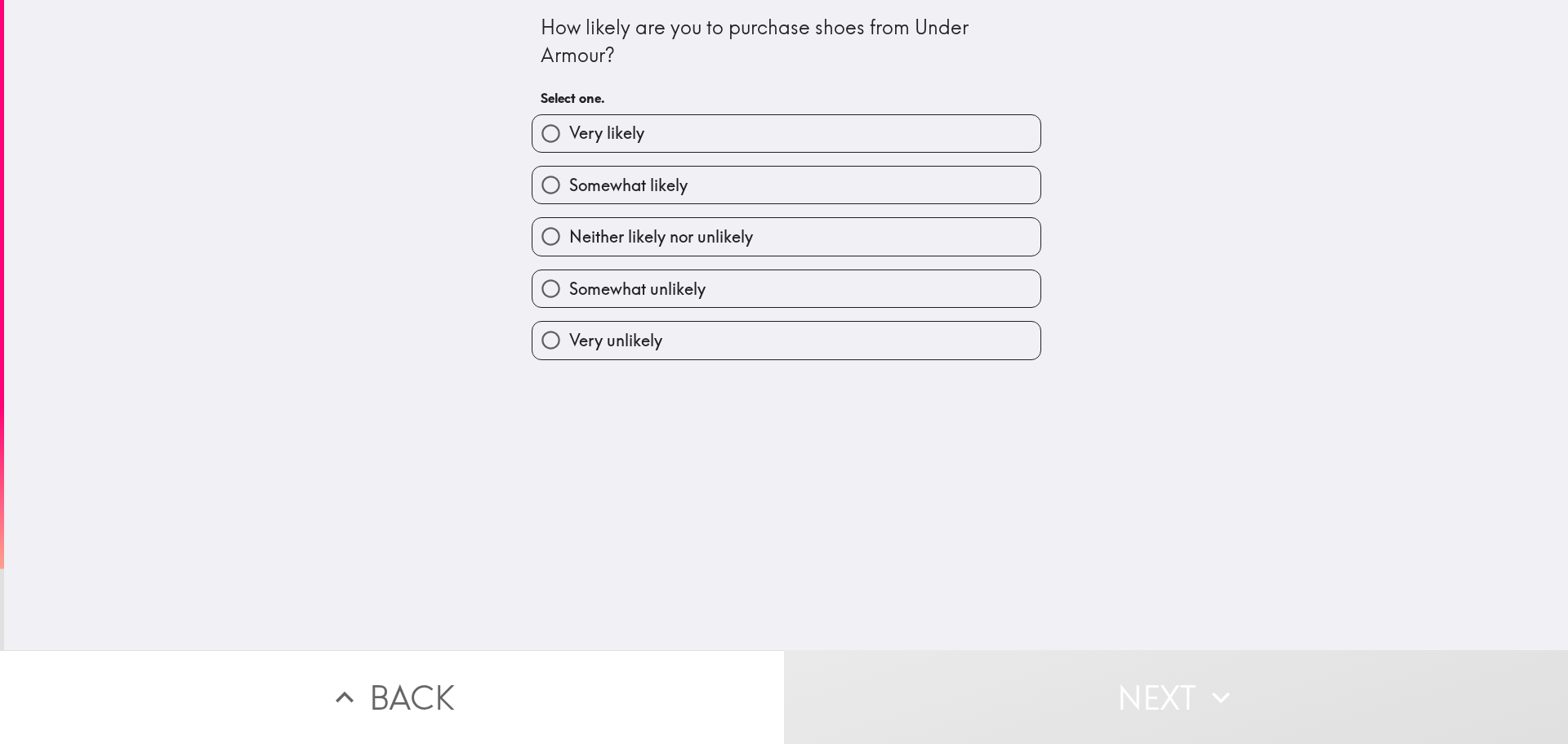
click at [604, 207] on div "Neither likely nor unlikely" at bounding box center [779, 230] width 522 height 52
click at [604, 198] on label "Somewhat likely" at bounding box center [786, 185] width 508 height 36
click at [569, 198] on input "Somewhat likely" at bounding box center [550, 185] width 36 height 36
radio input "true"
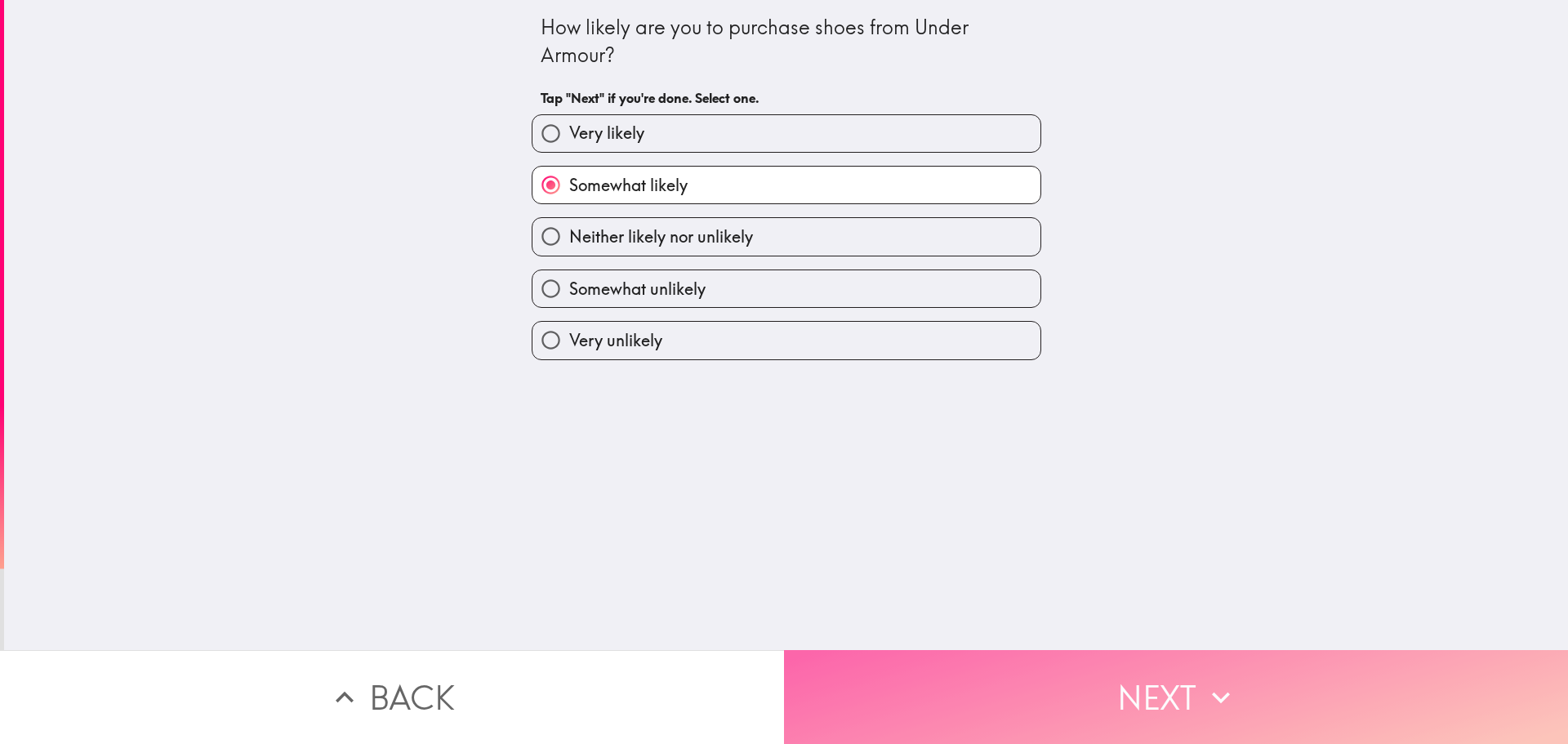
click at [1030, 677] on button "Next" at bounding box center [1176, 697] width 784 height 94
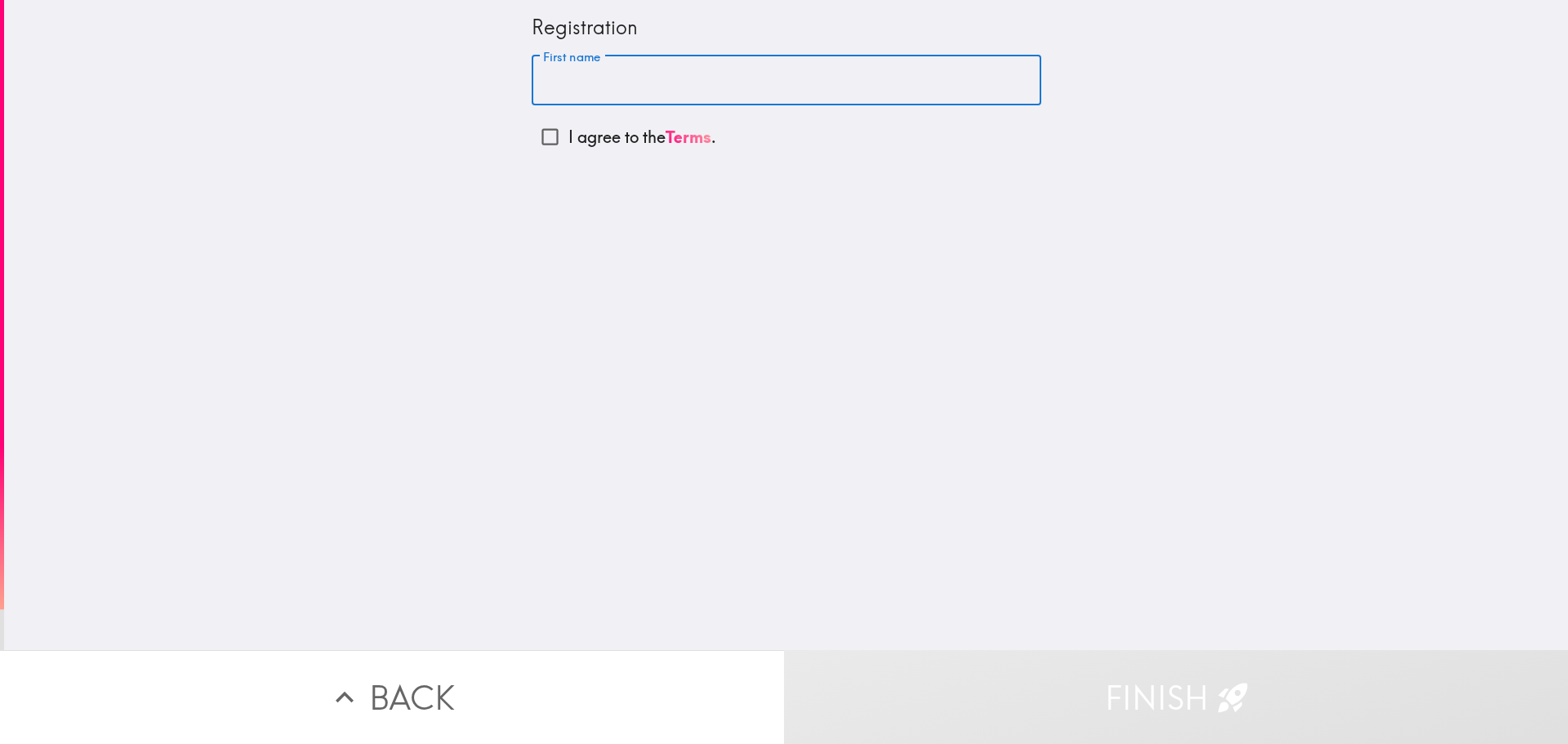
click at [702, 86] on input "First name" at bounding box center [787, 81] width 510 height 51
type input "[PERSON_NAME]"
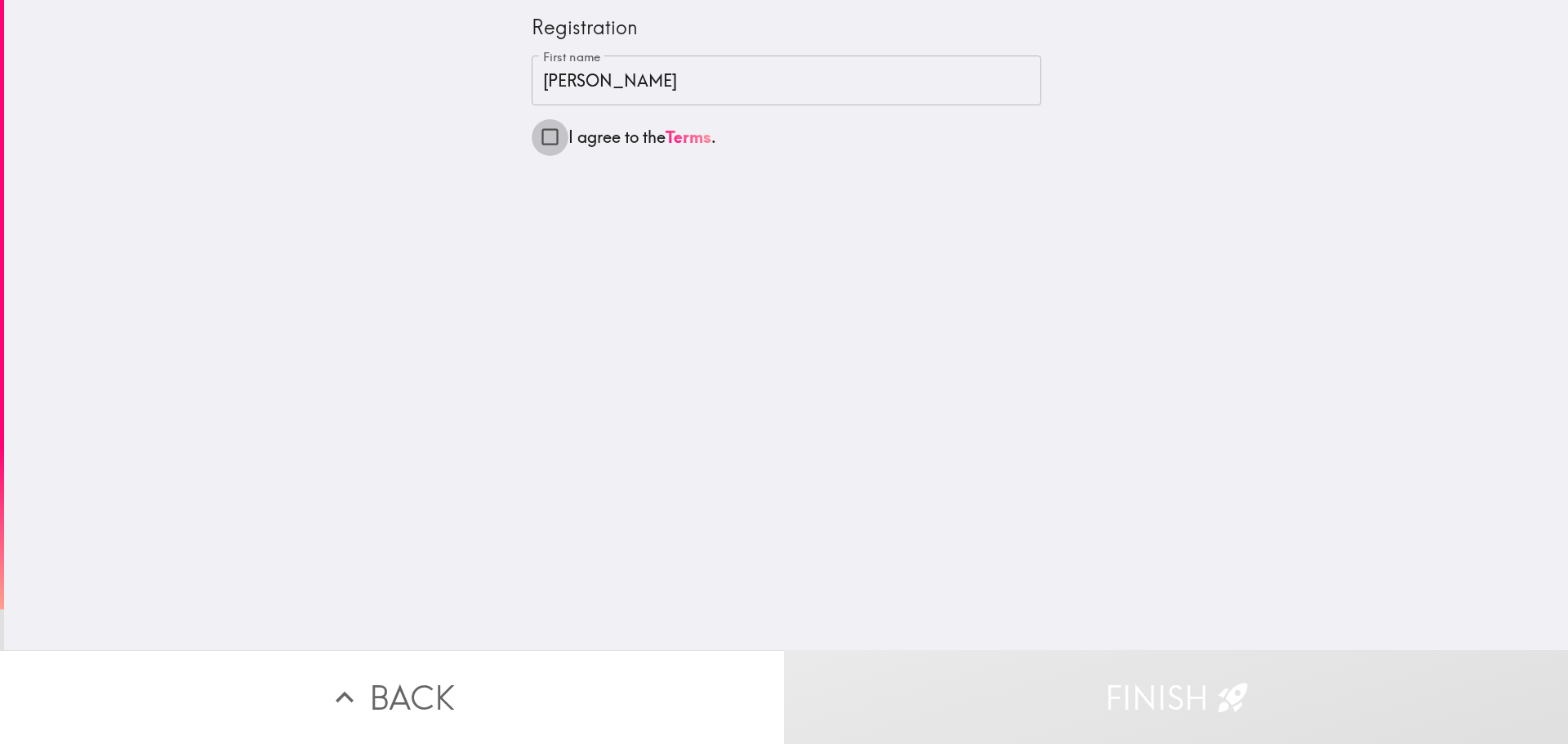
click at [540, 137] on input "I agree to the Terms ." at bounding box center [550, 137] width 36 height 36
checkbox input "true"
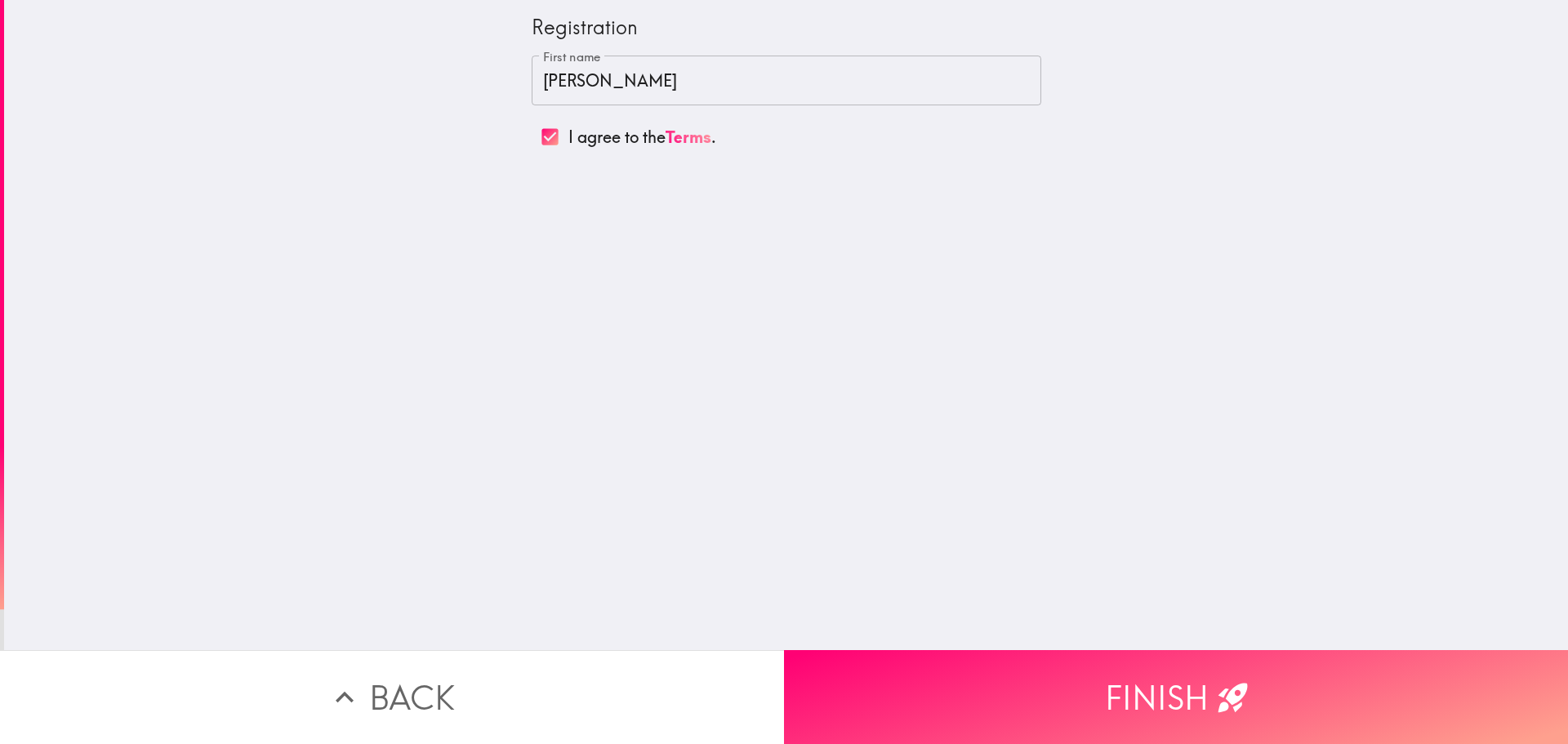
click at [1026, 613] on div "Registration First name [PERSON_NAME] First name I agree to the Terms ." at bounding box center [785, 325] width 1563 height 650
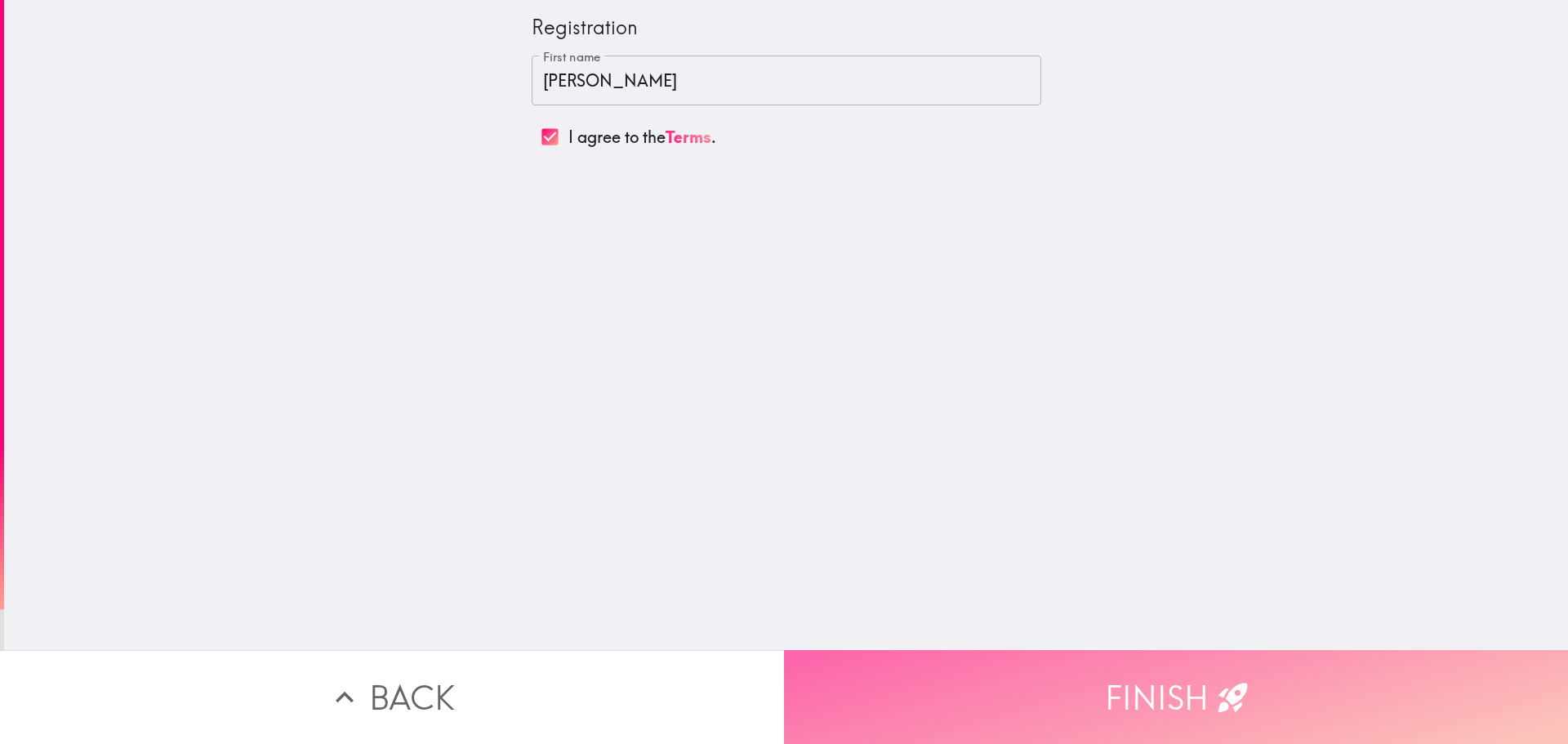
click at [1072, 663] on button "Finish" at bounding box center [1176, 697] width 784 height 94
